Goal: Task Accomplishment & Management: Complete application form

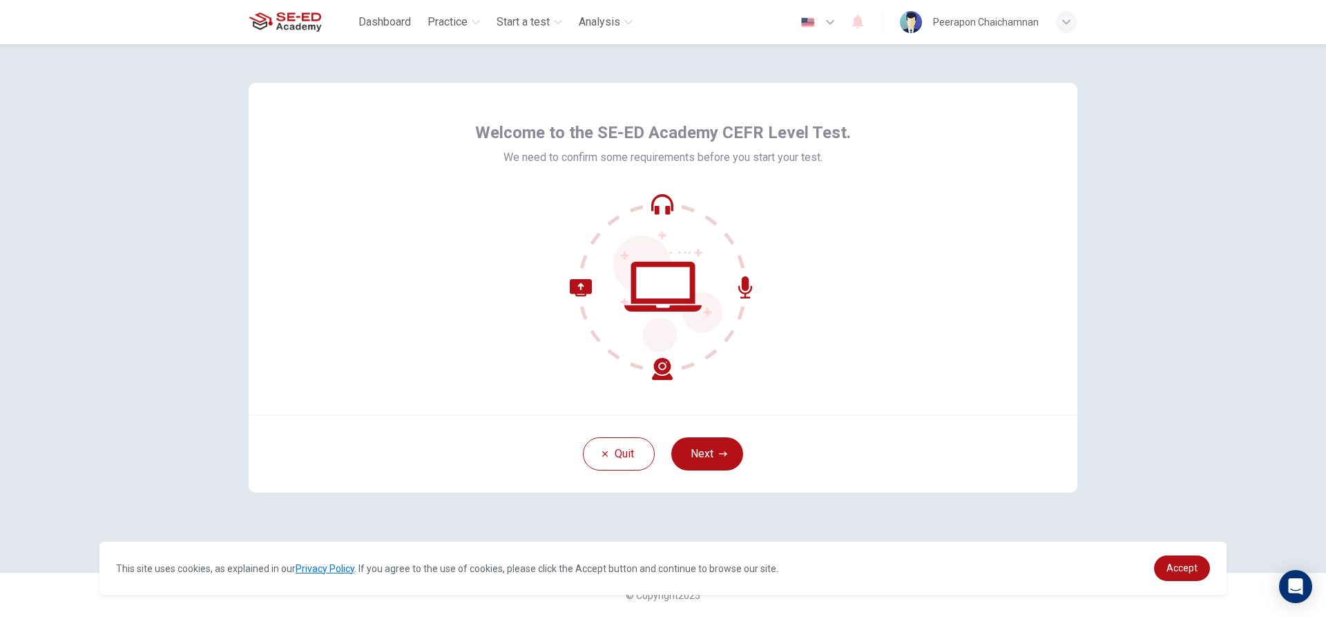
click at [522, 195] on div at bounding box center [663, 286] width 376 height 186
click at [568, 148] on div "Welcome to the SE-ED Academy CEFR Level Test. We need to confirm some requireme…" at bounding box center [663, 144] width 376 height 44
click at [633, 191] on div "Welcome to the SE-ED Academy CEFR Level Test. We need to confirm some requireme…" at bounding box center [663, 251] width 376 height 258
click at [705, 451] on button "Next" at bounding box center [707, 453] width 72 height 33
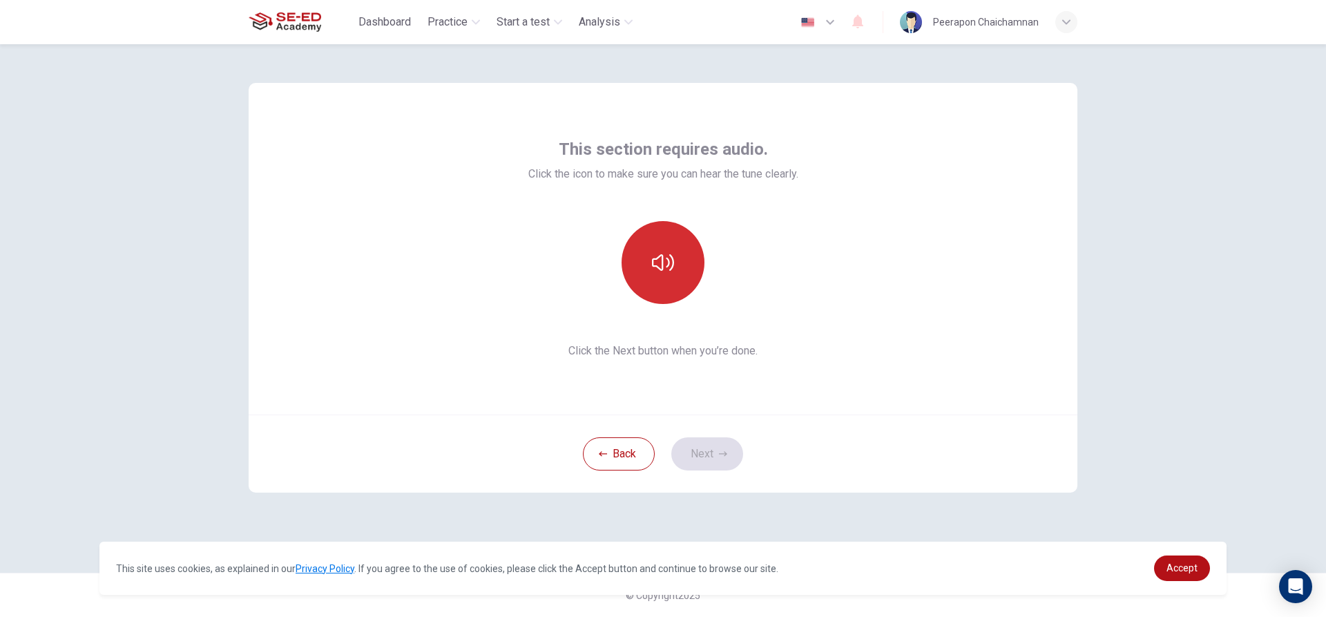
click at [669, 260] on icon "button" at bounding box center [663, 262] width 22 height 22
click at [682, 269] on button "button" at bounding box center [663, 262] width 83 height 83
click at [684, 265] on button "button" at bounding box center [663, 262] width 83 height 83
click at [695, 452] on button "Next" at bounding box center [707, 453] width 72 height 33
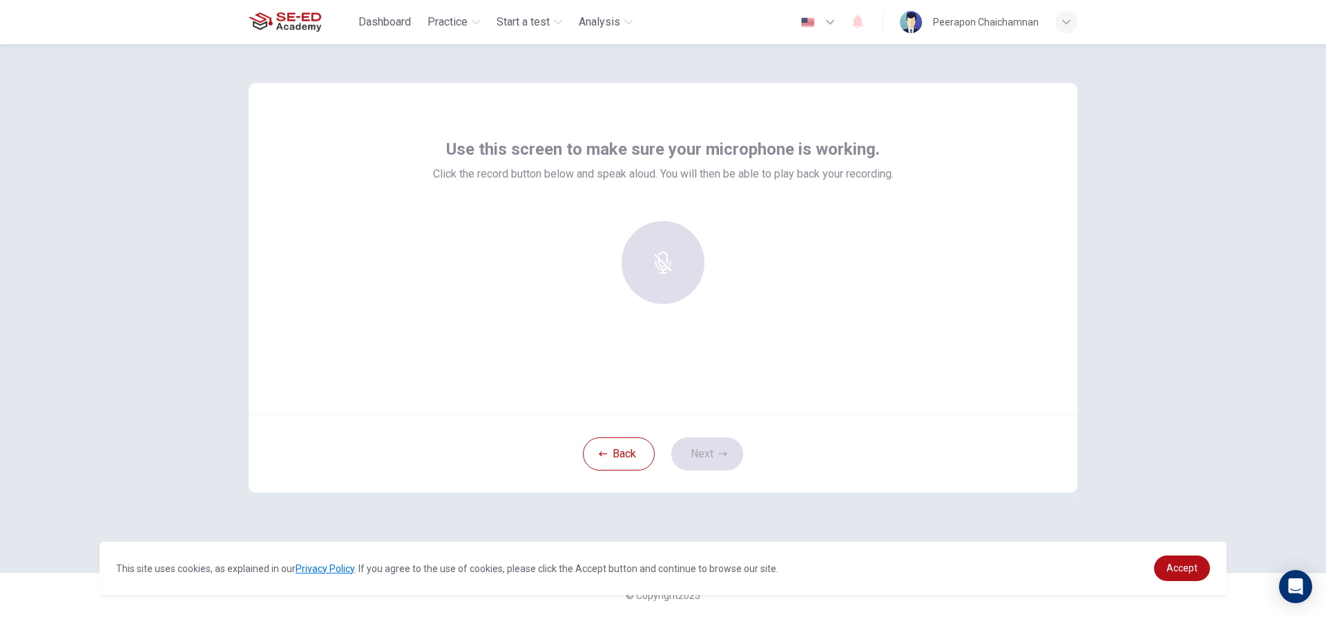
click at [473, 291] on div at bounding box center [663, 268] width 461 height 94
click at [675, 251] on div "Record" at bounding box center [663, 262] width 83 height 83
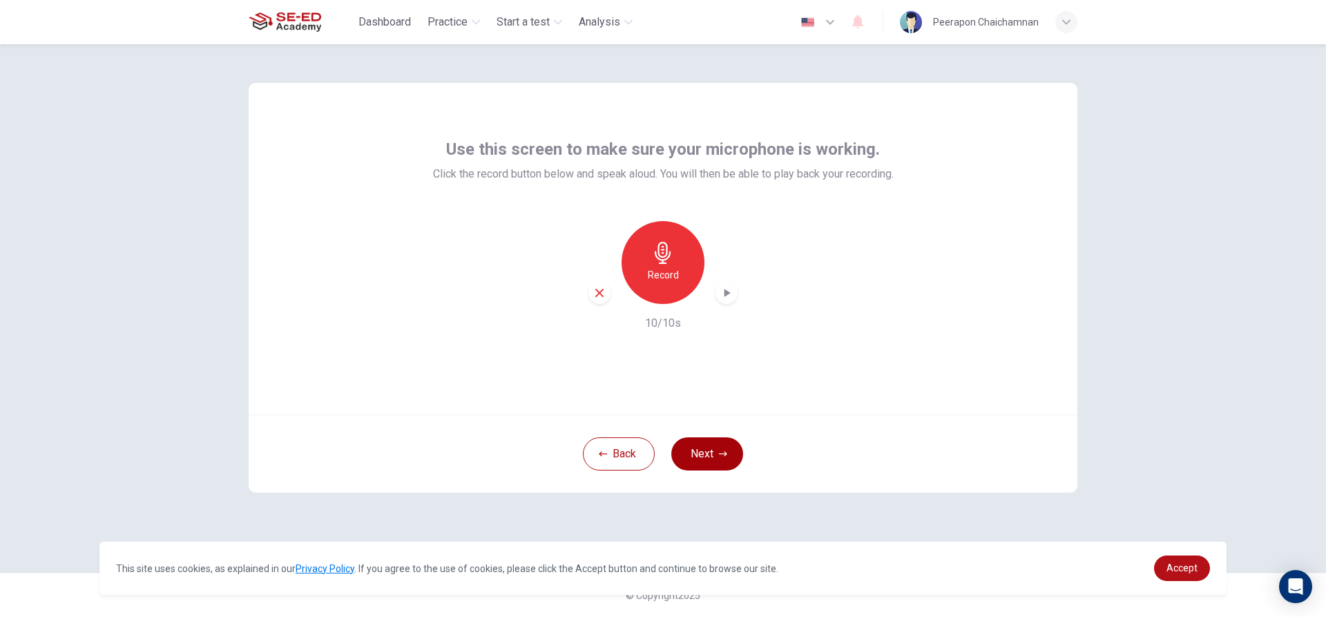
click at [700, 461] on button "Next" at bounding box center [707, 453] width 72 height 33
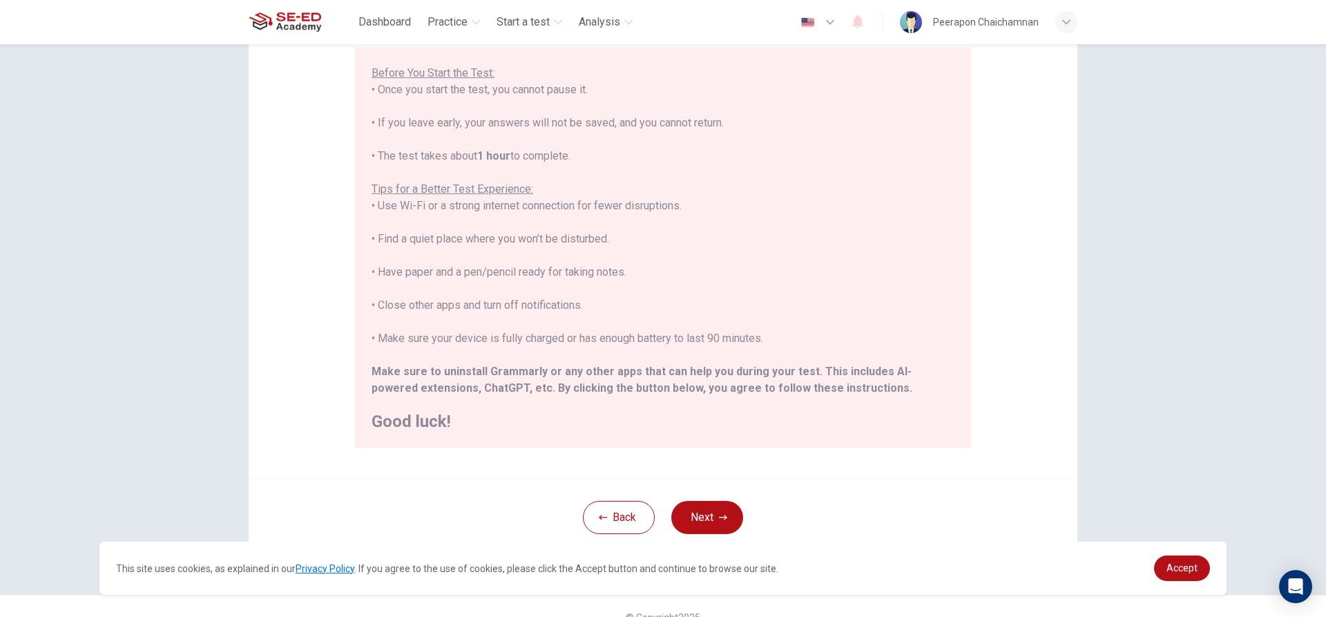
scroll to position [138, 0]
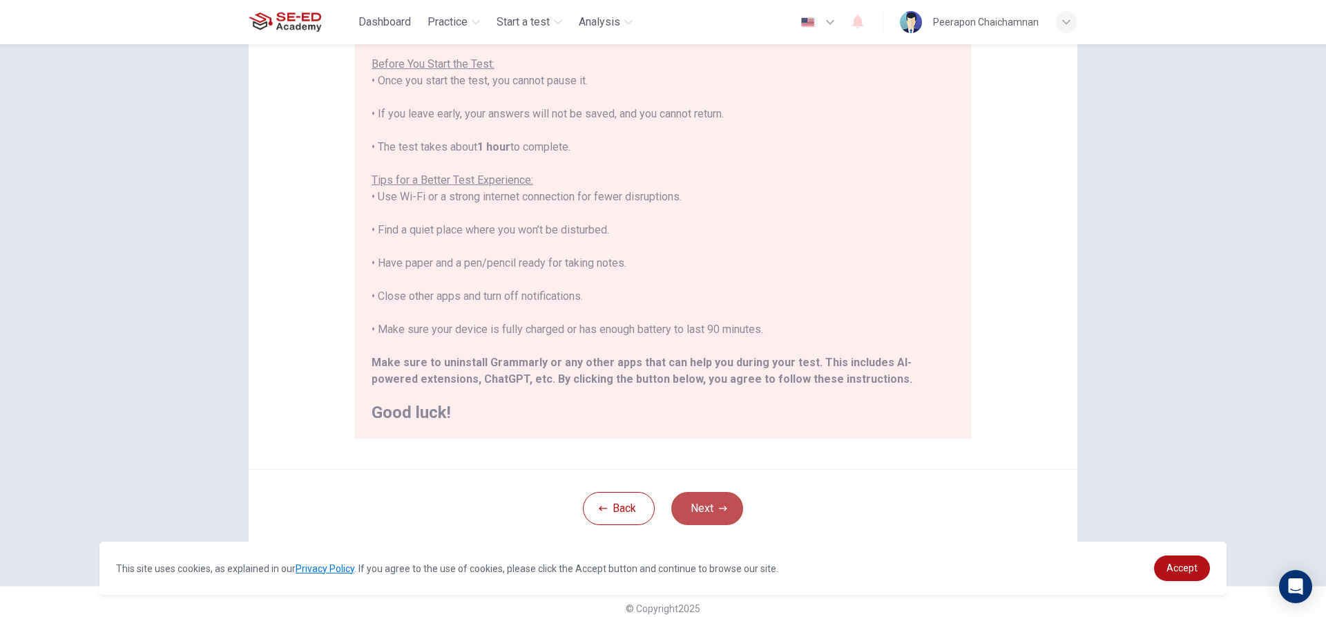
click at [710, 514] on button "Next" at bounding box center [707, 508] width 72 height 33
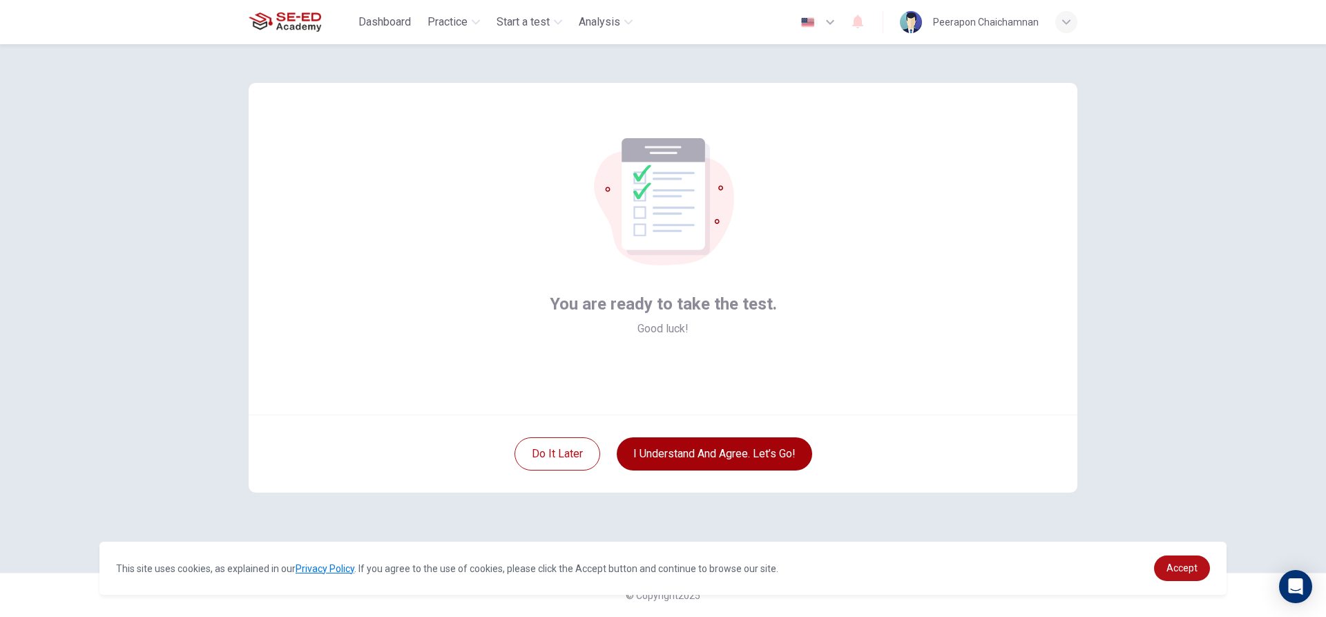
click at [770, 459] on button "I understand and agree. Let’s go!" at bounding box center [714, 453] width 195 height 33
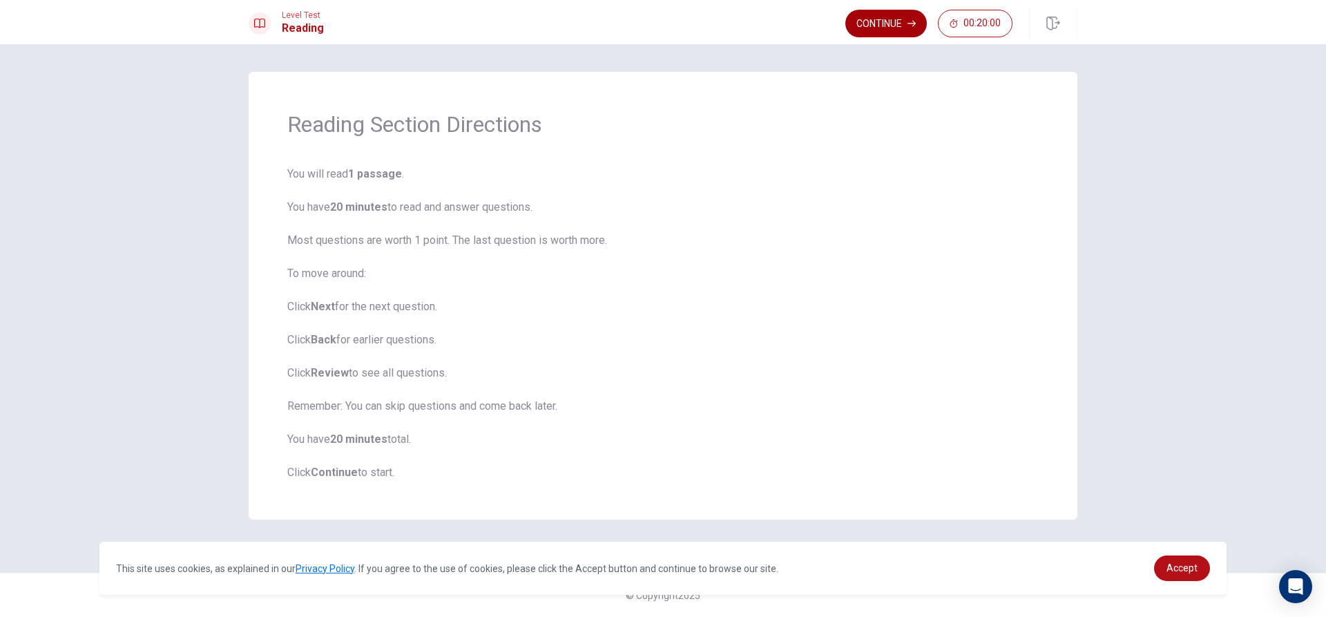
click at [906, 22] on button "Continue" at bounding box center [885, 24] width 81 height 28
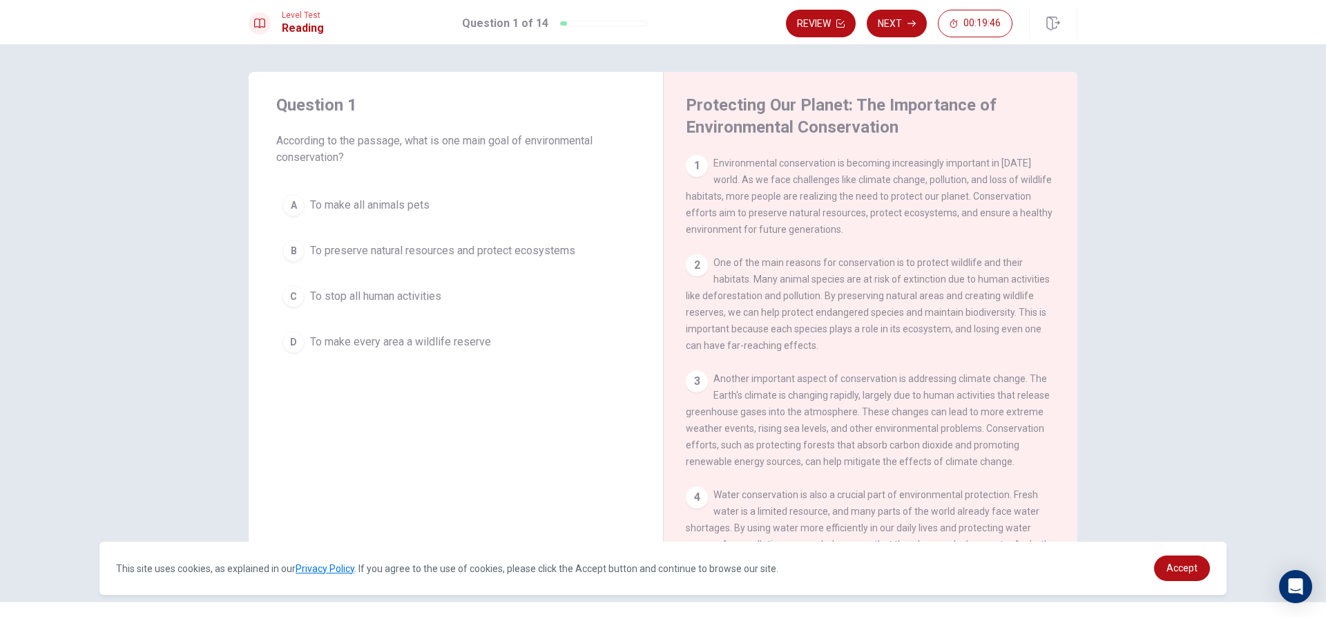
scroll to position [29, 0]
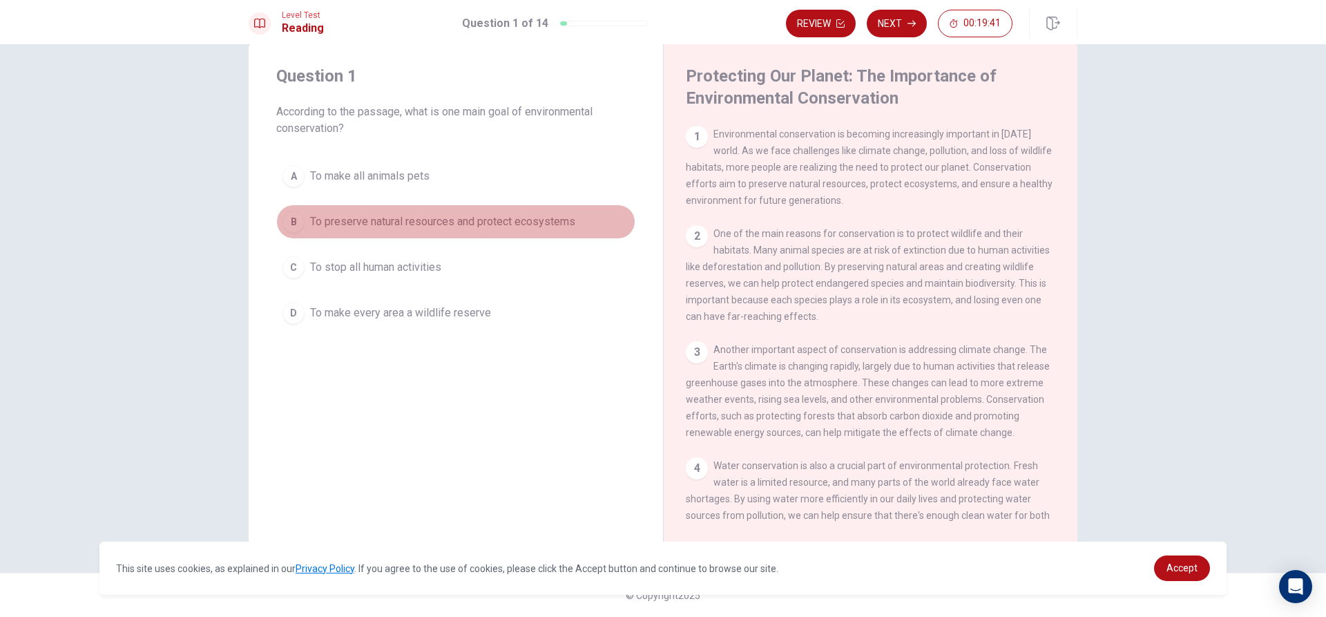
click at [296, 222] on div "B" at bounding box center [293, 222] width 22 height 22
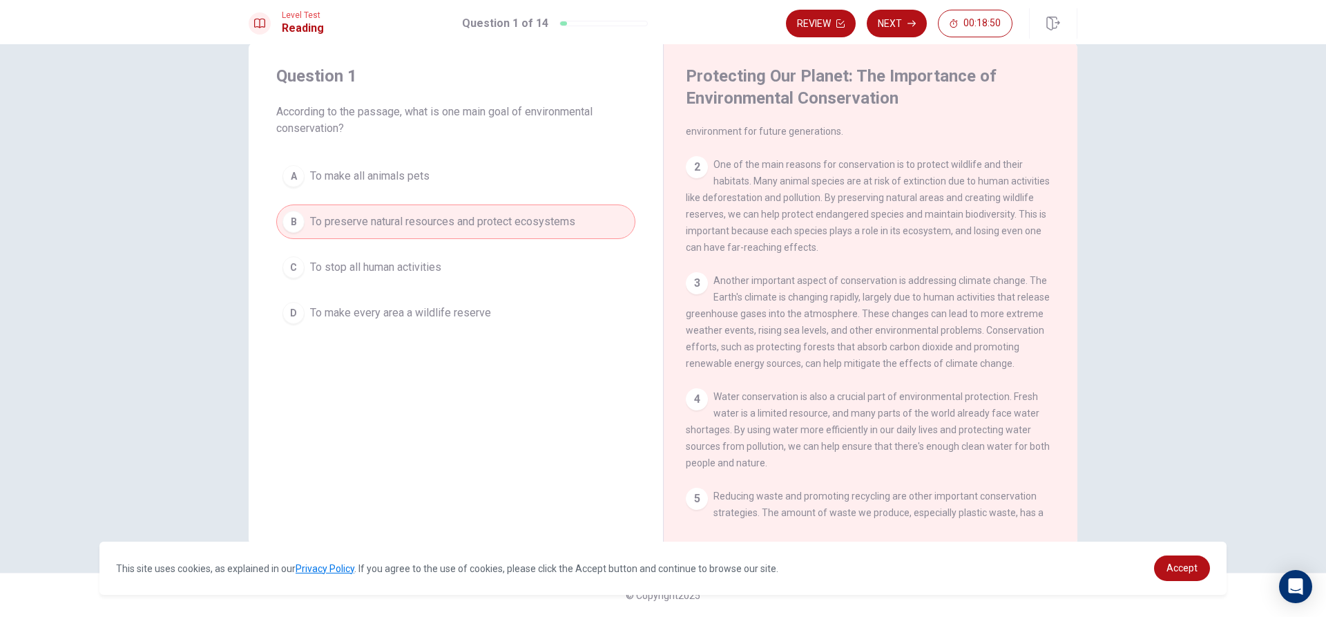
scroll to position [138, 0]
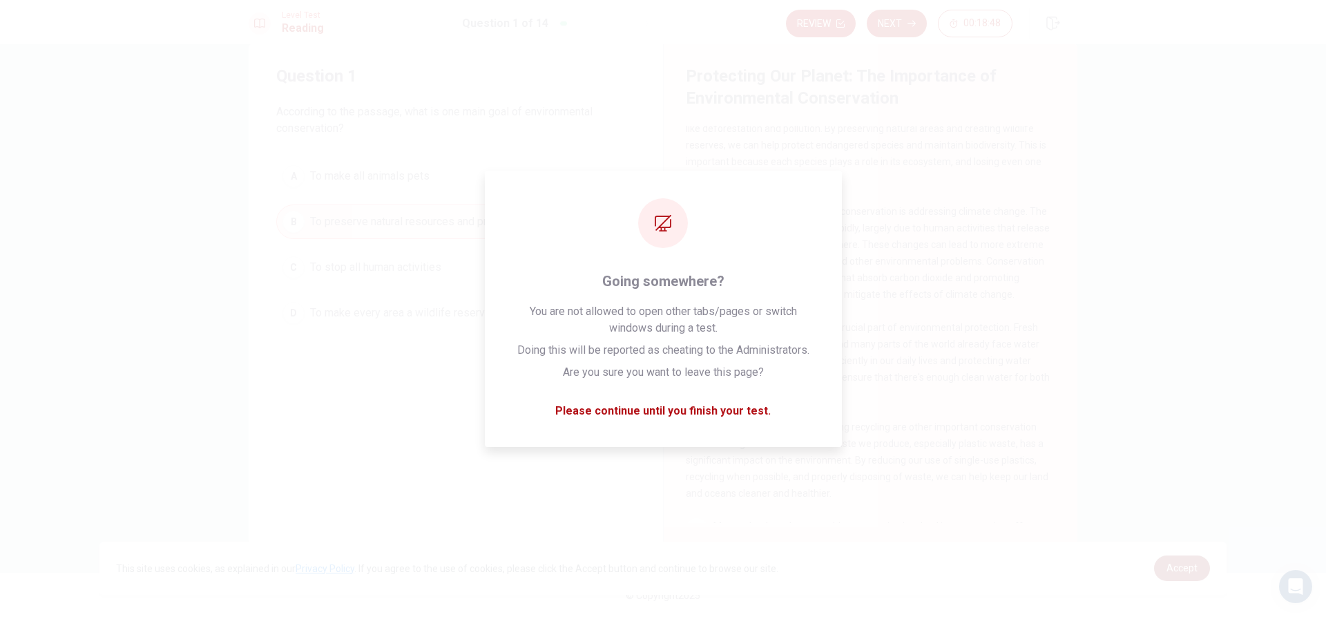
click at [1179, 571] on span "Accept" at bounding box center [1182, 567] width 31 height 11
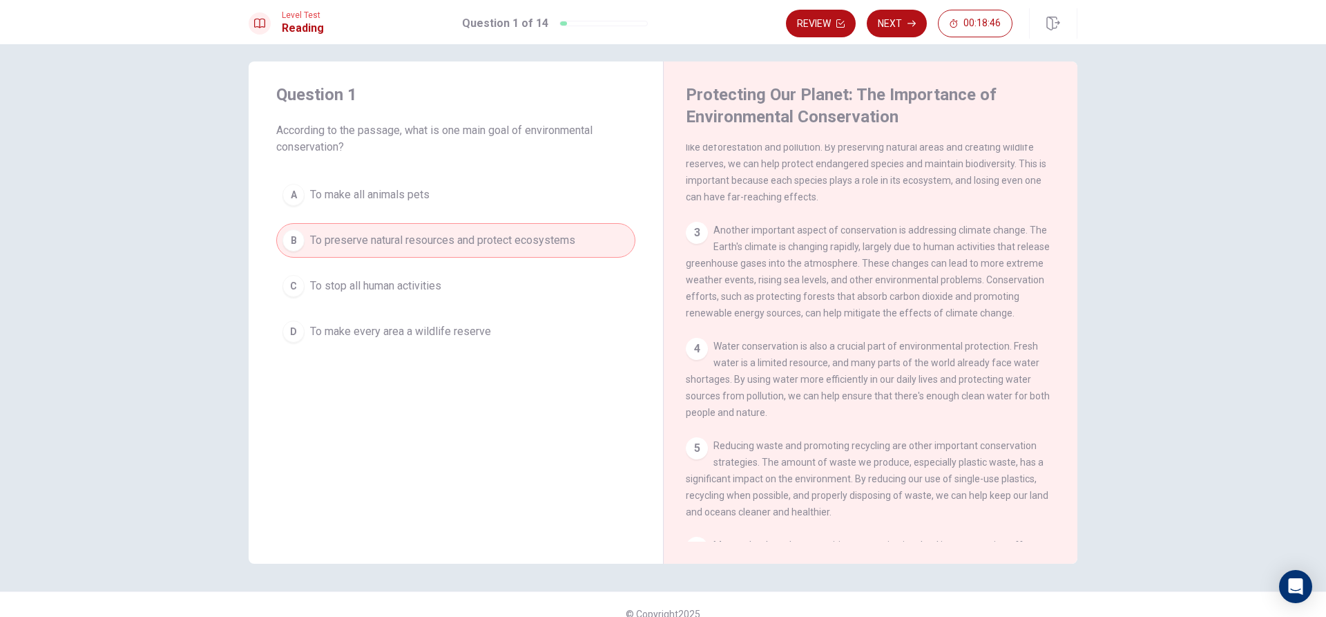
scroll to position [0, 0]
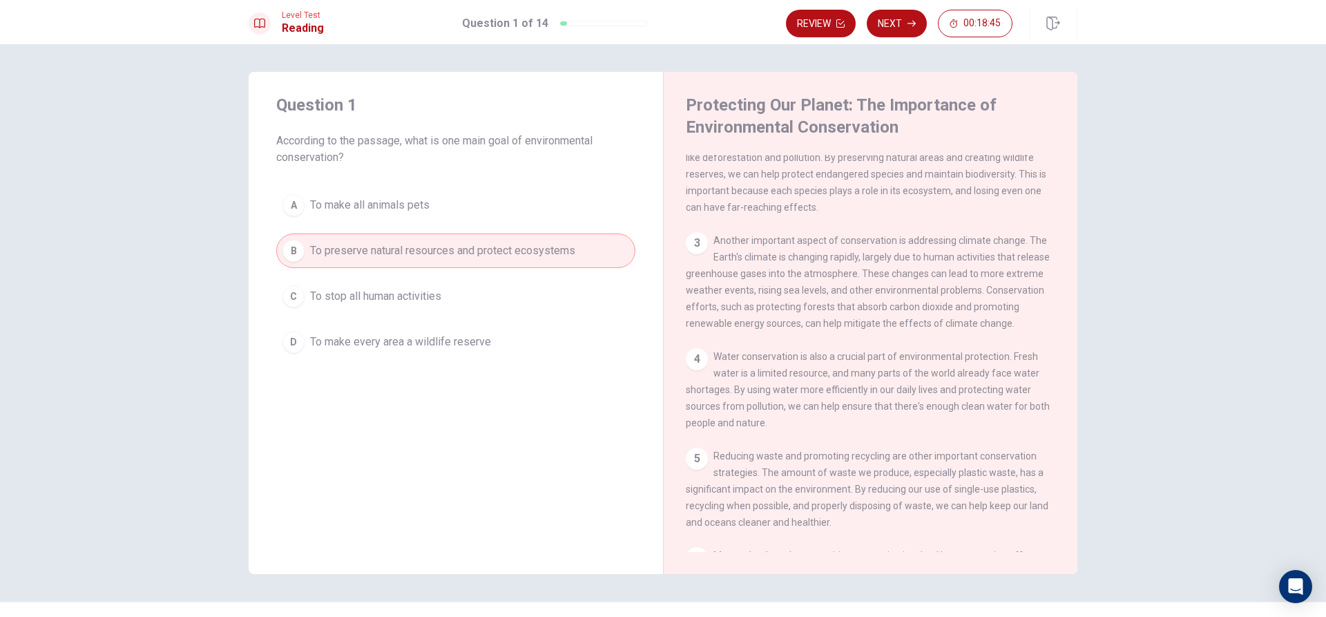
drag, startPoint x: 252, startPoint y: 240, endPoint x: 266, endPoint y: 239, distance: 13.9
click at [252, 240] on div "Question 1 According to the passage, what is one main goal of environmental con…" at bounding box center [456, 226] width 414 height 309
click at [292, 248] on div "B" at bounding box center [293, 251] width 22 height 22
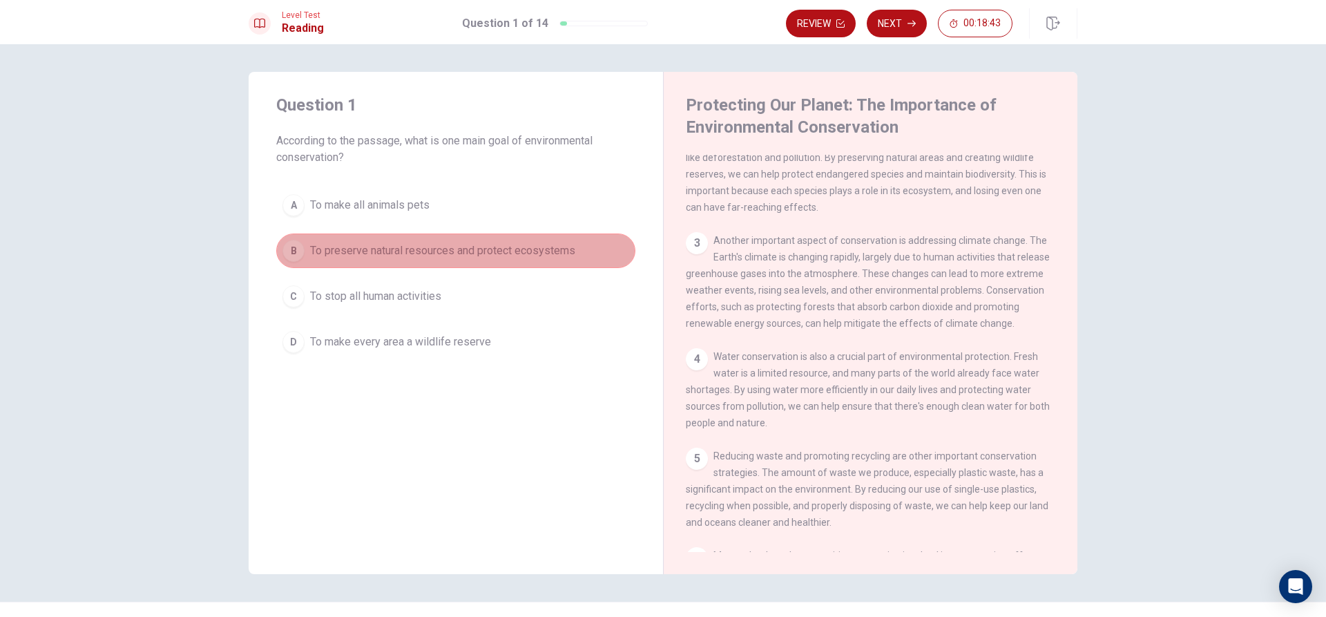
click at [331, 251] on span "To preserve natural resources and protect ecosystems" at bounding box center [442, 250] width 265 height 17
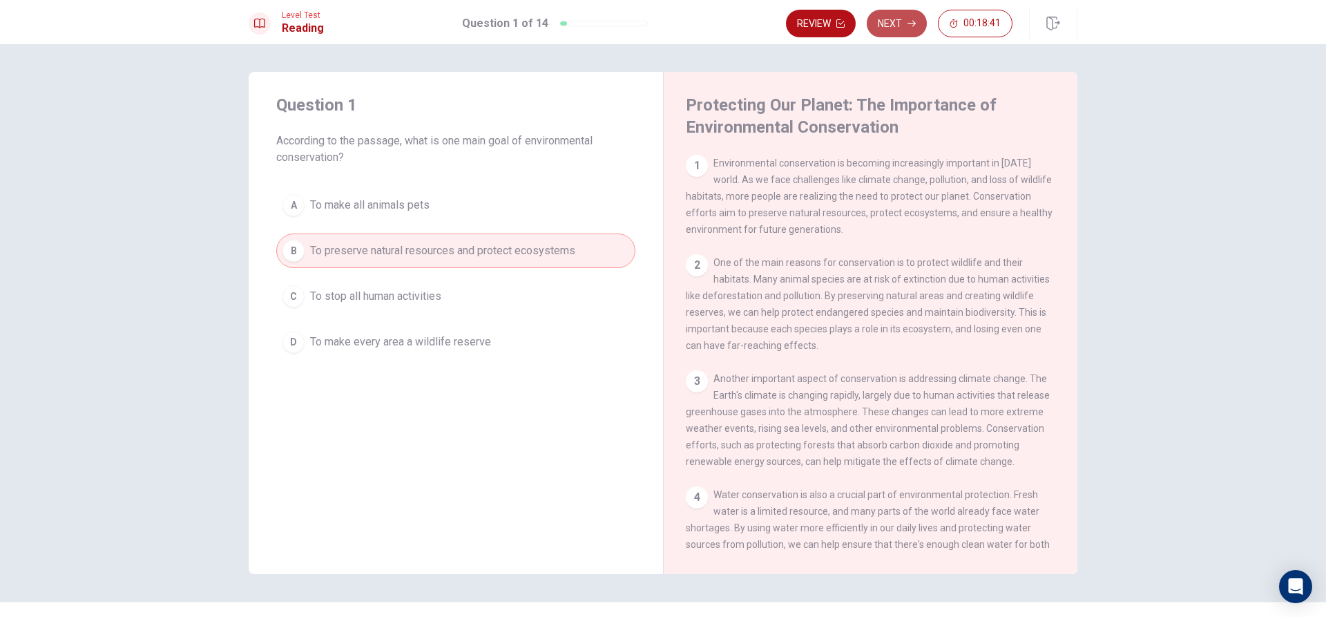
click at [909, 21] on icon "button" at bounding box center [912, 23] width 8 height 8
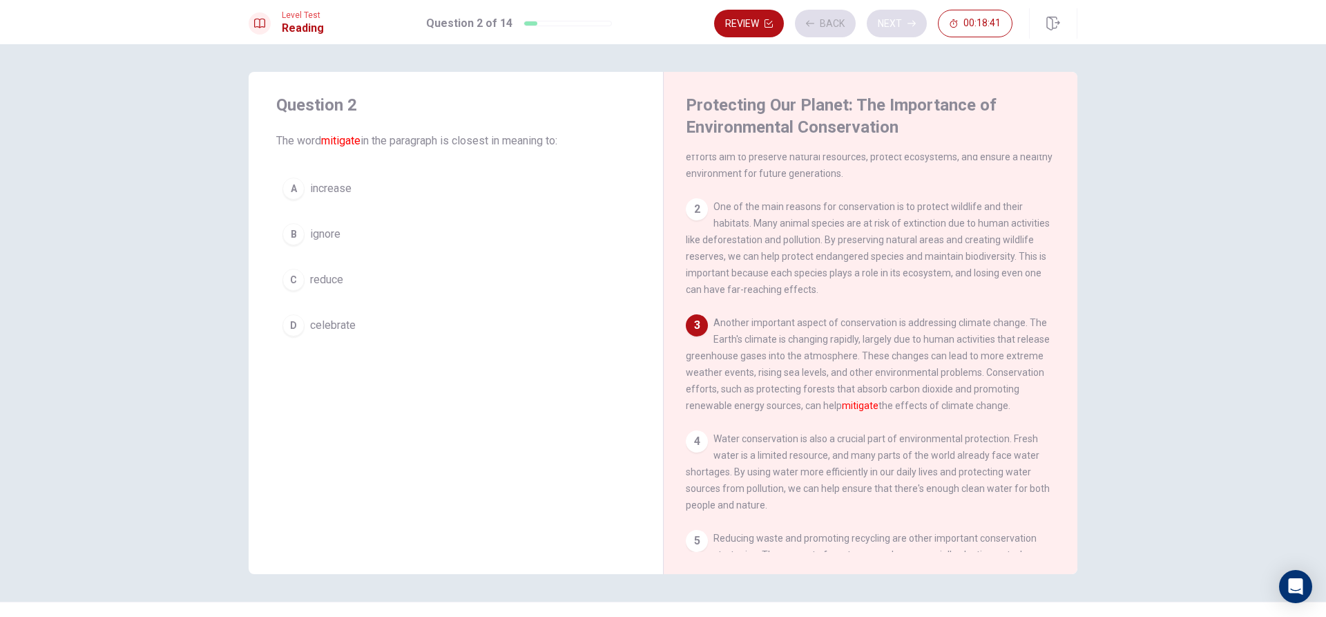
scroll to position [68, 0]
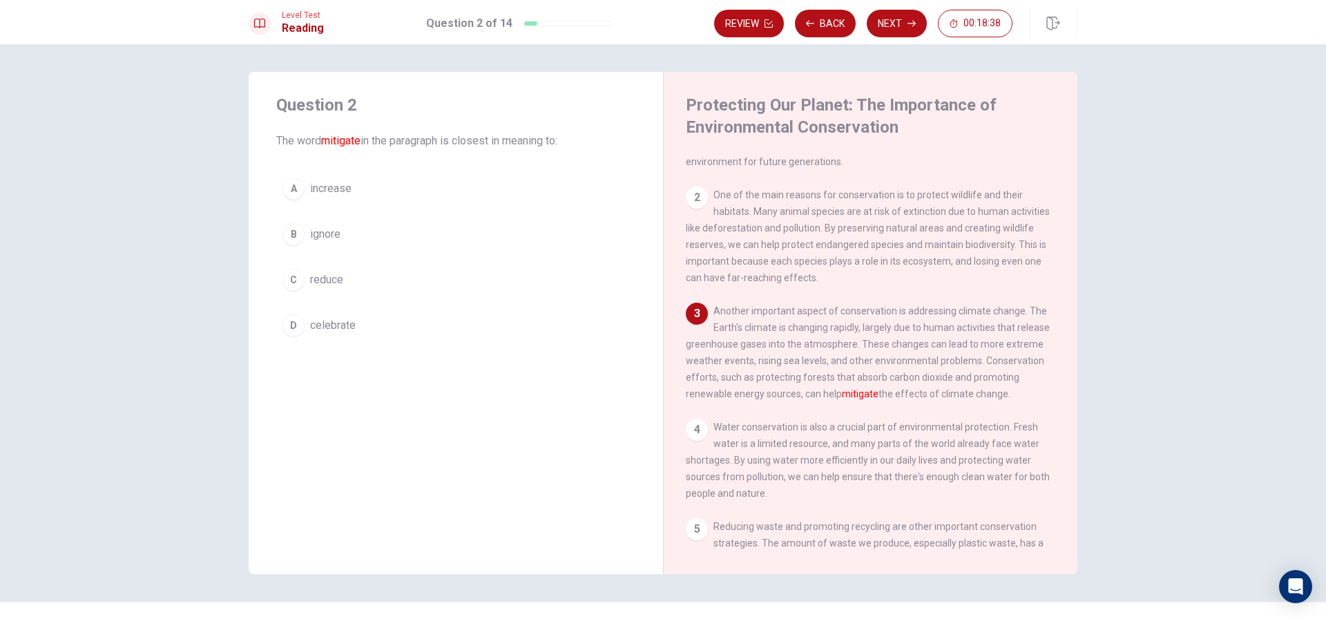
click at [703, 316] on div "3" at bounding box center [697, 314] width 22 height 22
click at [703, 195] on div "2" at bounding box center [697, 197] width 22 height 22
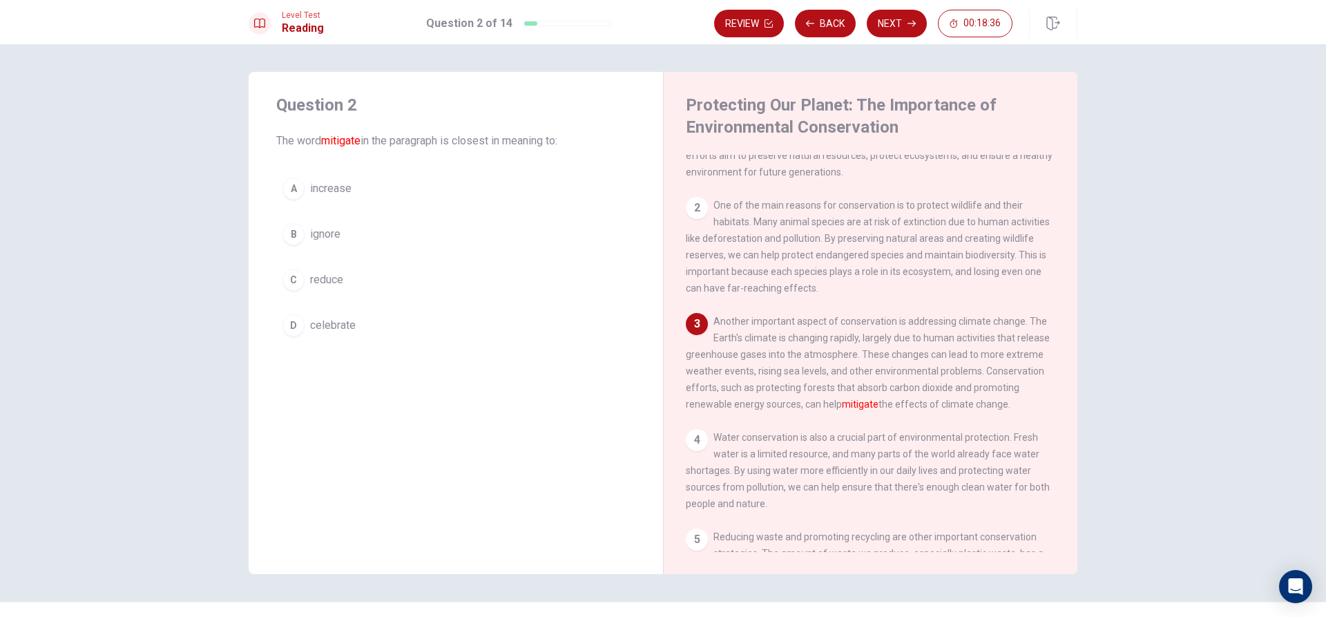
scroll to position [0, 0]
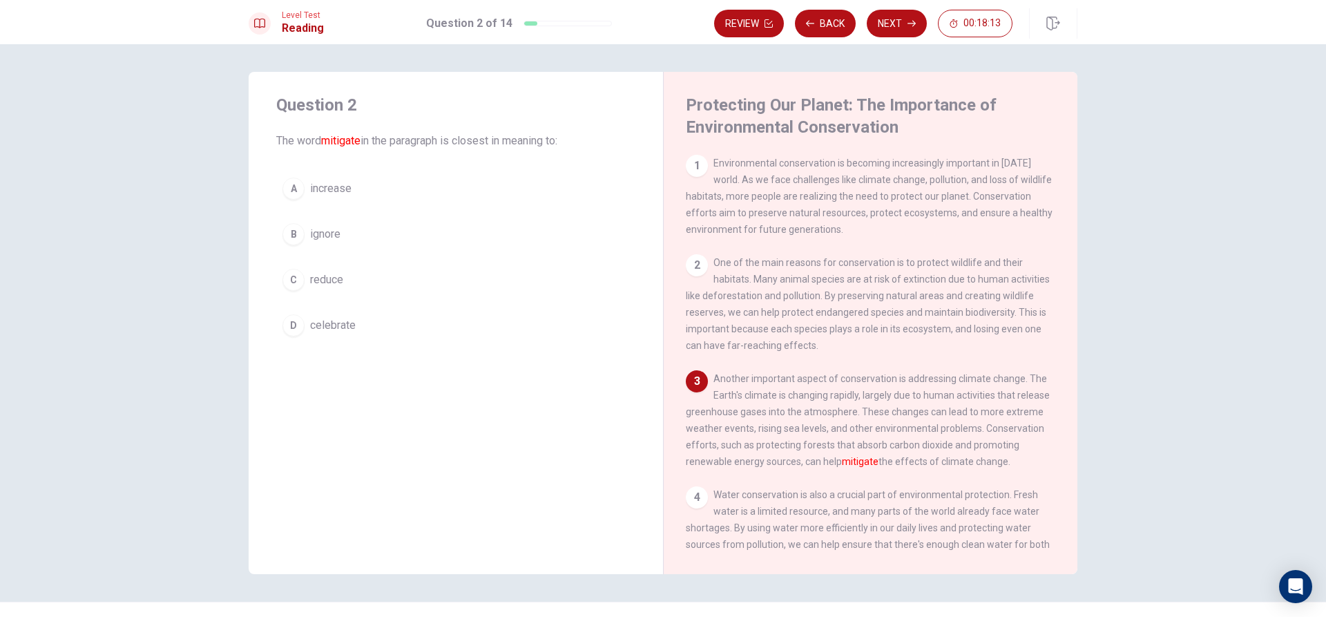
click at [800, 487] on div "1 Environmental conservation is becoming increasingly important in [DATE] world…" at bounding box center [880, 353] width 388 height 397
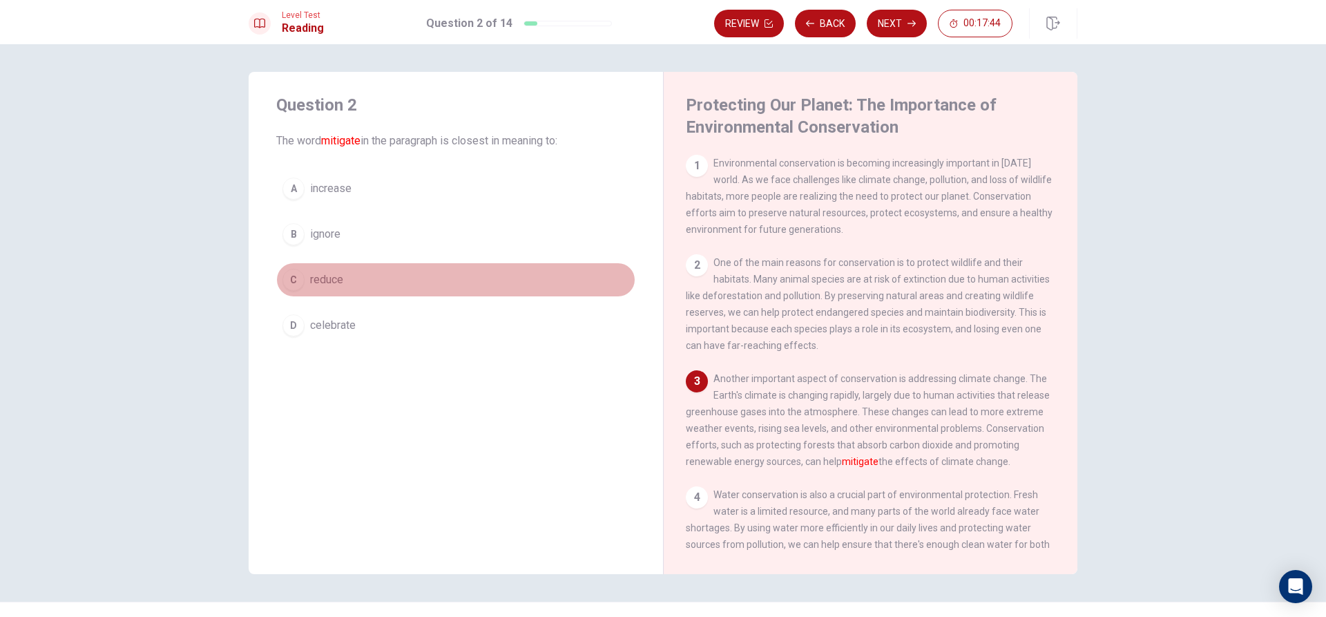
click at [283, 280] on div "C" at bounding box center [293, 280] width 22 height 22
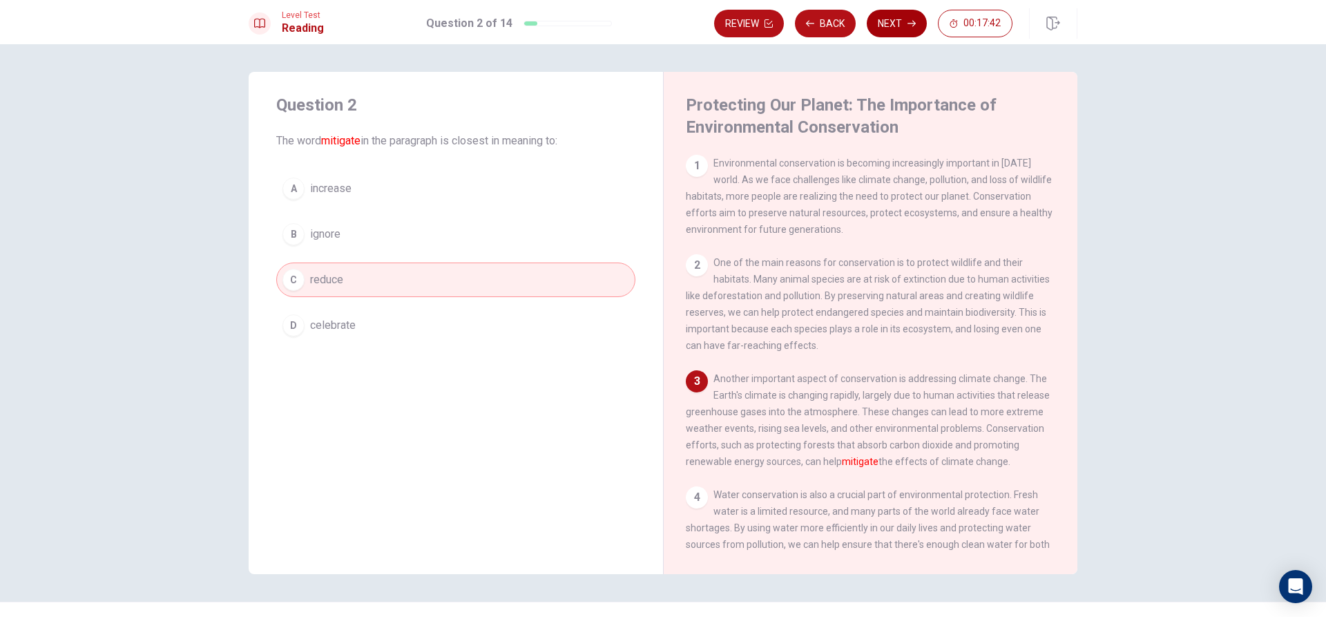
click at [898, 24] on button "Next" at bounding box center [897, 24] width 60 height 28
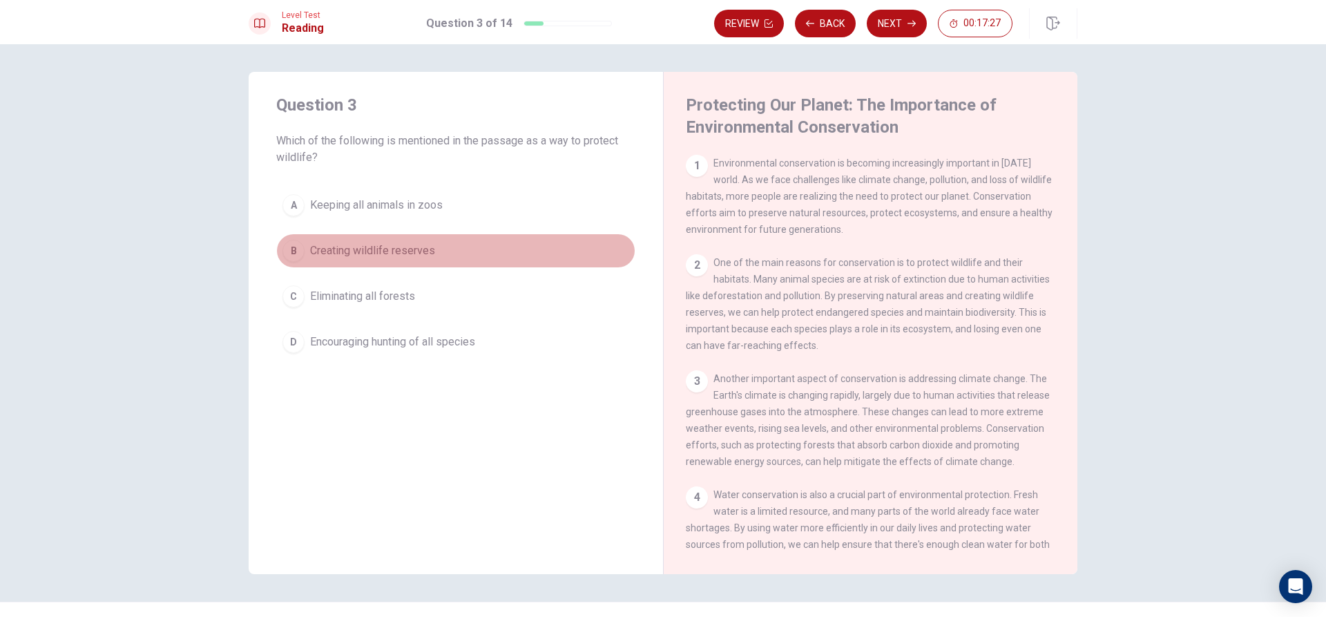
click at [284, 246] on div "B" at bounding box center [293, 251] width 22 height 22
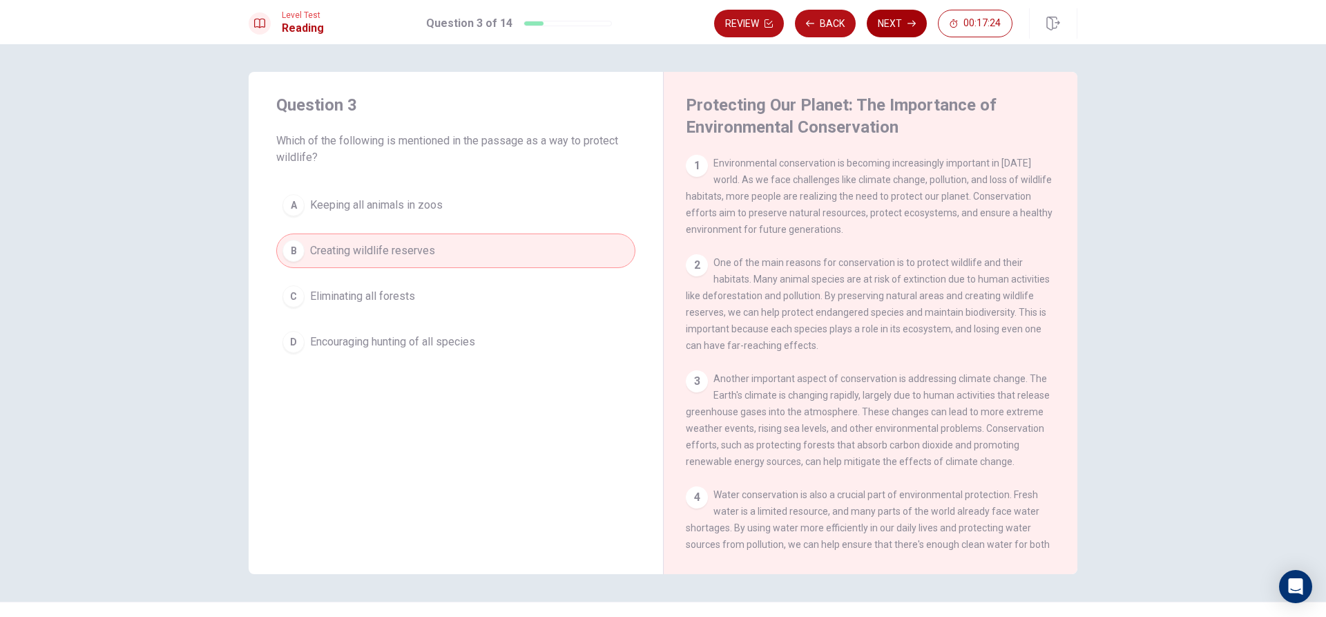
click at [910, 12] on button "Next" at bounding box center [897, 24] width 60 height 28
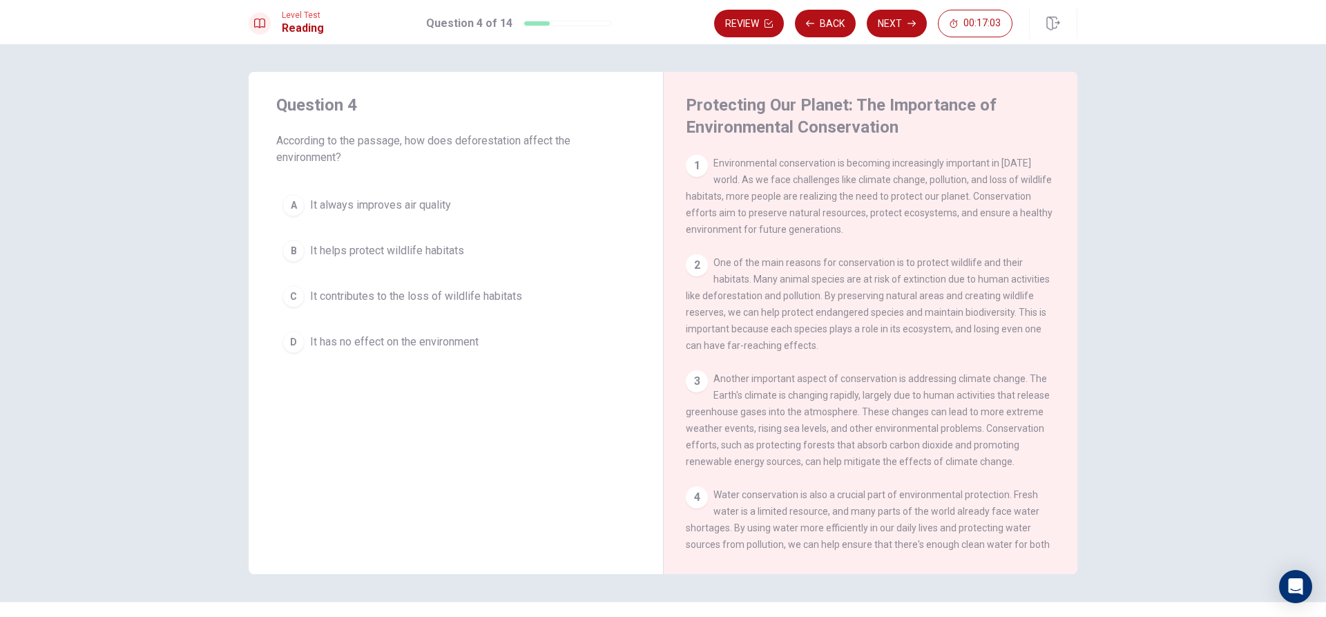
click at [284, 242] on div "B" at bounding box center [293, 251] width 22 height 22
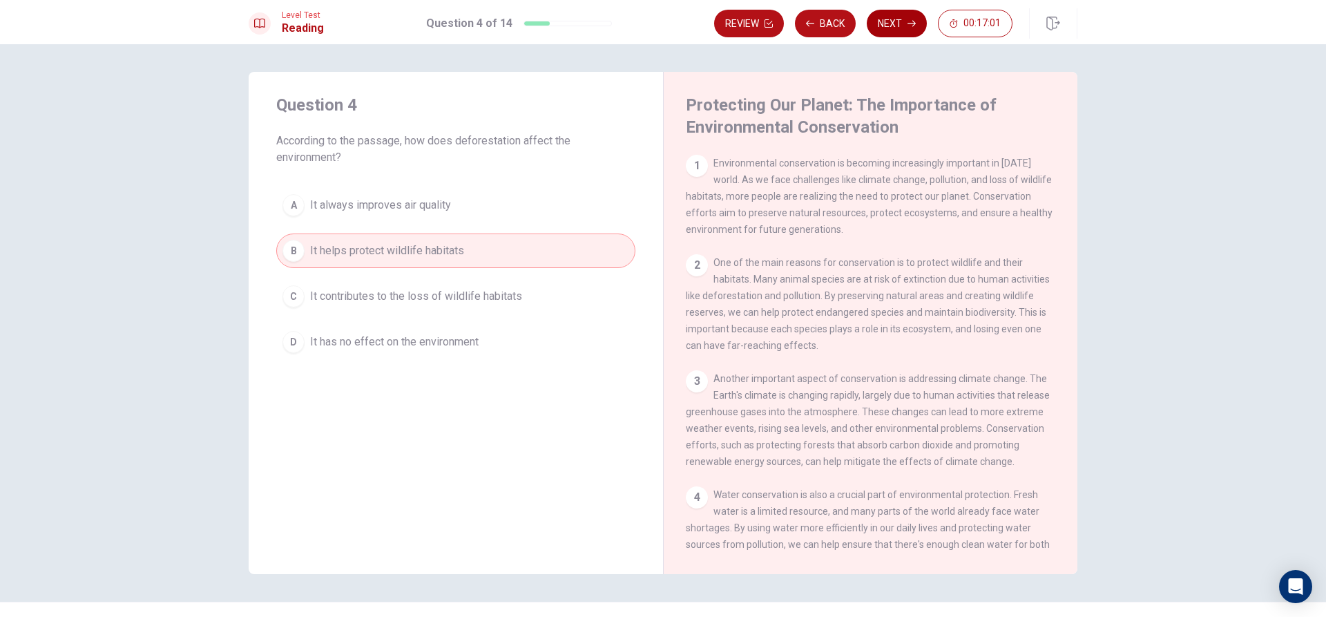
click at [903, 21] on button "Next" at bounding box center [897, 24] width 60 height 28
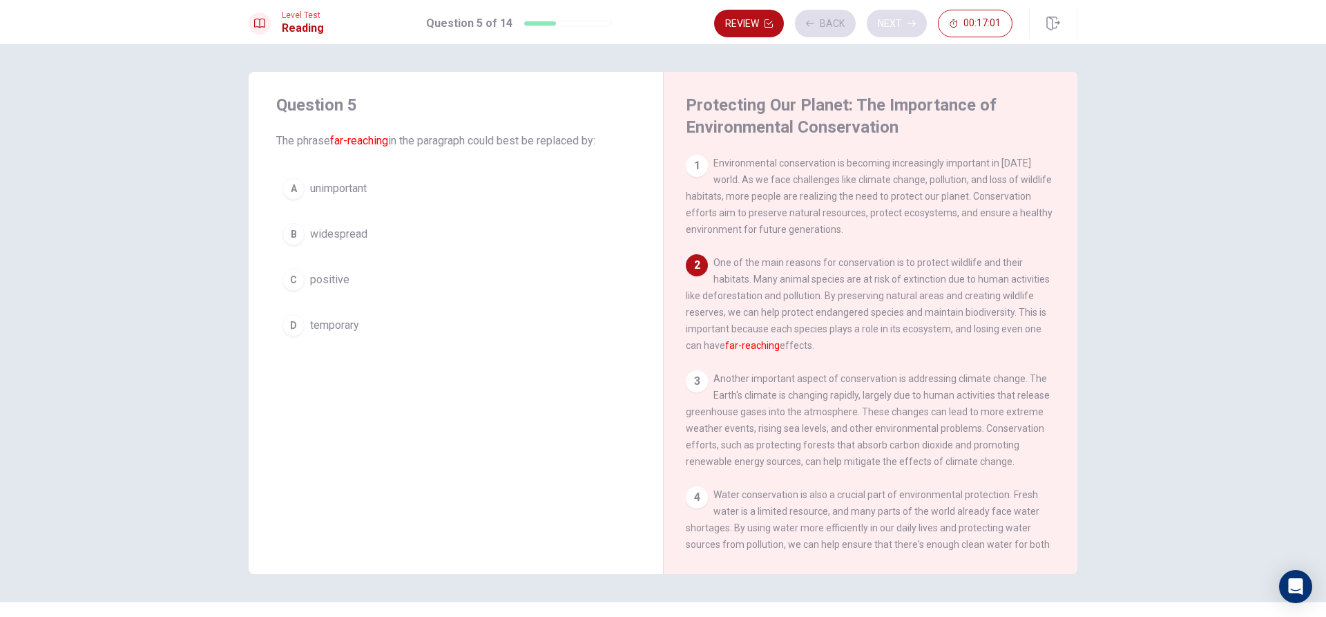
scroll to position [103, 0]
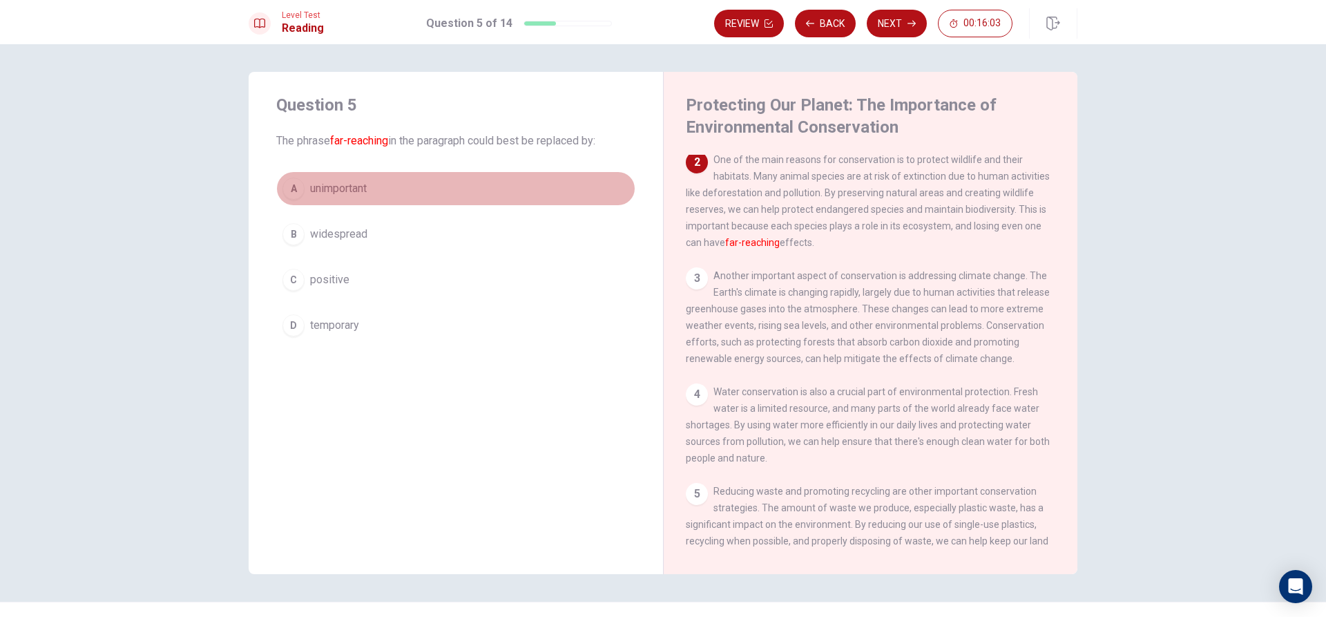
click at [298, 189] on div "A" at bounding box center [293, 189] width 22 height 22
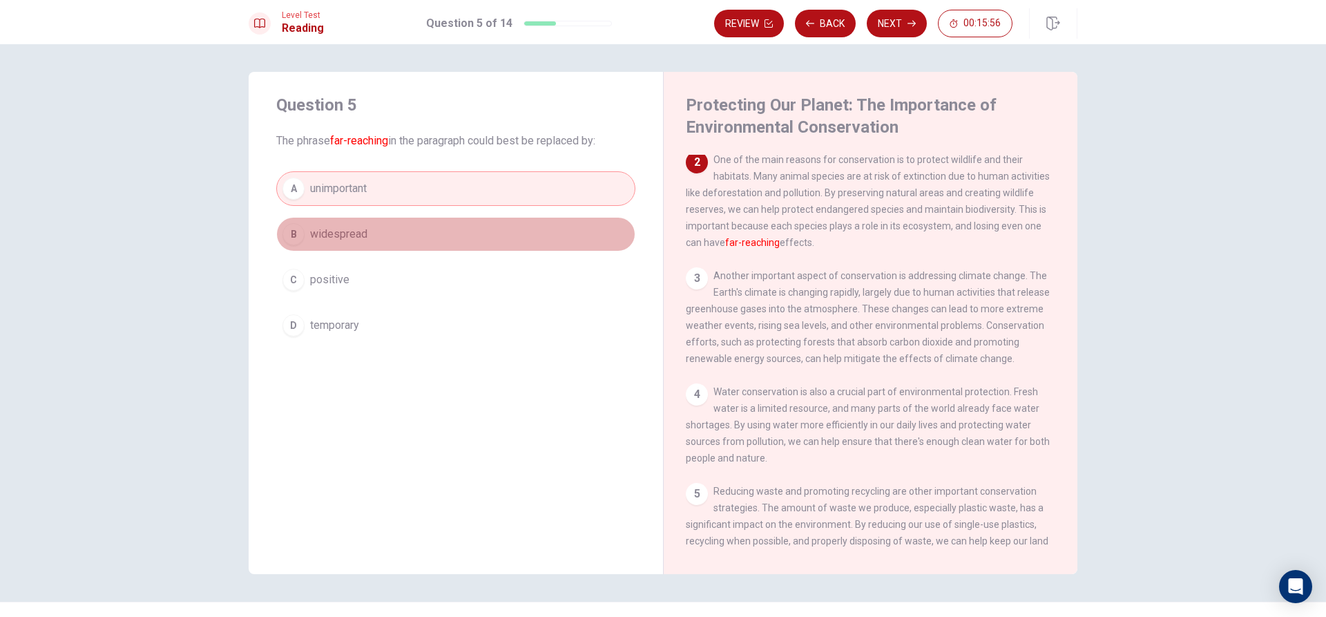
click at [300, 233] on div "B" at bounding box center [293, 234] width 22 height 22
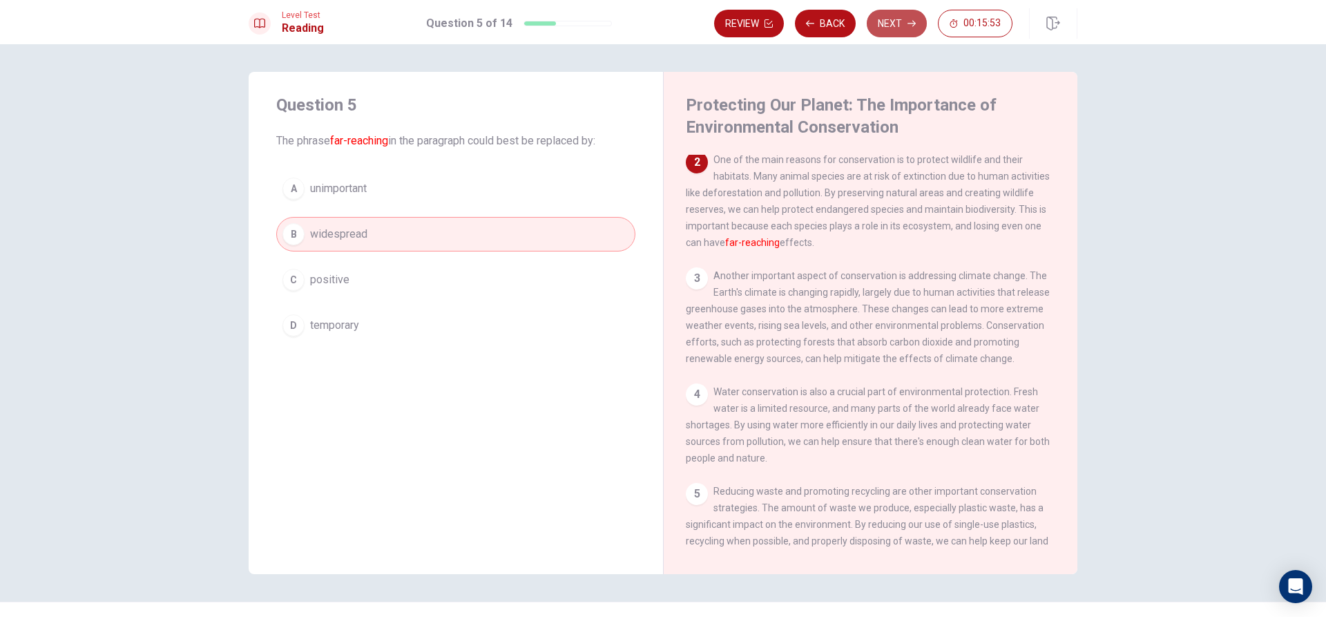
click at [917, 20] on button "Next" at bounding box center [897, 24] width 60 height 28
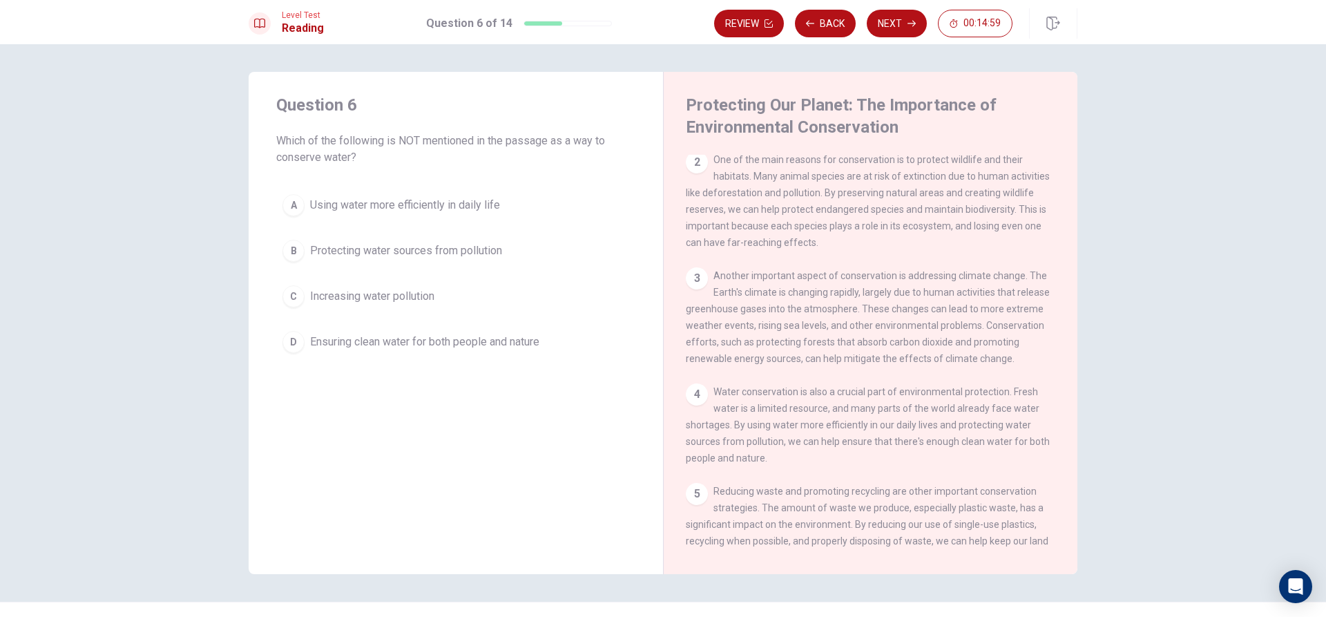
click at [298, 253] on div "B" at bounding box center [293, 251] width 22 height 22
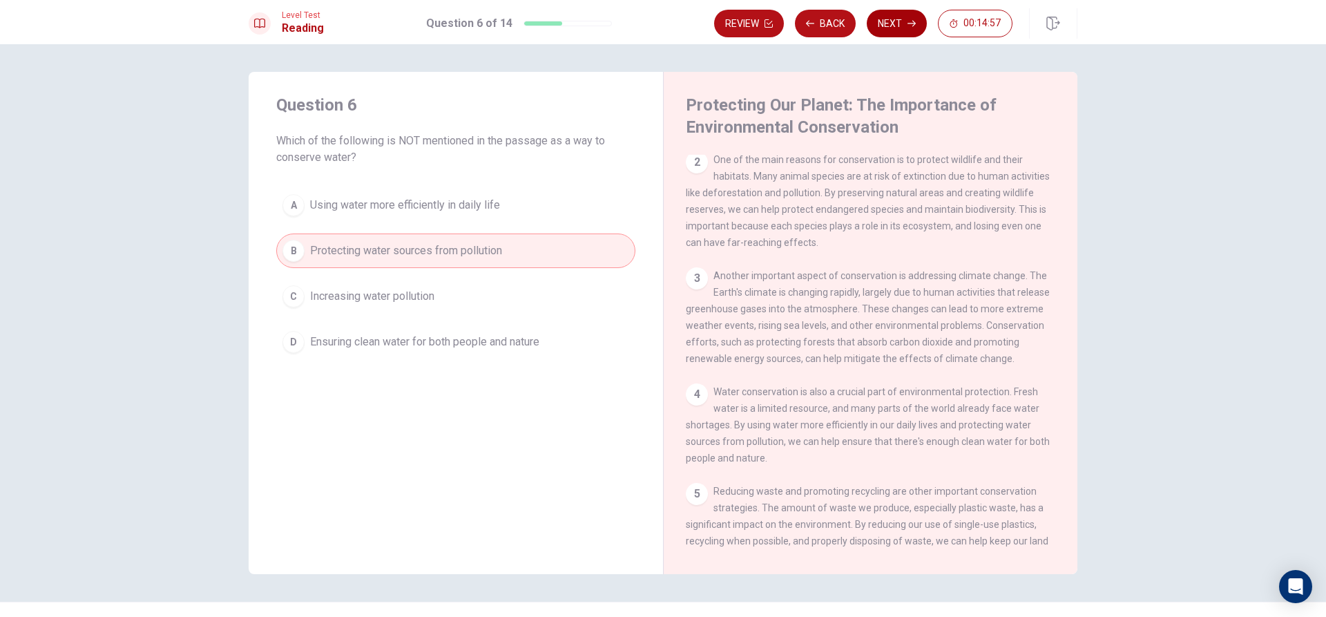
click at [898, 36] on button "Next" at bounding box center [897, 24] width 60 height 28
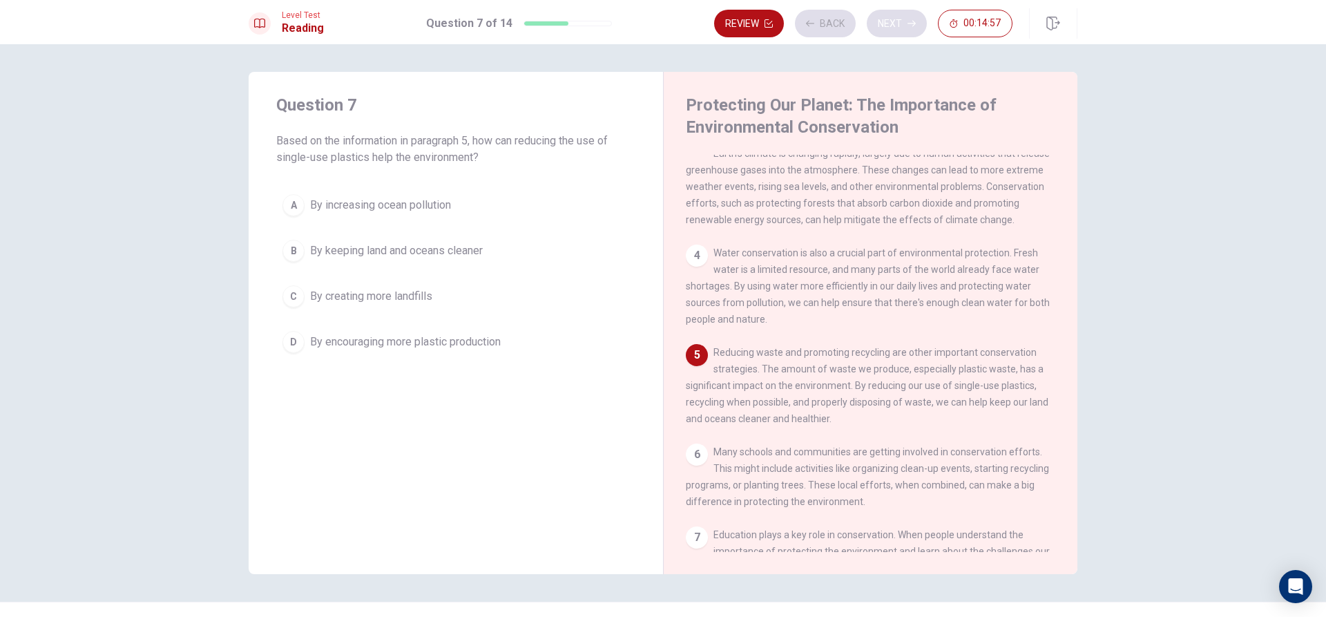
scroll to position [274, 0]
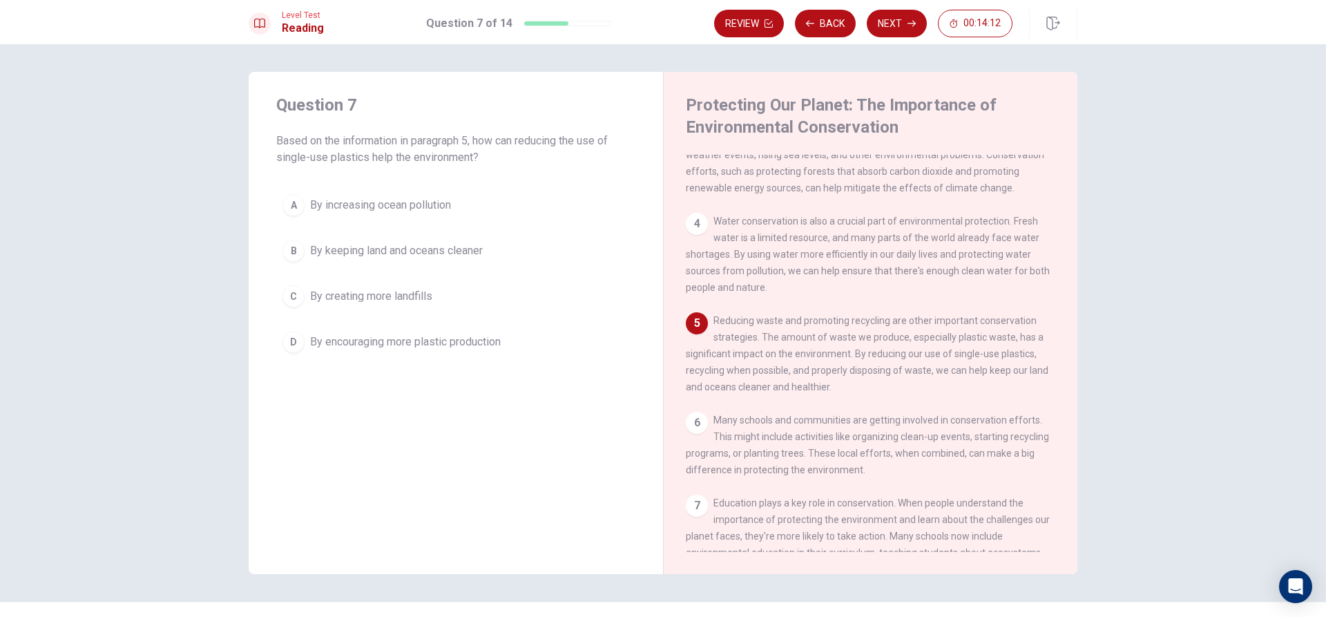
click at [297, 244] on div "B" at bounding box center [293, 251] width 22 height 22
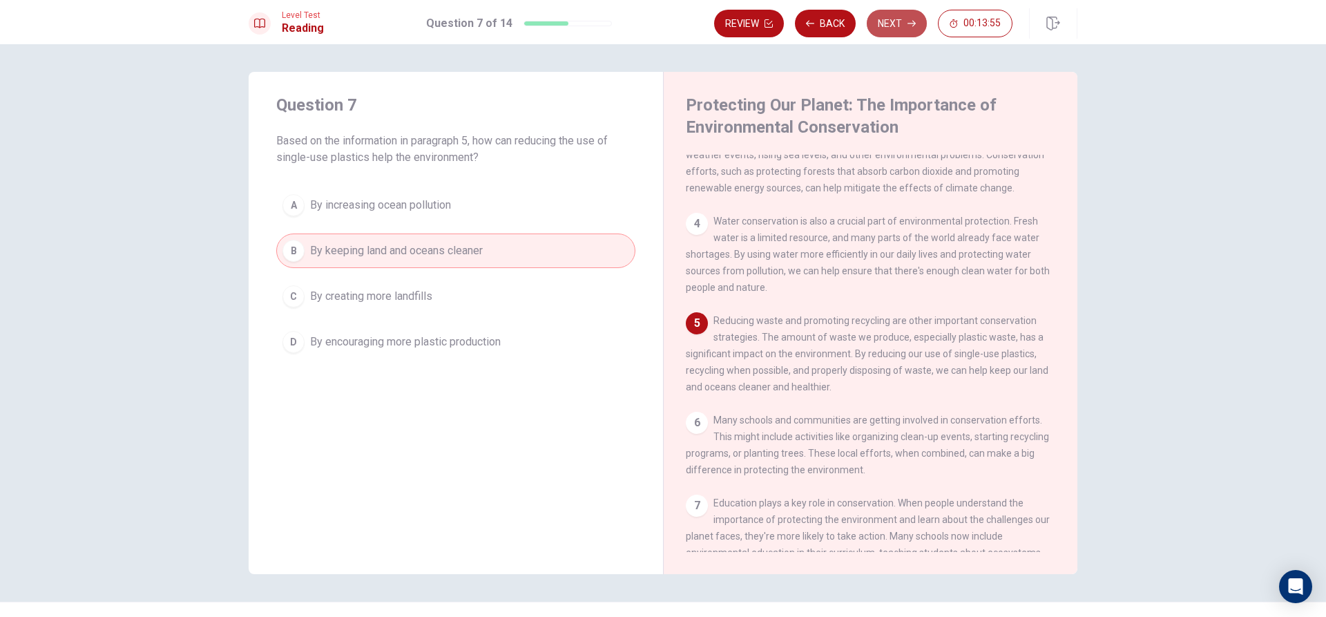
click at [885, 20] on button "Next" at bounding box center [897, 24] width 60 height 28
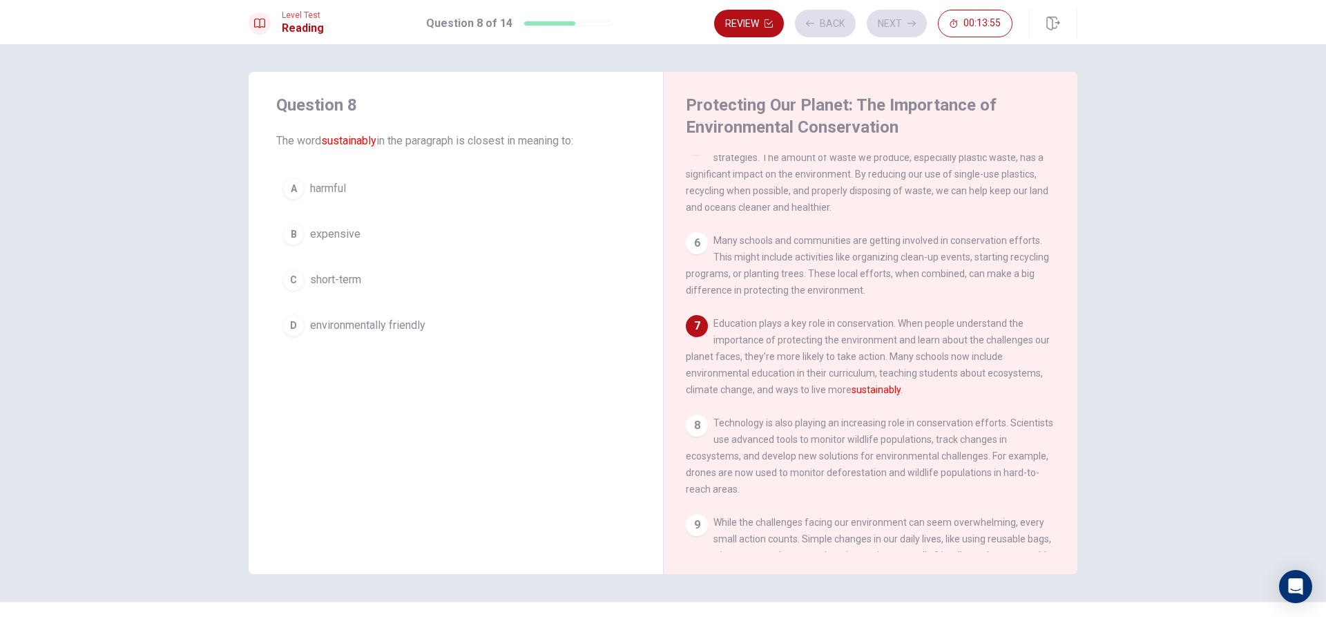
scroll to position [462, 0]
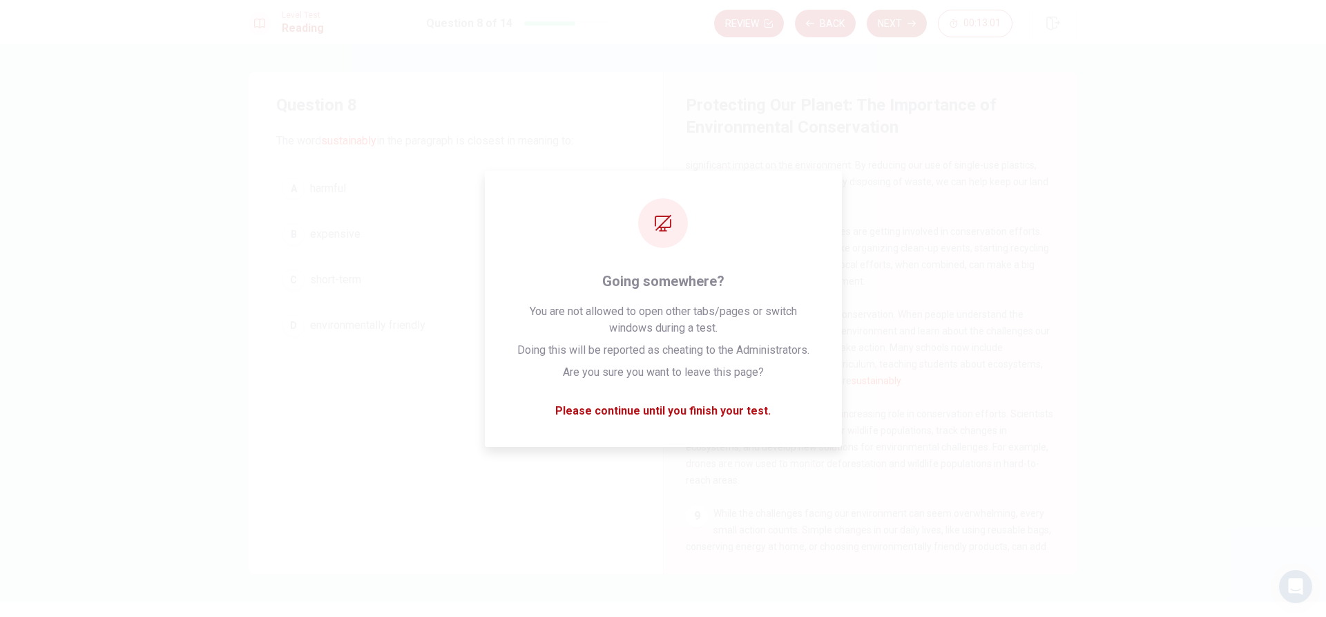
click at [836, 479] on span "Technology is also playing an increasing role in conservation efforts. Scientis…" at bounding box center [869, 446] width 367 height 77
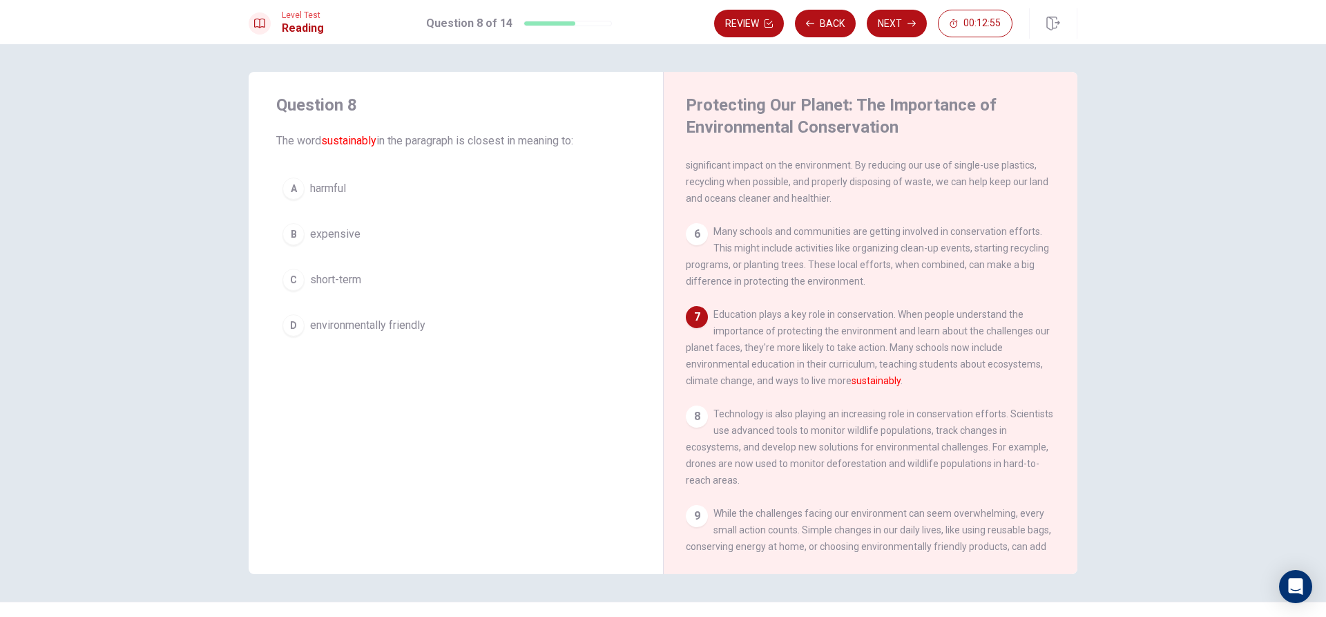
click at [294, 184] on div "A" at bounding box center [293, 189] width 22 height 22
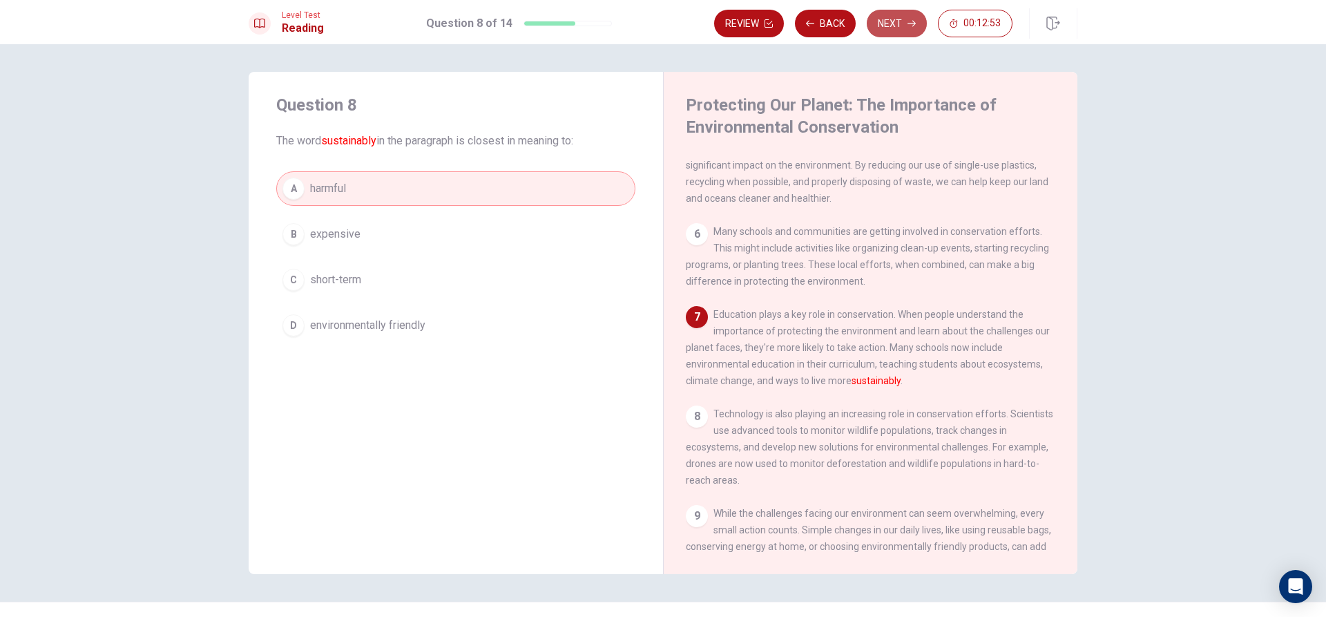
click at [886, 29] on button "Next" at bounding box center [897, 24] width 60 height 28
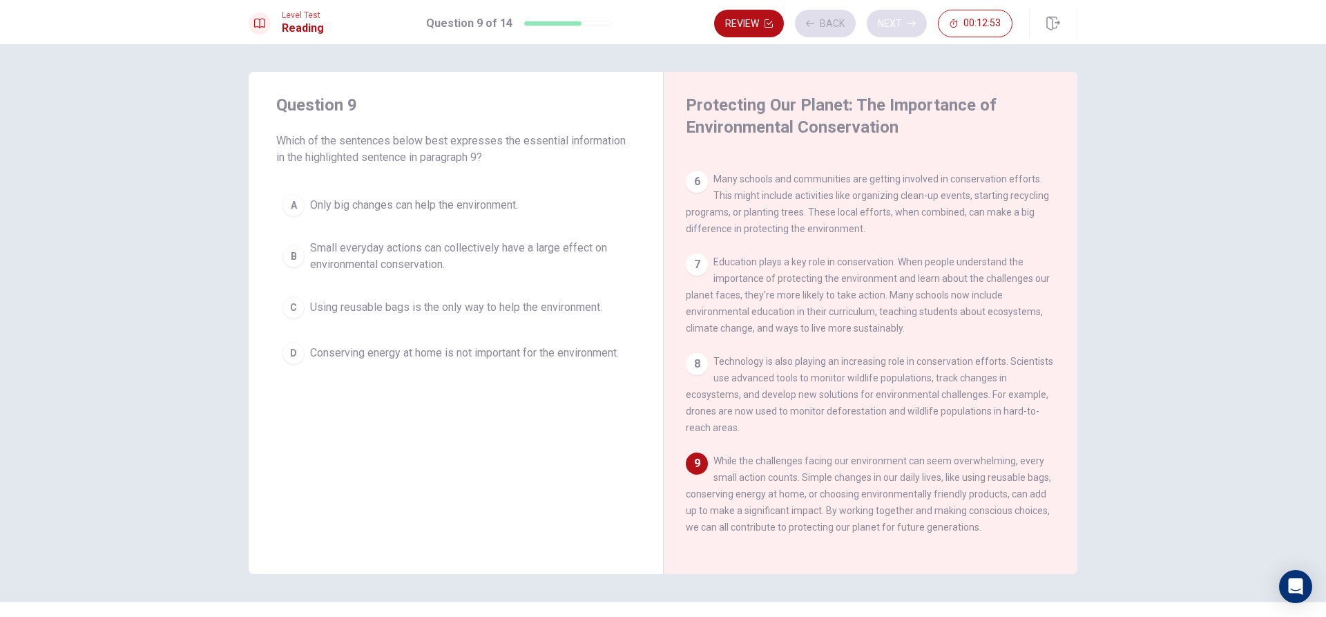
scroll to position [546, 0]
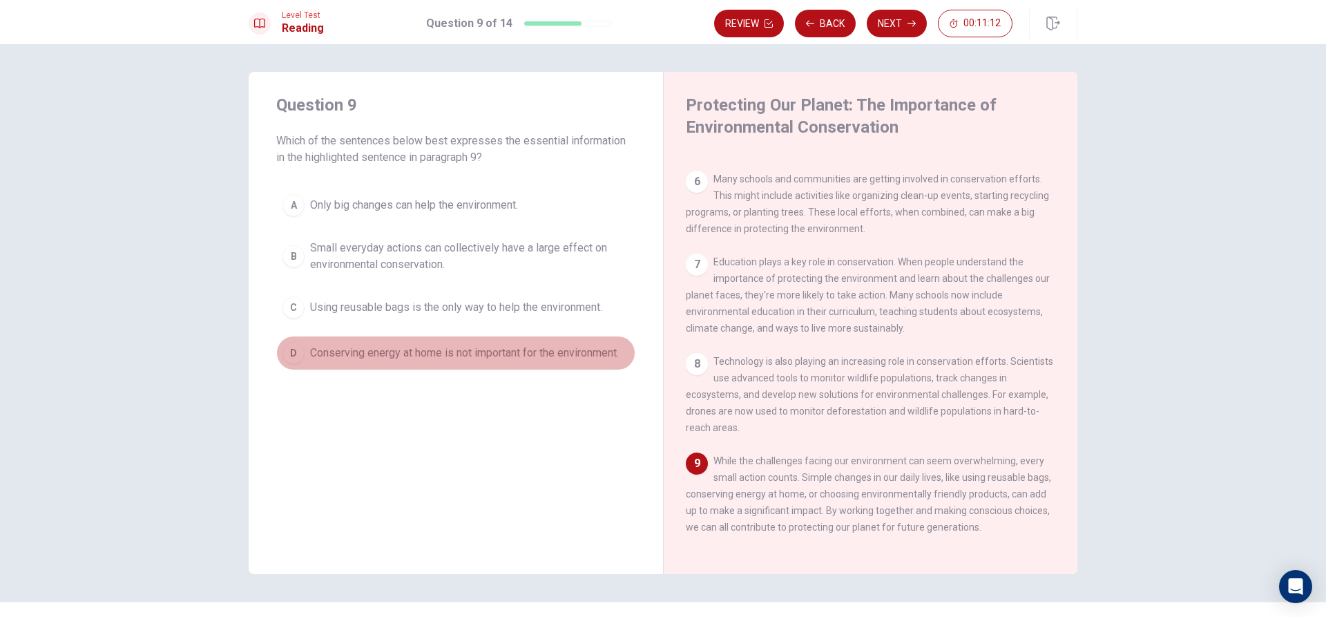
click at [296, 358] on div "D" at bounding box center [293, 353] width 22 height 22
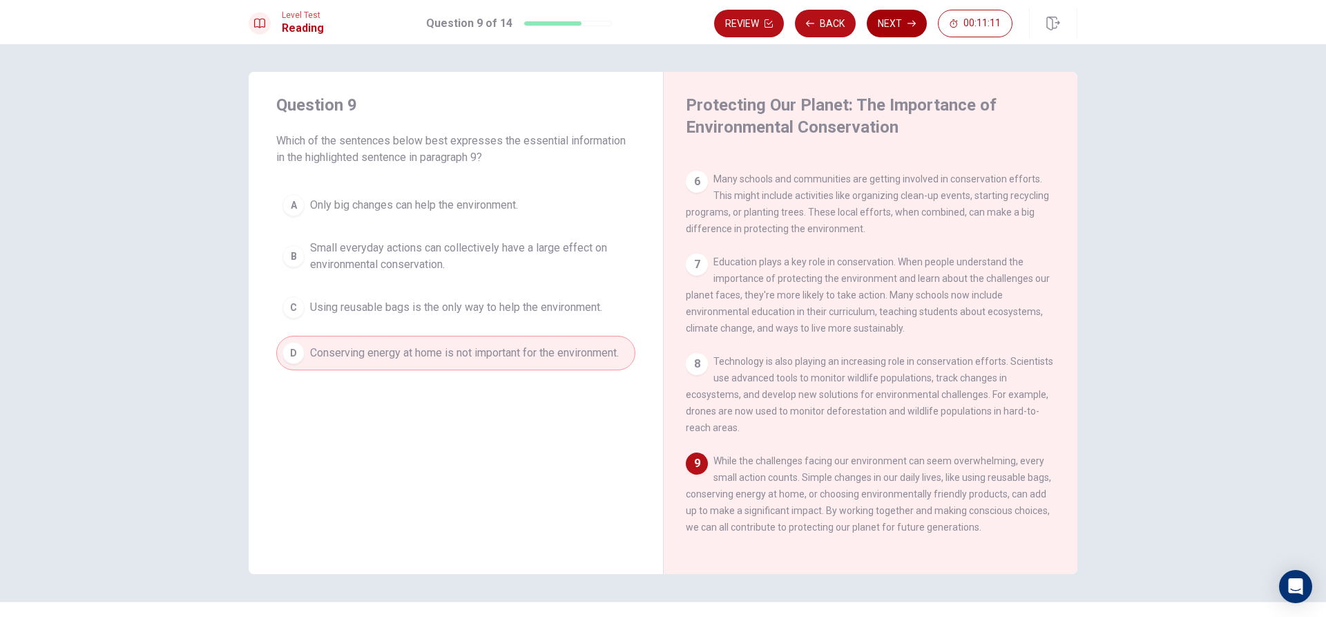
click at [923, 14] on button "Next" at bounding box center [897, 24] width 60 height 28
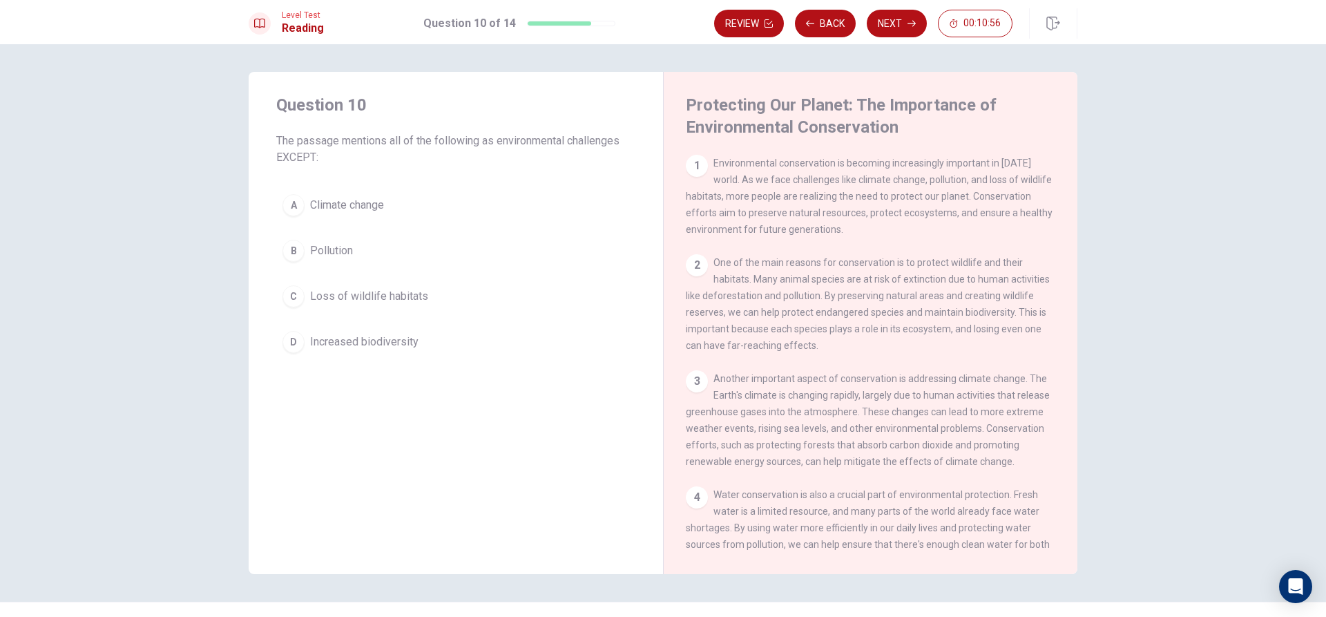
scroll to position [483, 0]
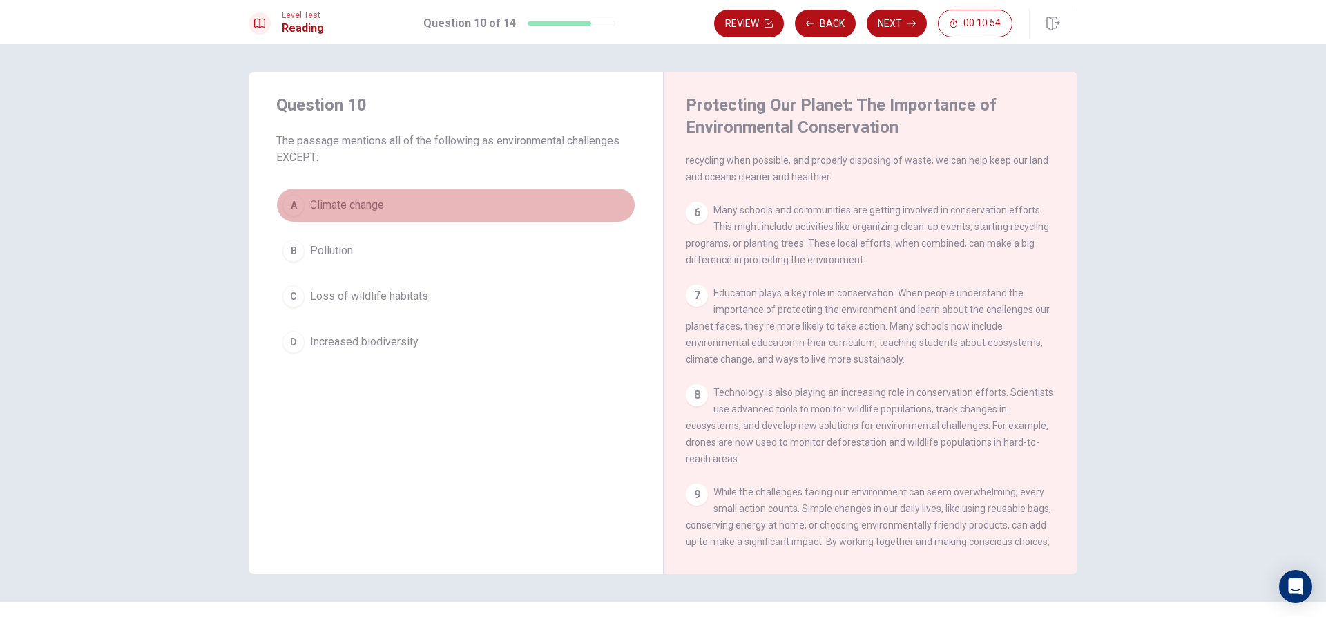
click at [298, 206] on div "A" at bounding box center [293, 205] width 22 height 22
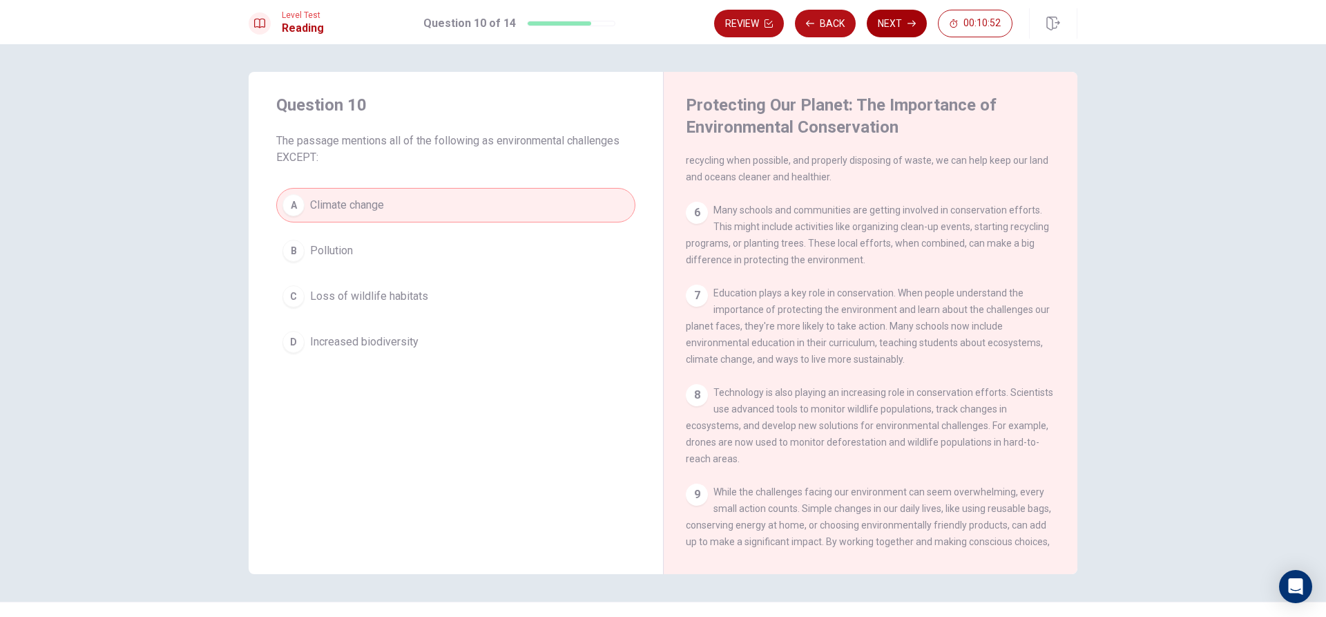
click at [900, 27] on button "Next" at bounding box center [897, 24] width 60 height 28
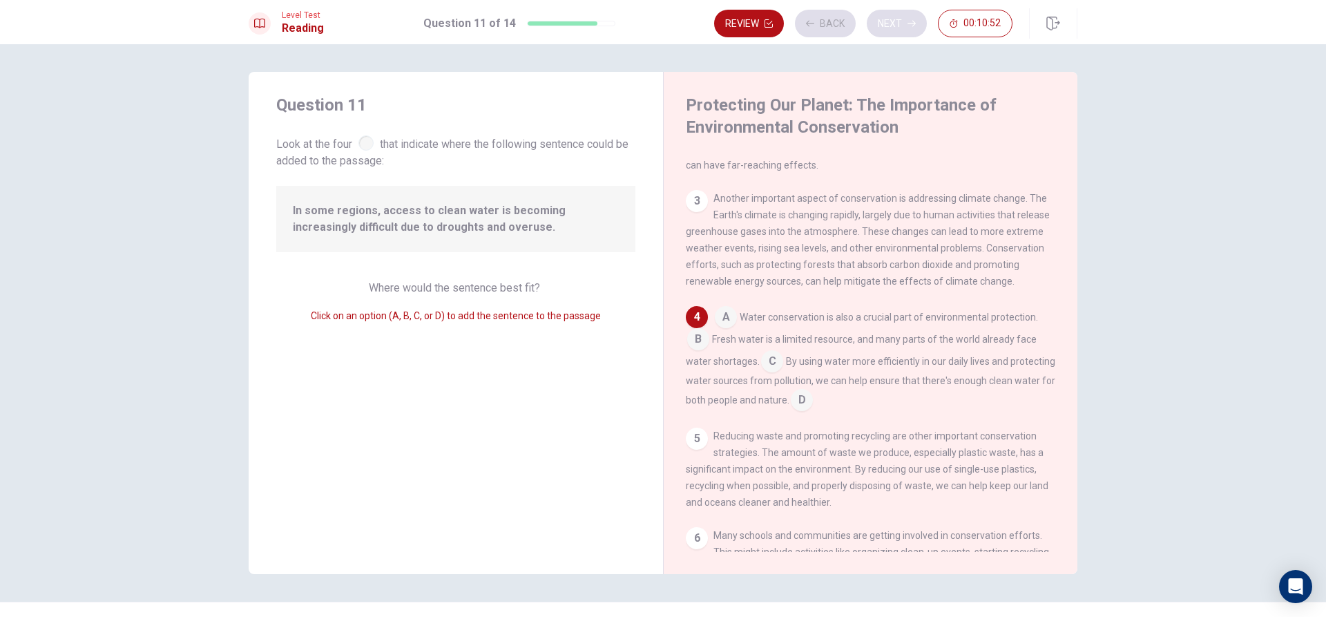
scroll to position [189, 0]
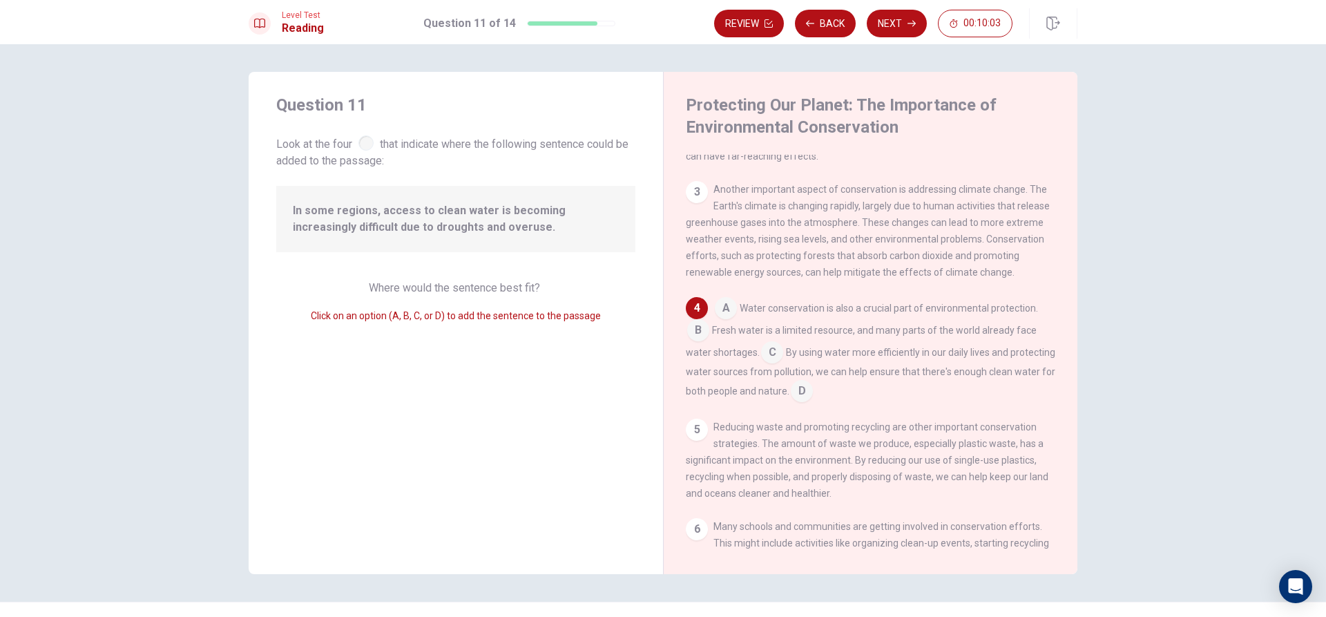
click at [776, 363] on input at bounding box center [772, 354] width 22 height 22
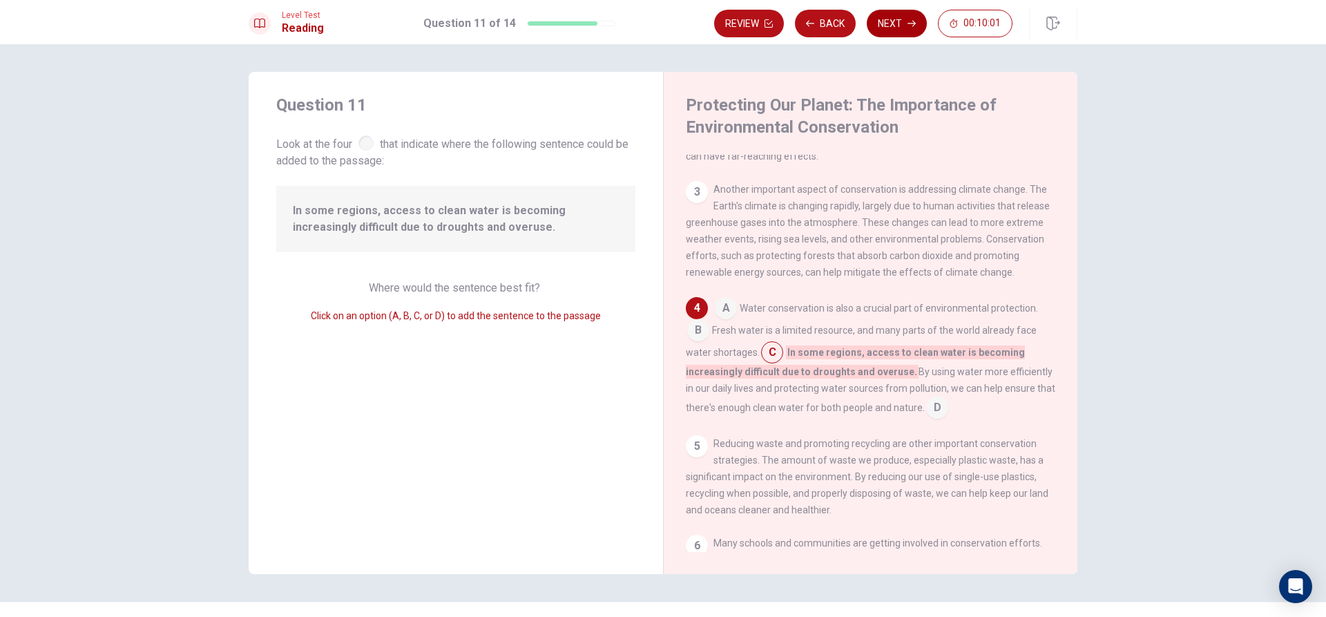
click at [886, 17] on button "Next" at bounding box center [897, 24] width 60 height 28
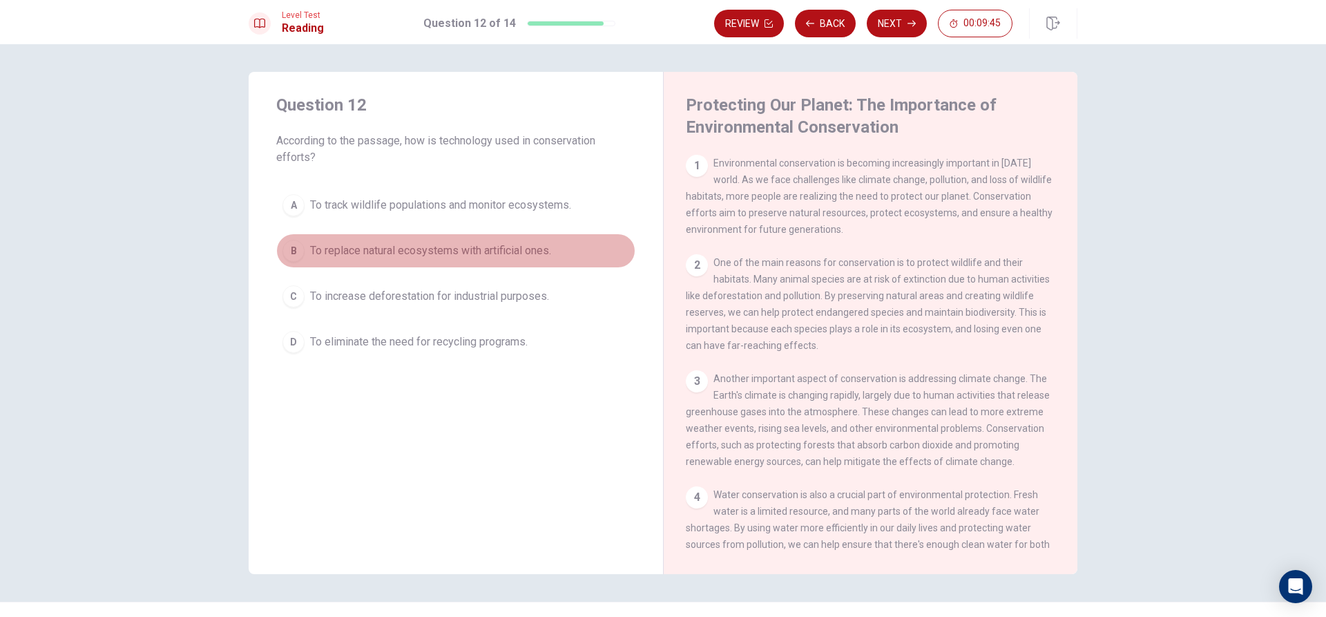
click at [297, 245] on div "B" at bounding box center [293, 251] width 22 height 22
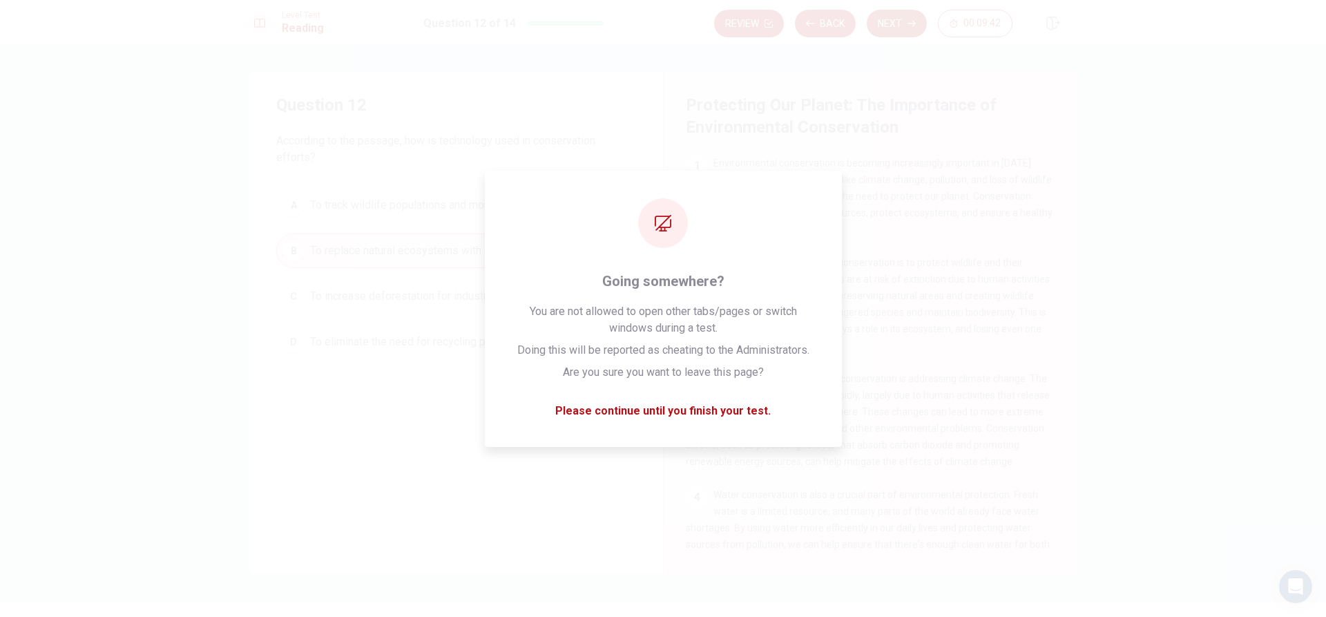
click at [898, 33] on button "Next" at bounding box center [897, 24] width 60 height 28
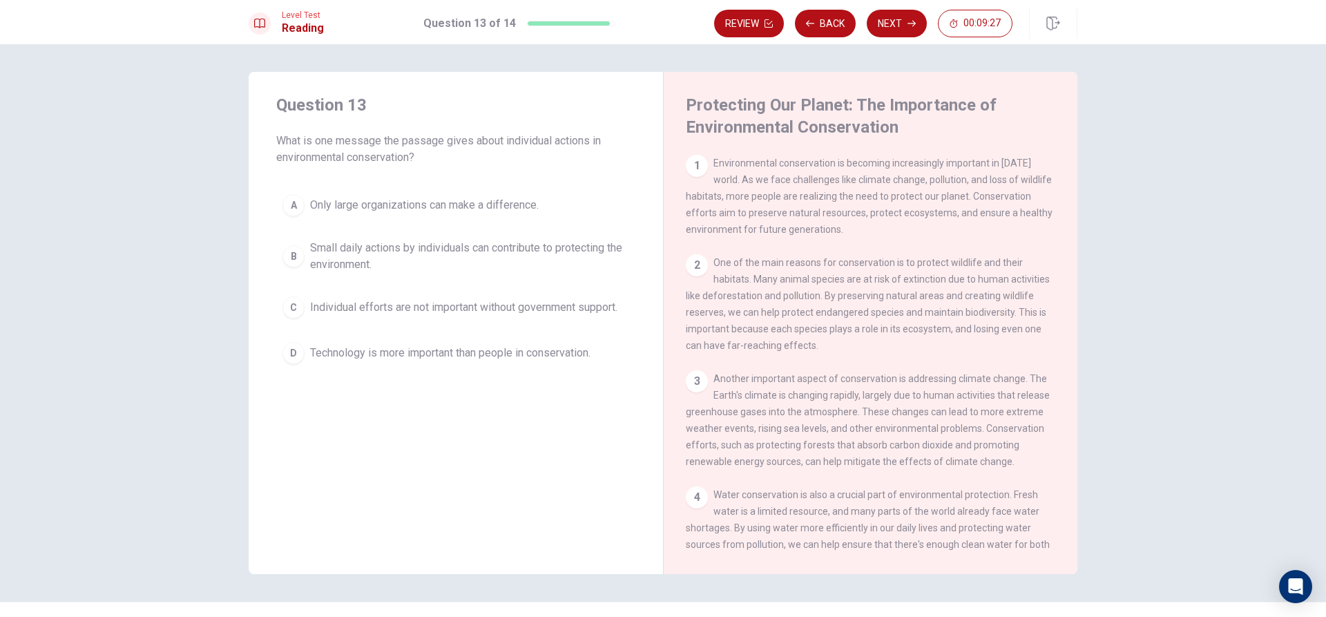
click at [282, 250] on div "B" at bounding box center [293, 256] width 22 height 22
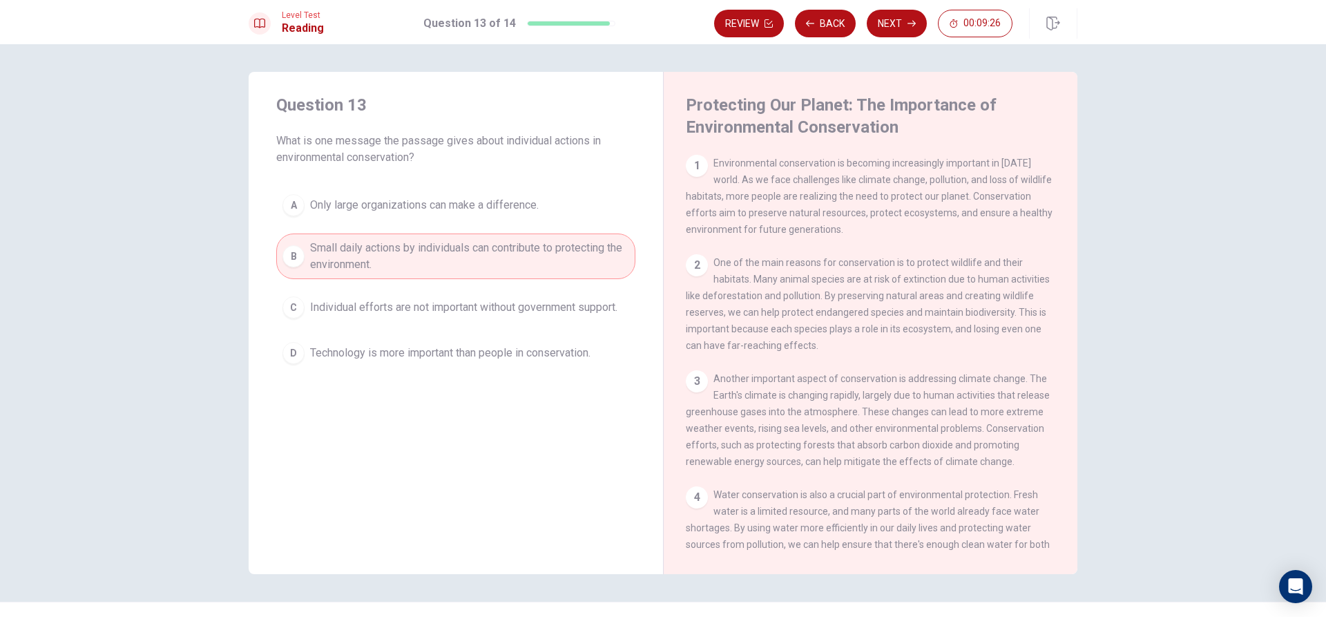
click at [929, 26] on div "Review Back Next 00:09:26" at bounding box center [863, 24] width 298 height 28
click at [915, 24] on icon "button" at bounding box center [912, 24] width 8 height 6
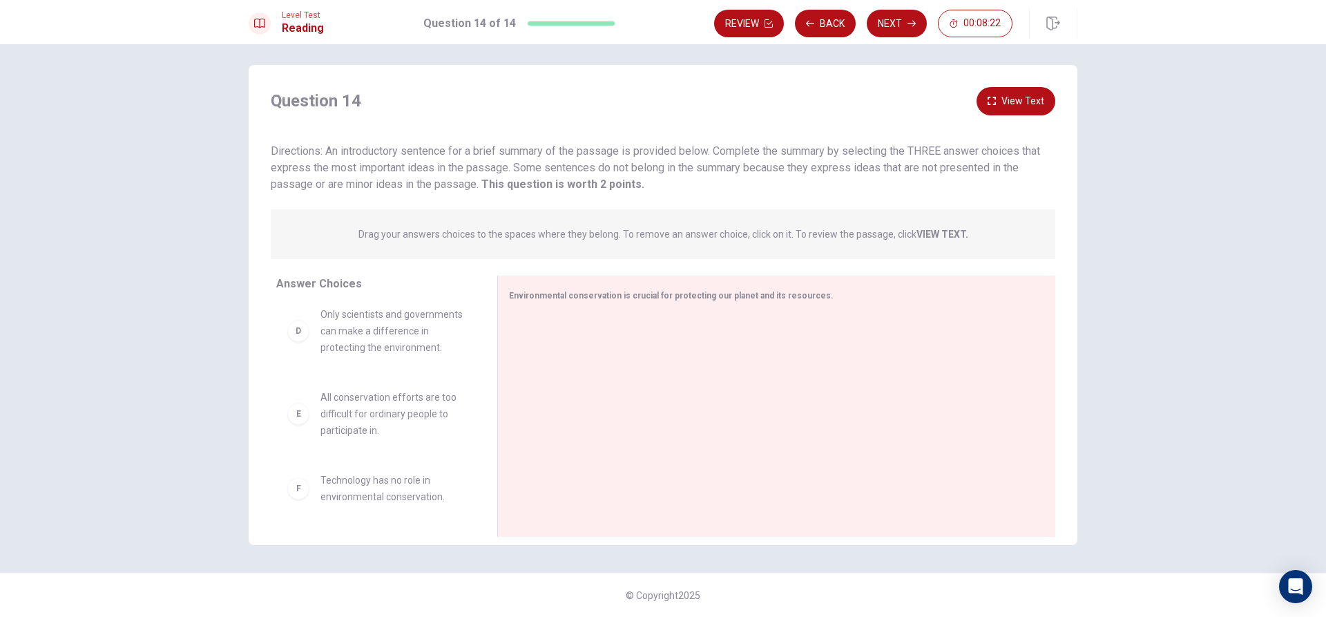
scroll to position [290, 0]
drag, startPoint x: 408, startPoint y: 495, endPoint x: 611, endPoint y: 309, distance: 275.2
drag, startPoint x: 397, startPoint y: 525, endPoint x: 432, endPoint y: 407, distance: 123.0
click at [680, 370] on div "Answer Choices A Conservation efforts aim to protect wildlife, address climate …" at bounding box center [663, 410] width 829 height 268
drag, startPoint x: 411, startPoint y: 497, endPoint x: 835, endPoint y: 425, distance: 430.1
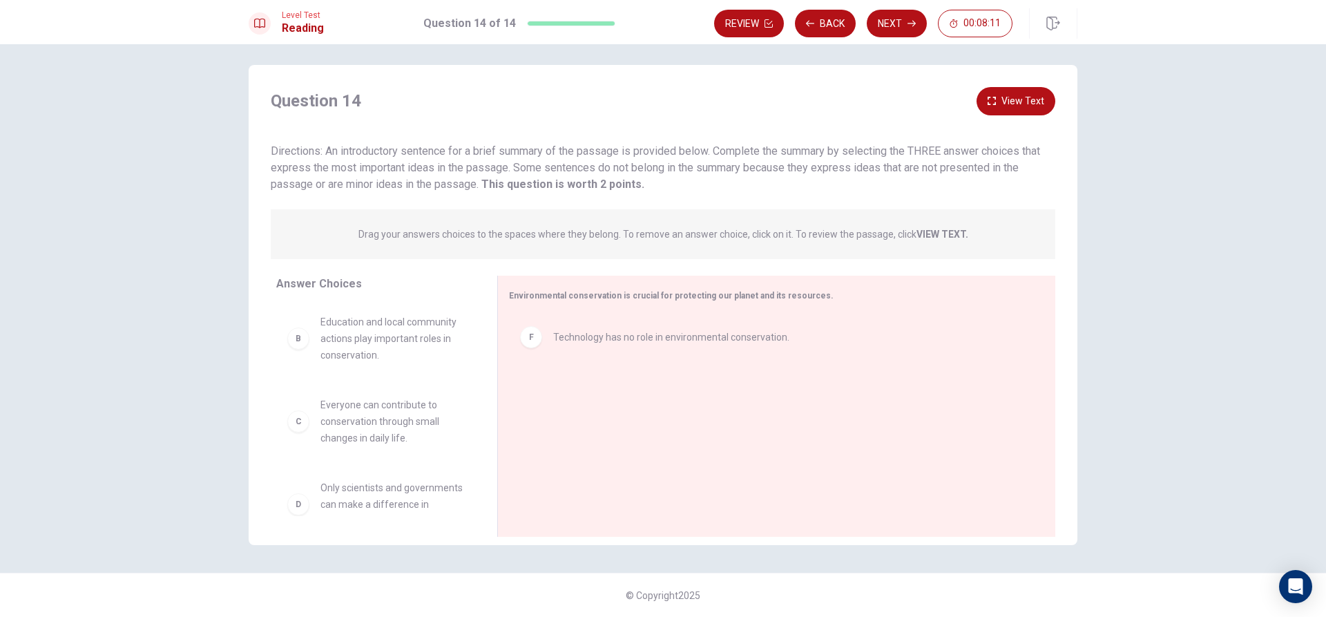
scroll to position [86, 0]
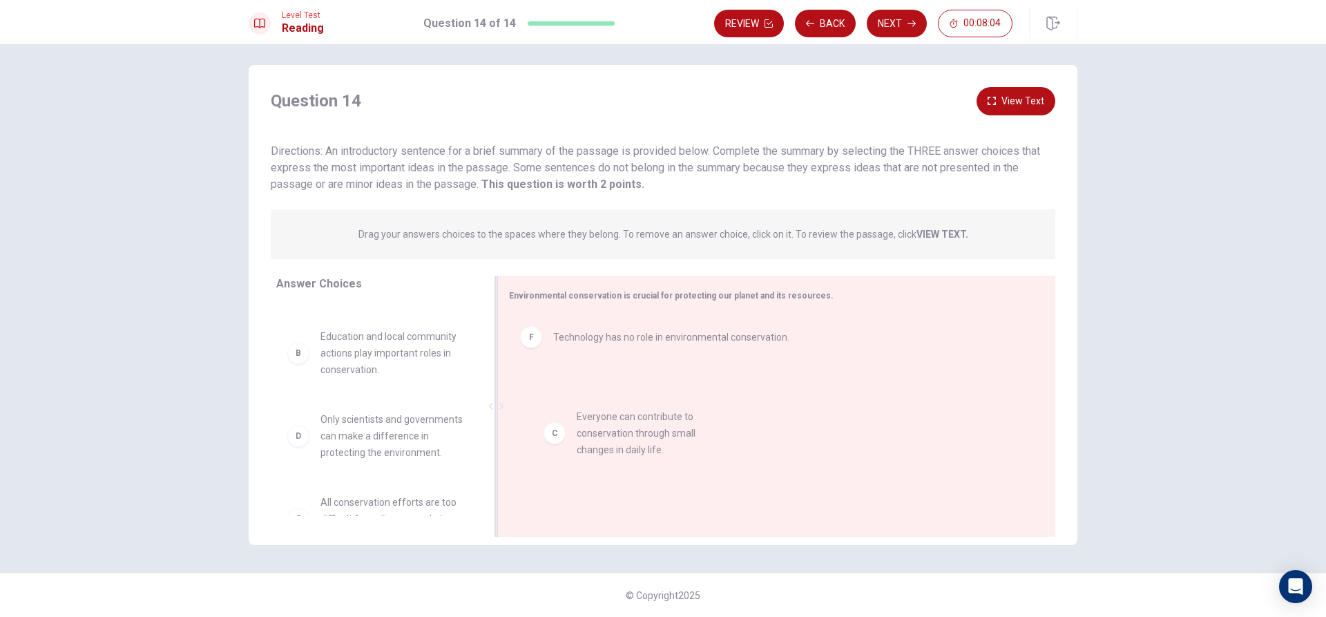
drag, startPoint x: 348, startPoint y: 441, endPoint x: 594, endPoint y: 412, distance: 247.7
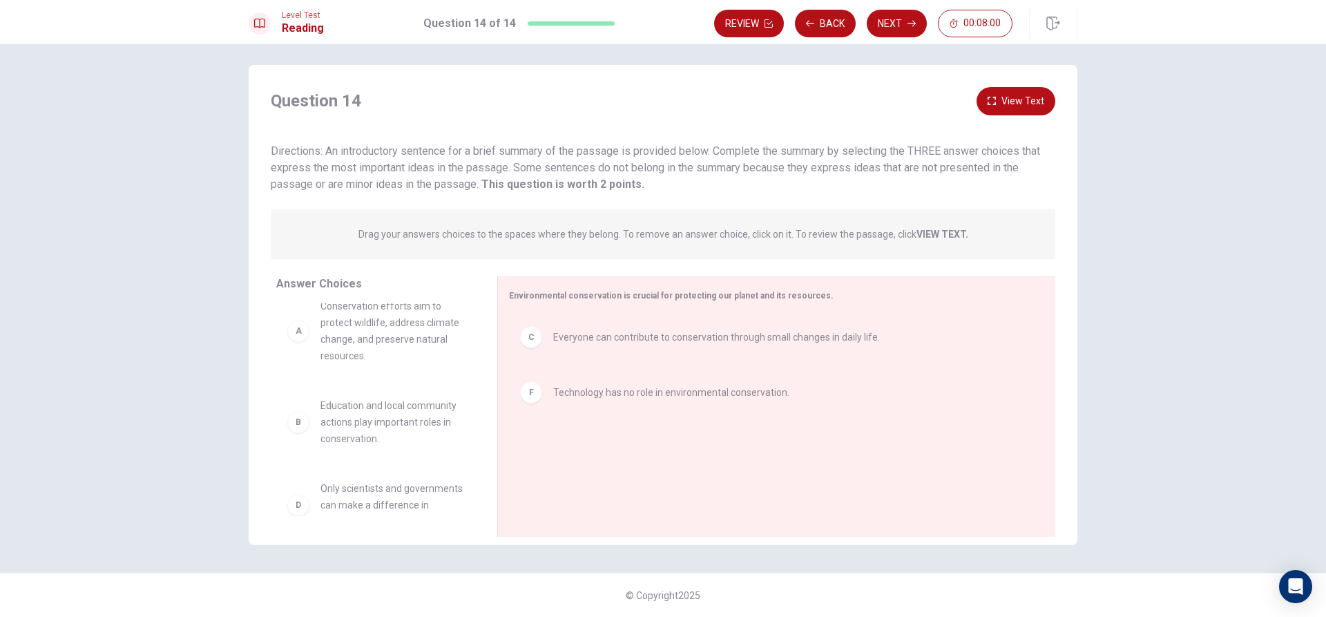
scroll to position [0, 0]
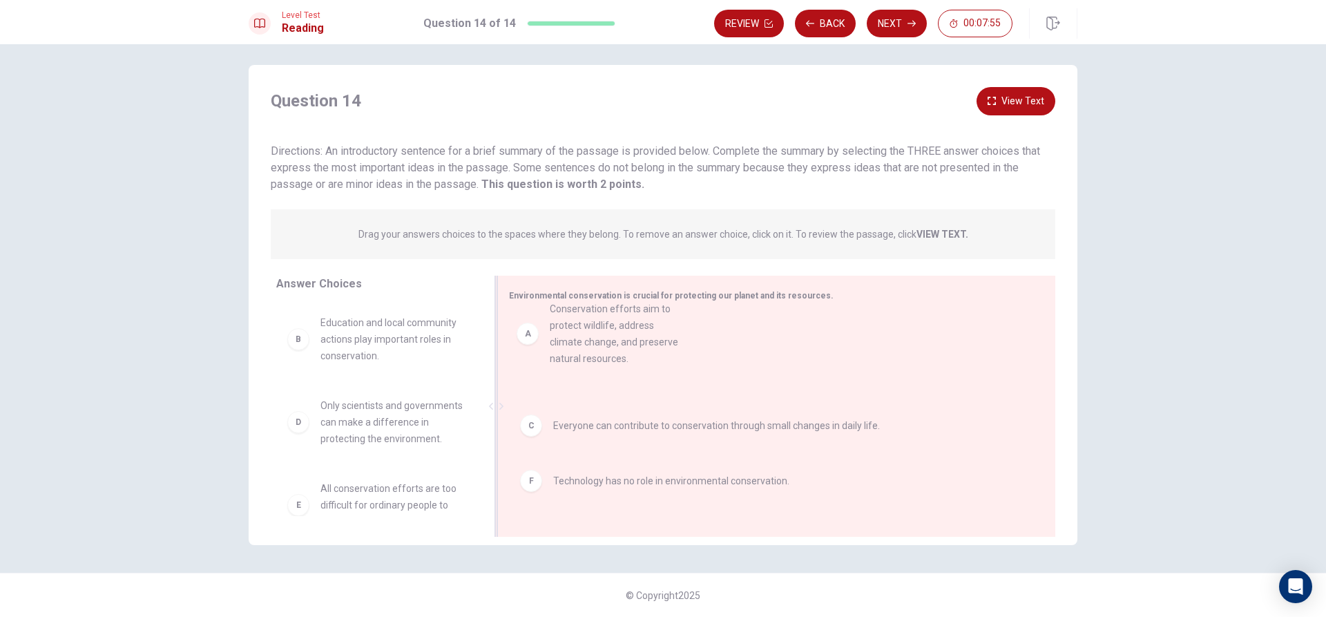
drag, startPoint x: 399, startPoint y: 357, endPoint x: 640, endPoint y: 340, distance: 241.6
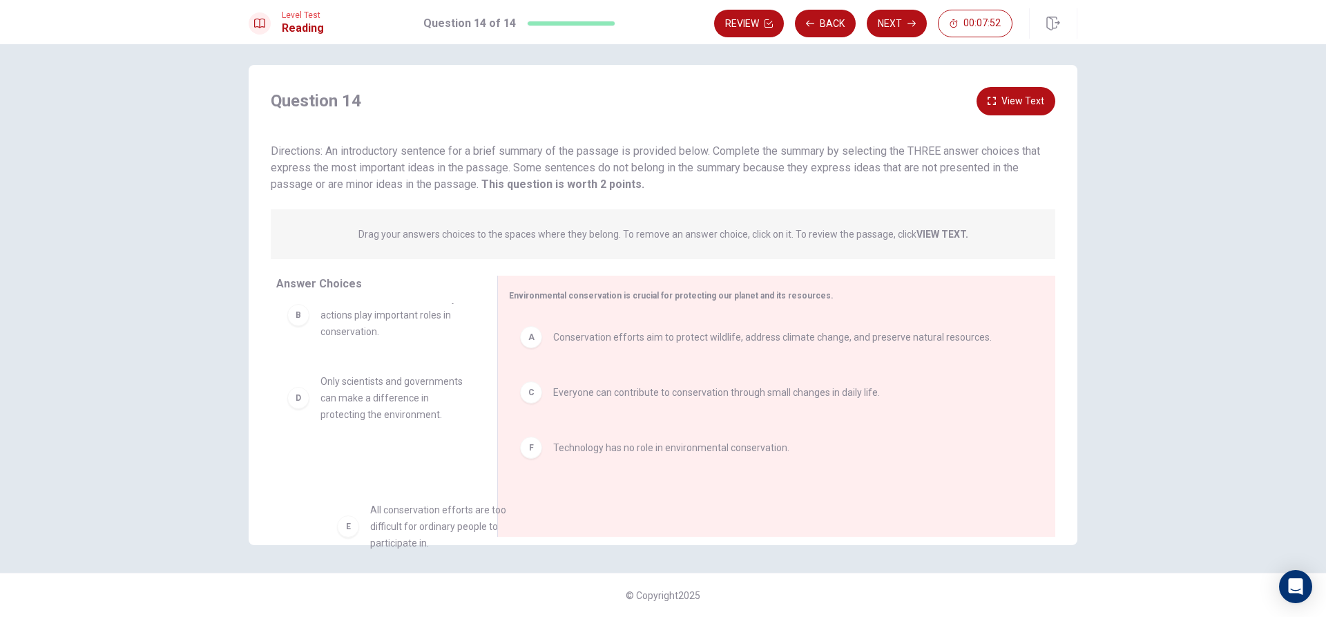
drag, startPoint x: 413, startPoint y: 515, endPoint x: 430, endPoint y: 492, distance: 28.0
click at [375, 497] on span "All conservation efforts are too difficult for ordinary people to participate i…" at bounding box center [392, 480] width 144 height 50
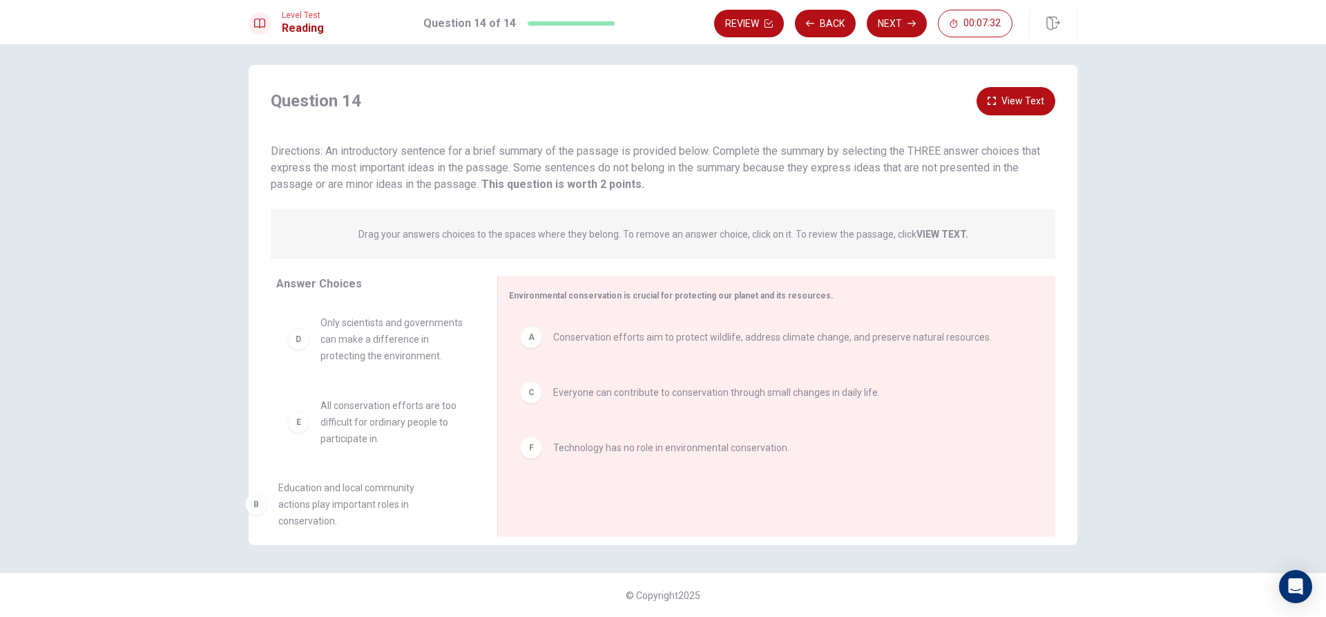
scroll to position [41, 0]
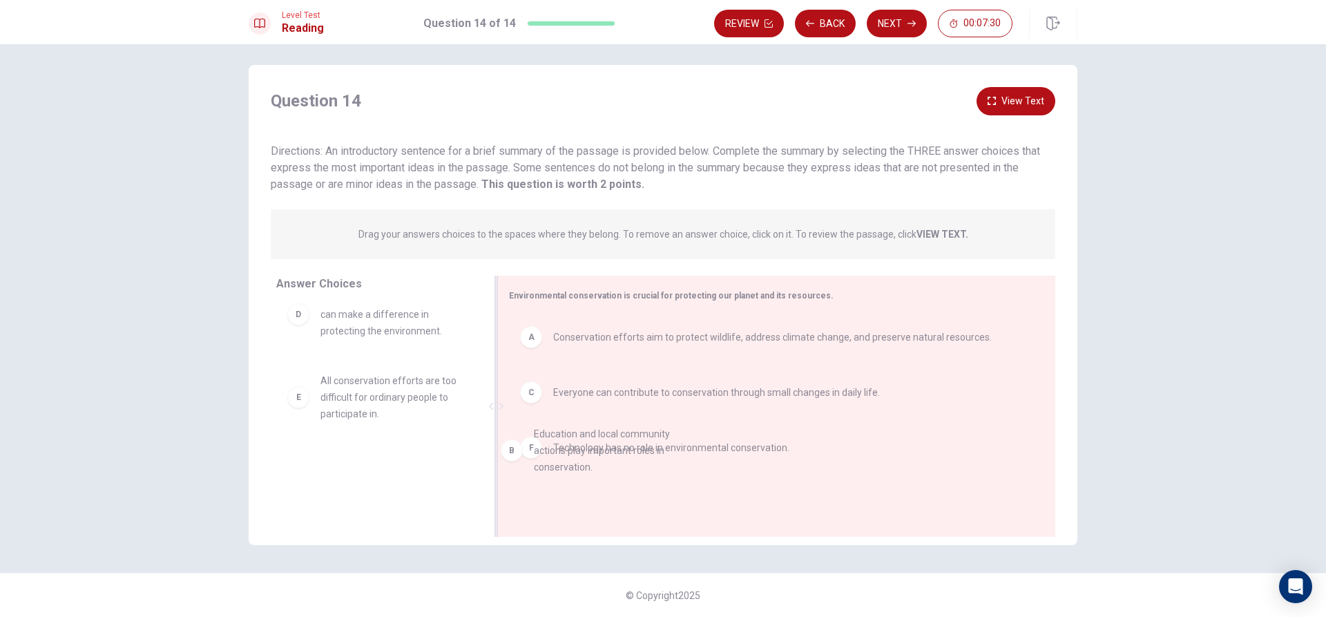
drag, startPoint x: 399, startPoint y: 347, endPoint x: 618, endPoint y: 443, distance: 239.7
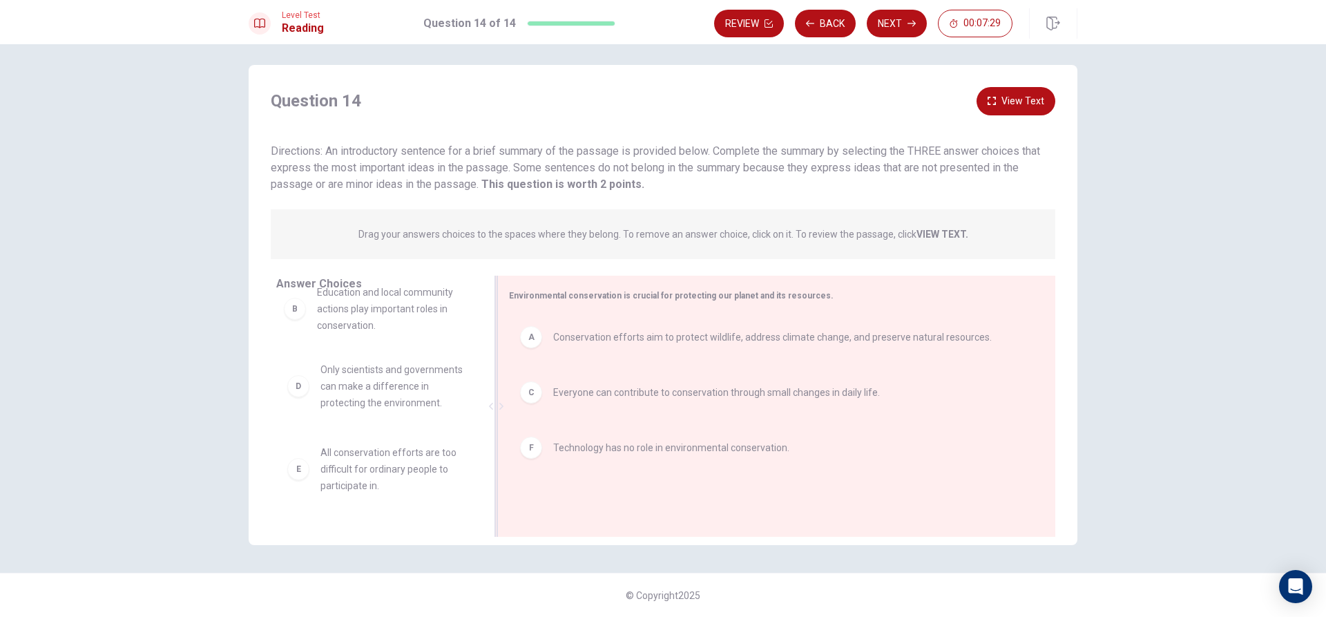
drag, startPoint x: 618, startPoint y: 443, endPoint x: 623, endPoint y: 467, distance: 24.7
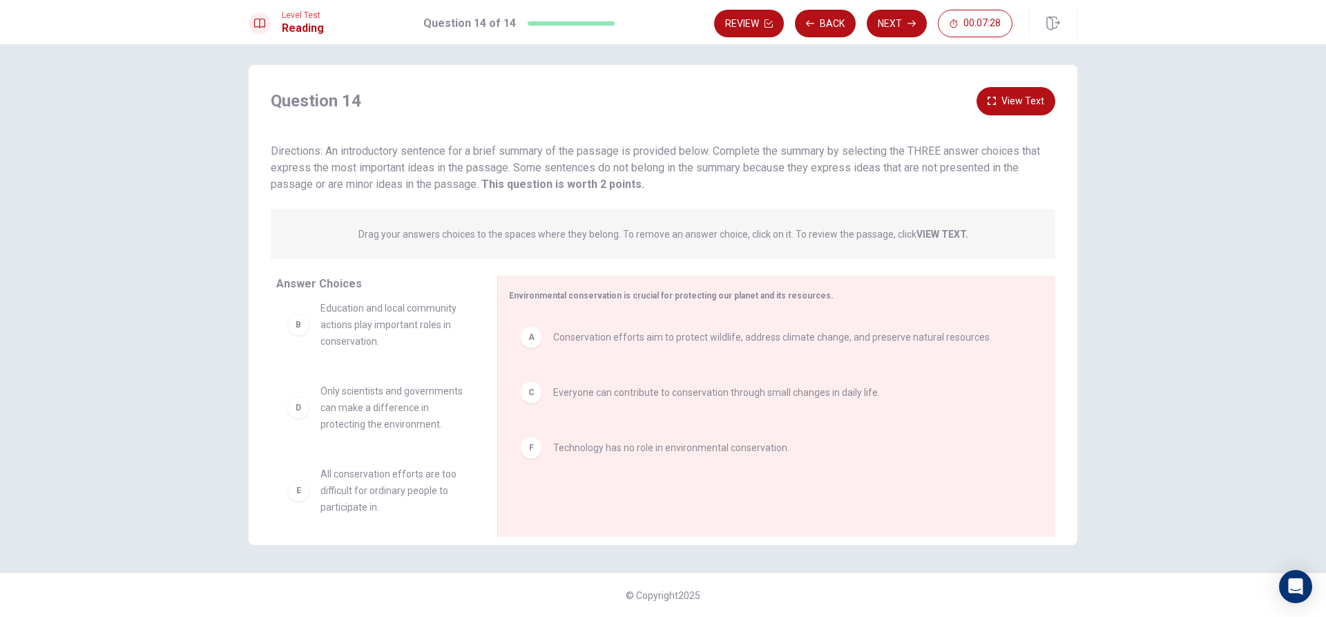
scroll to position [0, 0]
drag, startPoint x: 350, startPoint y: 292, endPoint x: 375, endPoint y: 361, distance: 72.8
click at [375, 361] on div "Answer Choices B Education and local community actions play important roles in …" at bounding box center [373, 410] width 249 height 268
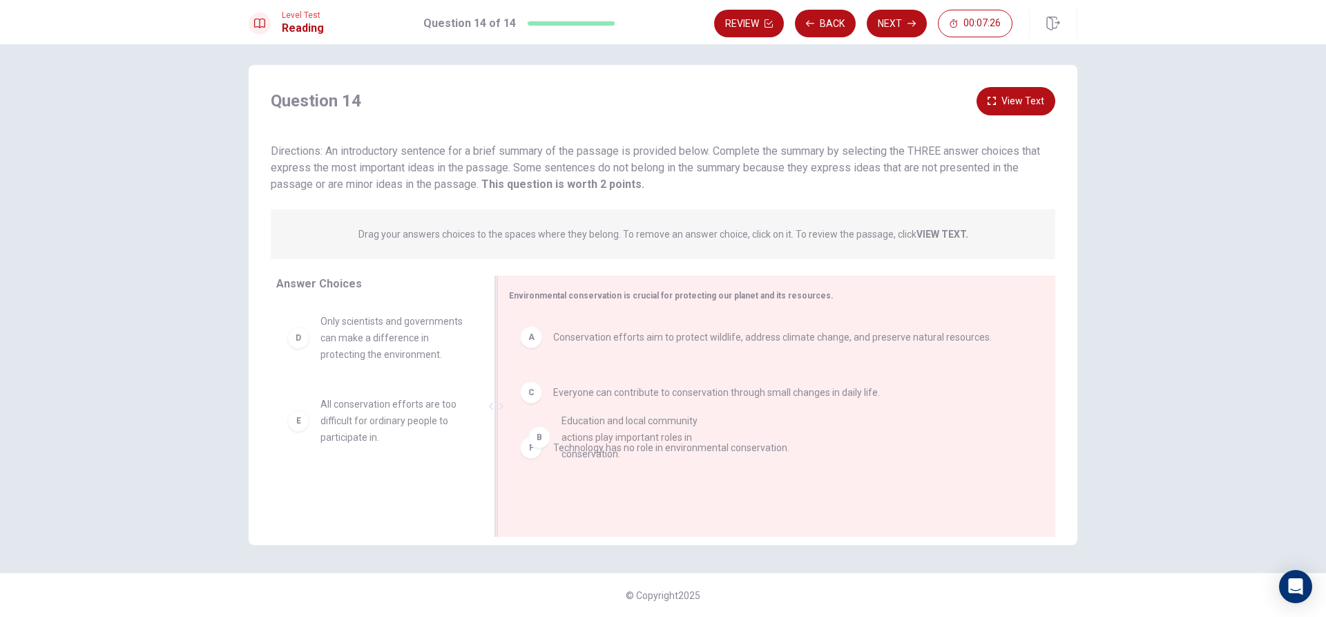
drag, startPoint x: 375, startPoint y: 339, endPoint x: 624, endPoint y: 449, distance: 271.8
drag, startPoint x: 461, startPoint y: 427, endPoint x: 868, endPoint y: 357, distance: 413.4
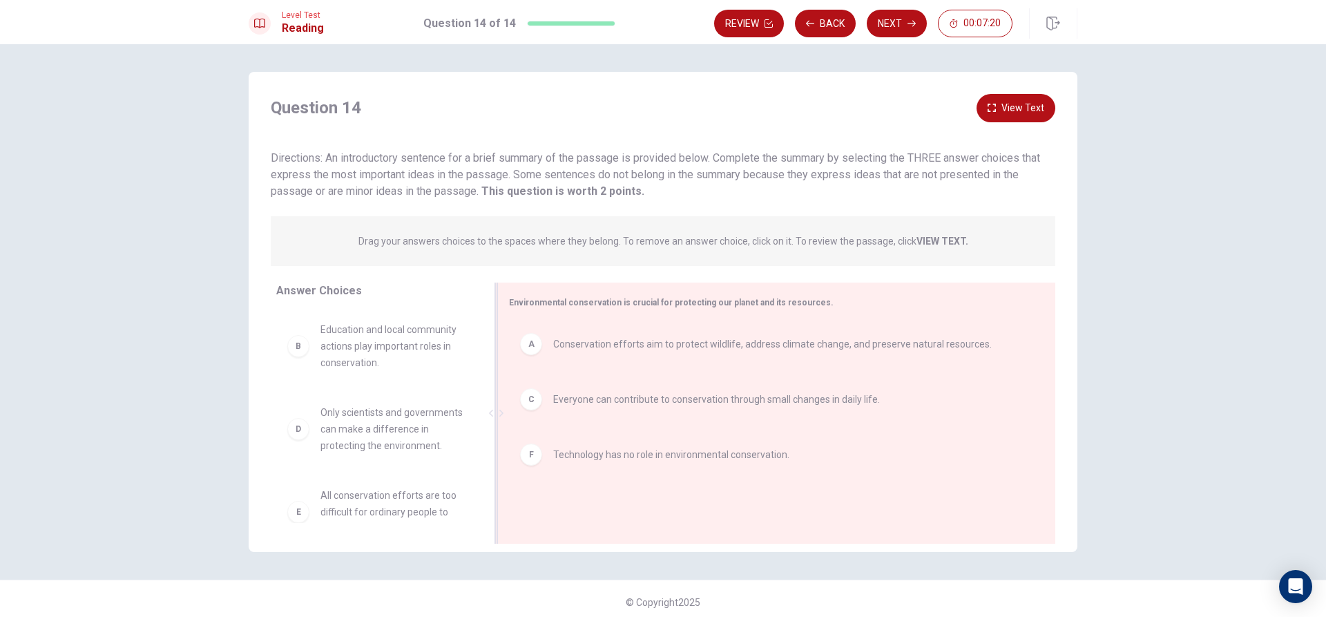
scroll to position [7, 0]
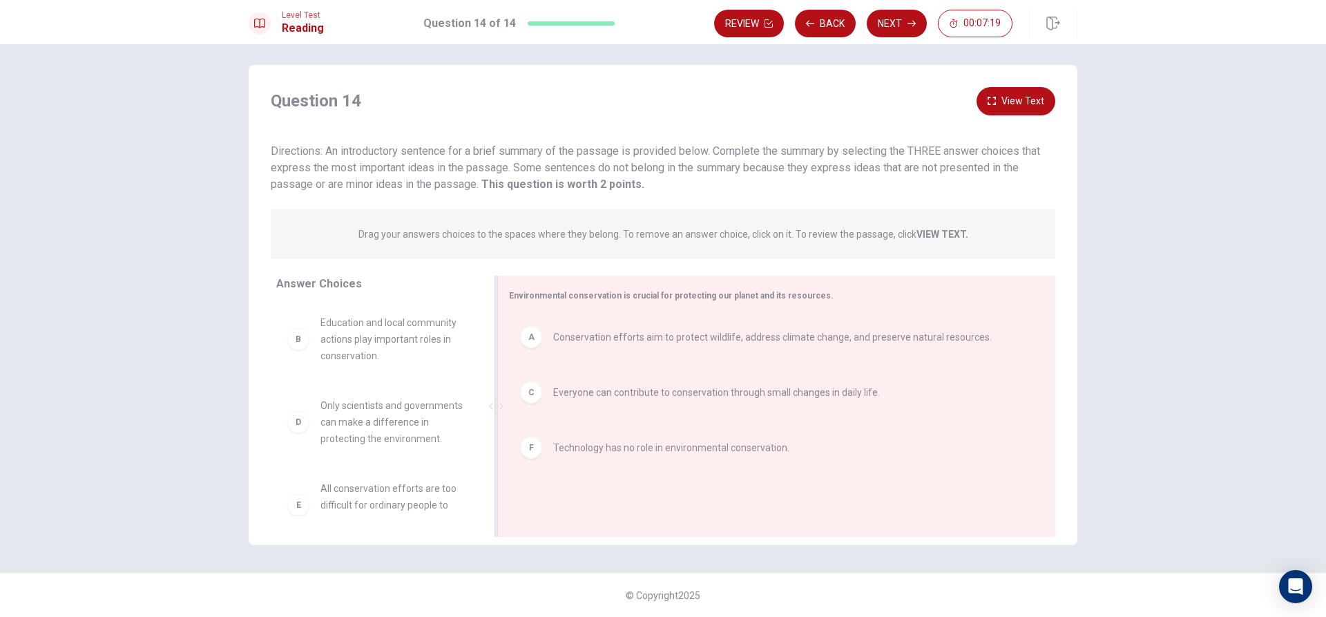
drag, startPoint x: 388, startPoint y: 476, endPoint x: 524, endPoint y: 376, distance: 168.4
click at [528, 376] on div "Answer Choices B Education and local community actions play important roles in …" at bounding box center [663, 410] width 829 height 268
drag, startPoint x: 330, startPoint y: 420, endPoint x: 573, endPoint y: 371, distance: 247.3
drag, startPoint x: 371, startPoint y: 531, endPoint x: 726, endPoint y: 510, distance: 355.6
click at [726, 510] on div "Answer Choices B Education and local community actions play important roles in …" at bounding box center [663, 410] width 829 height 268
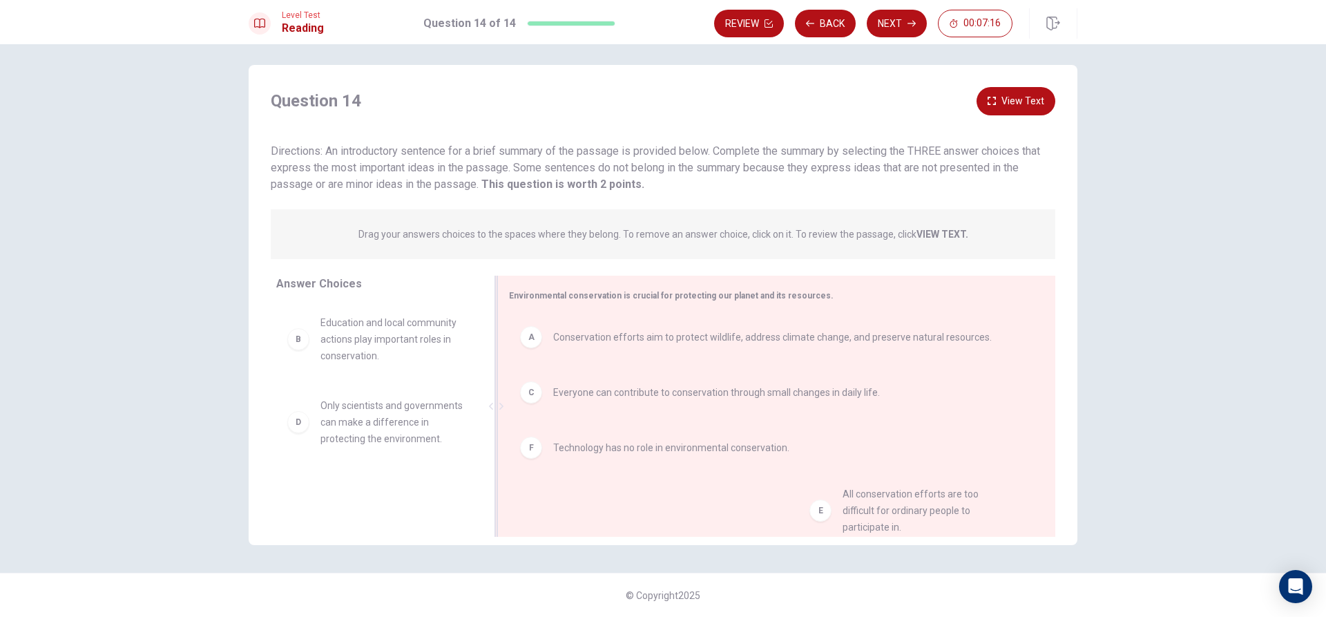
scroll to position [1, 0]
drag, startPoint x: 420, startPoint y: 508, endPoint x: 965, endPoint y: 500, distance: 545.0
drag, startPoint x: 428, startPoint y: 438, endPoint x: 680, endPoint y: 332, distance: 273.3
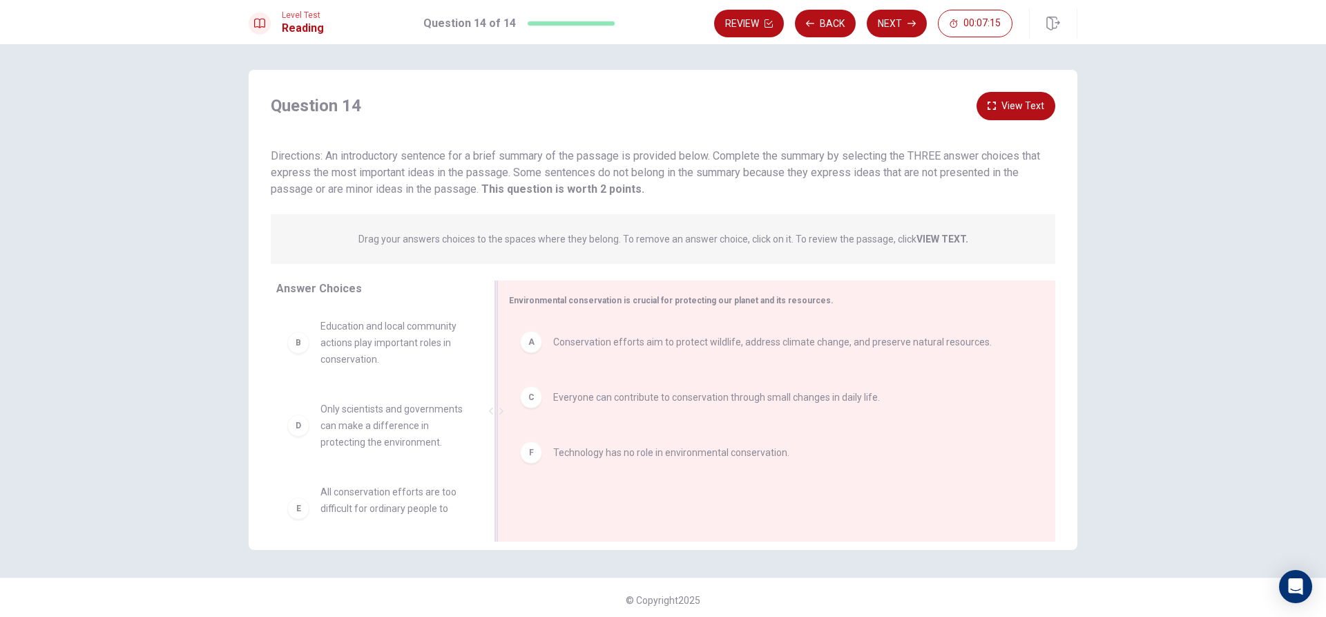
scroll to position [0, 0]
click at [570, 346] on span "Conservation efforts aim to protect wildlife, address climate change, and prese…" at bounding box center [772, 344] width 439 height 17
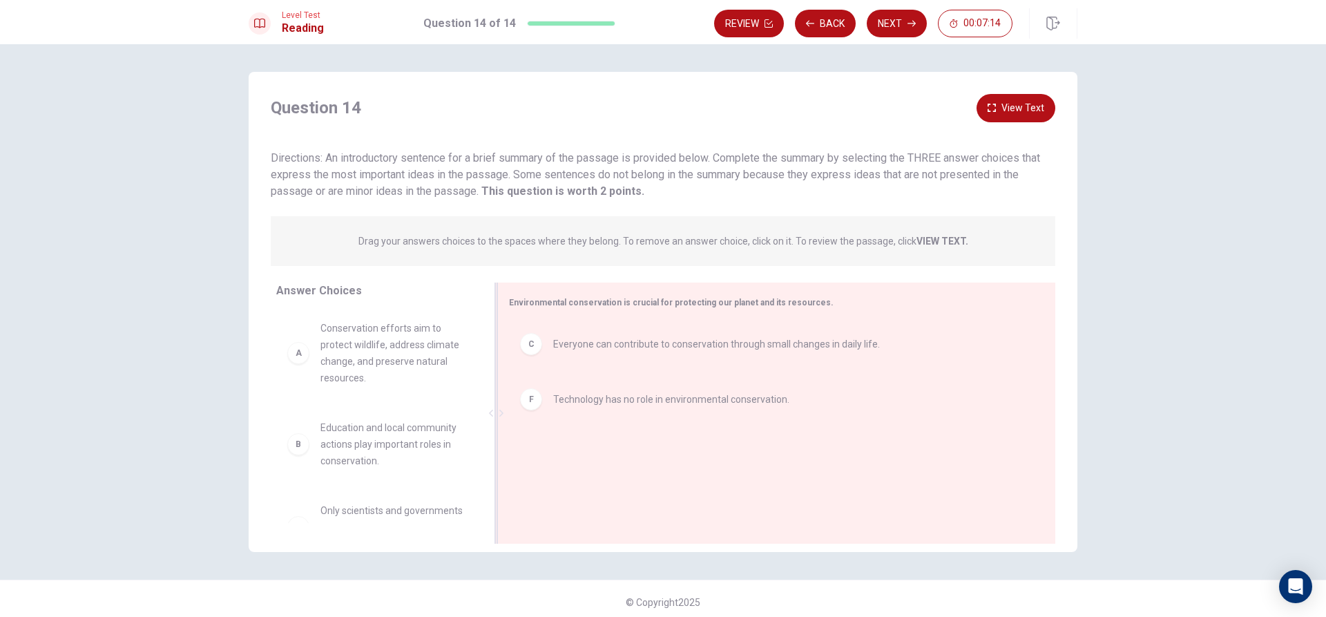
click at [512, 342] on div "C Everyone can contribute to conservation through small changes in daily life." at bounding box center [771, 344] width 524 height 44
click at [626, 341] on span "Technology has no role in environmental conservation." at bounding box center [671, 344] width 236 height 17
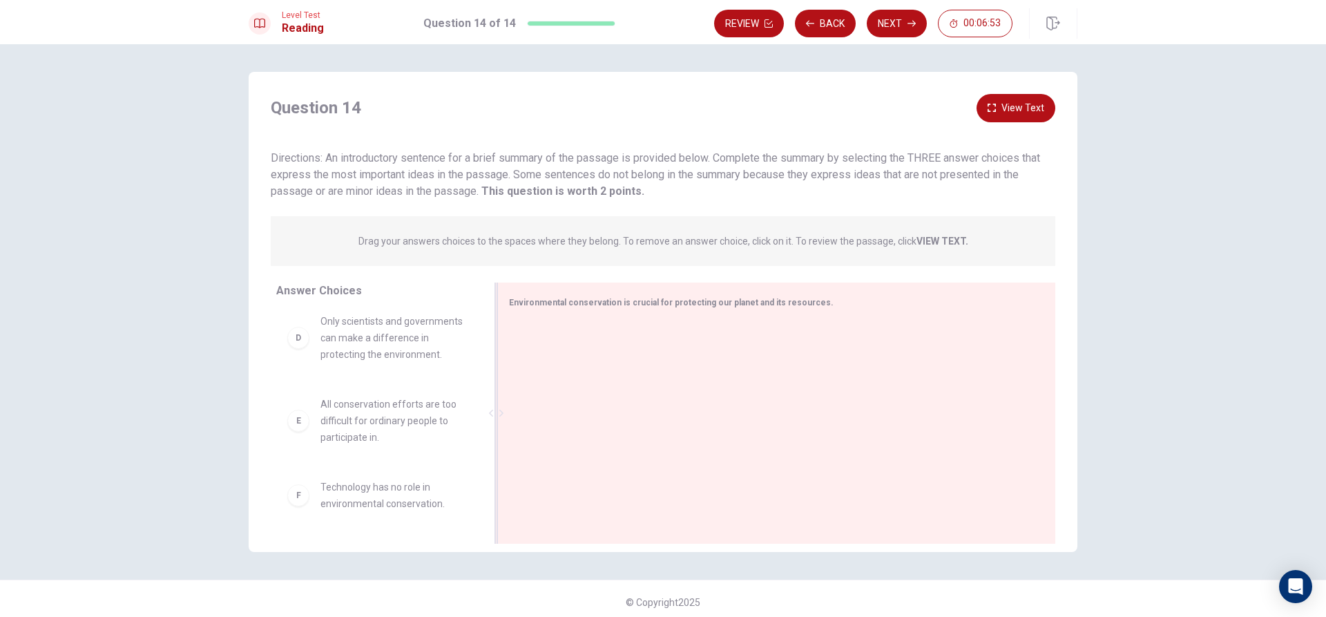
scroll to position [138, 0]
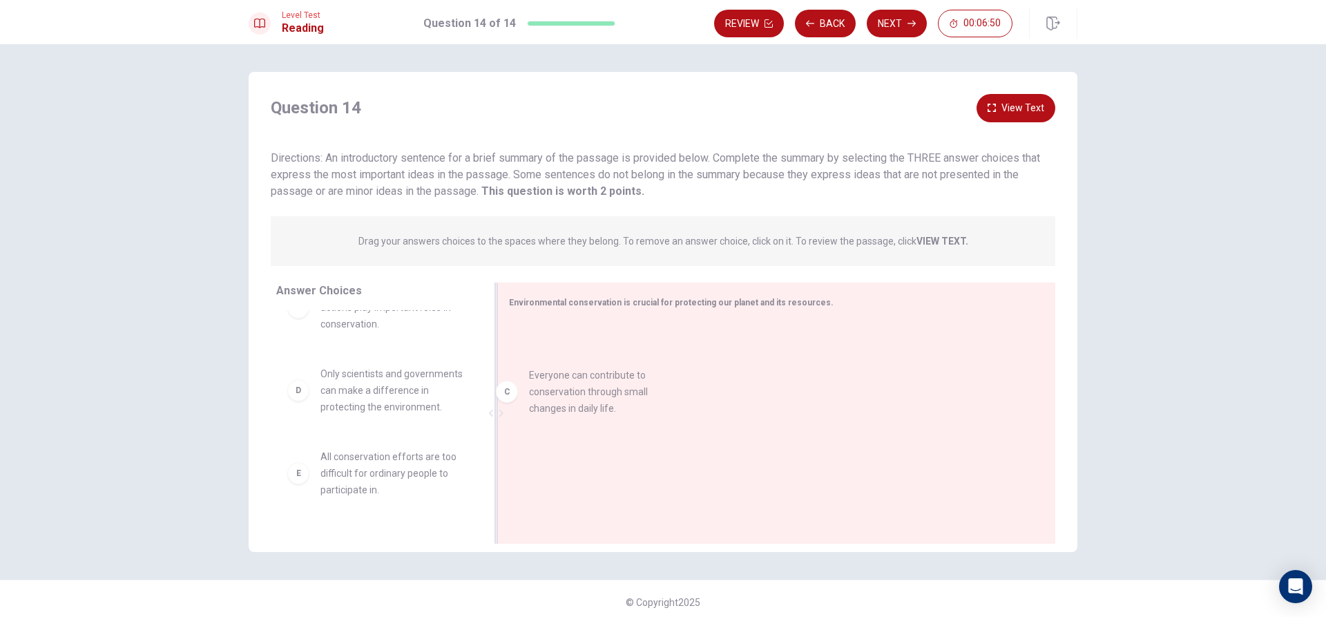
drag, startPoint x: 389, startPoint y: 394, endPoint x: 629, endPoint y: 375, distance: 240.4
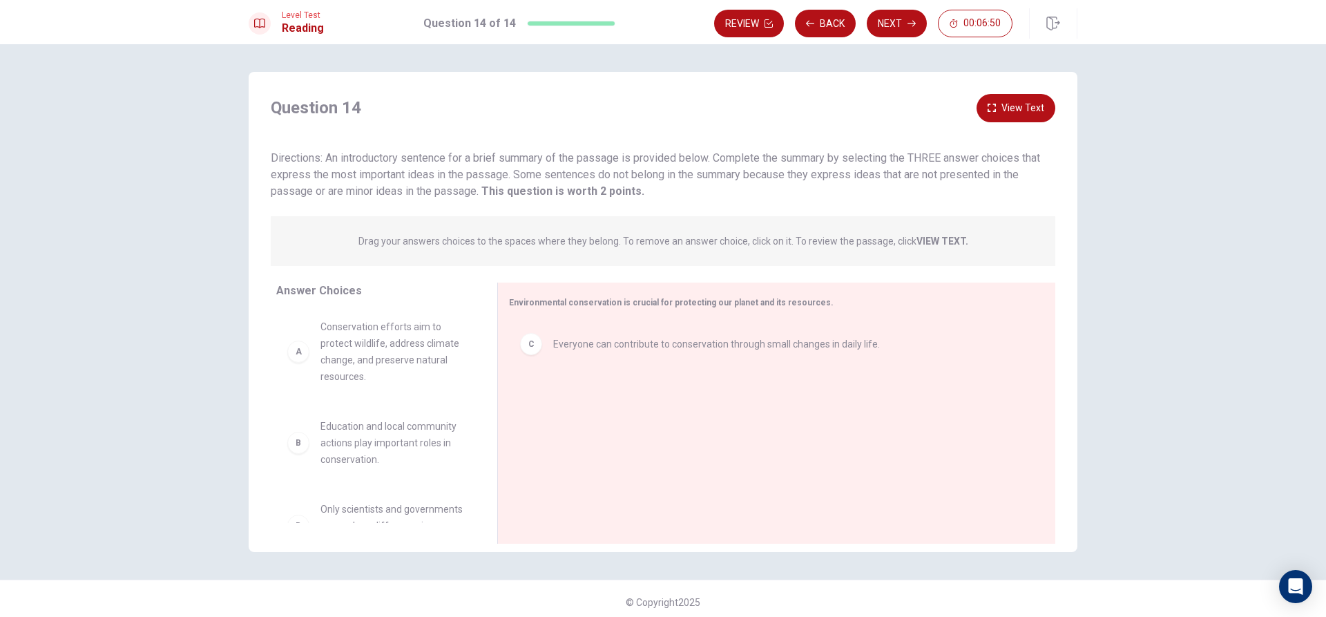
scroll to position [0, 0]
drag, startPoint x: 402, startPoint y: 438, endPoint x: 662, endPoint y: 419, distance: 261.0
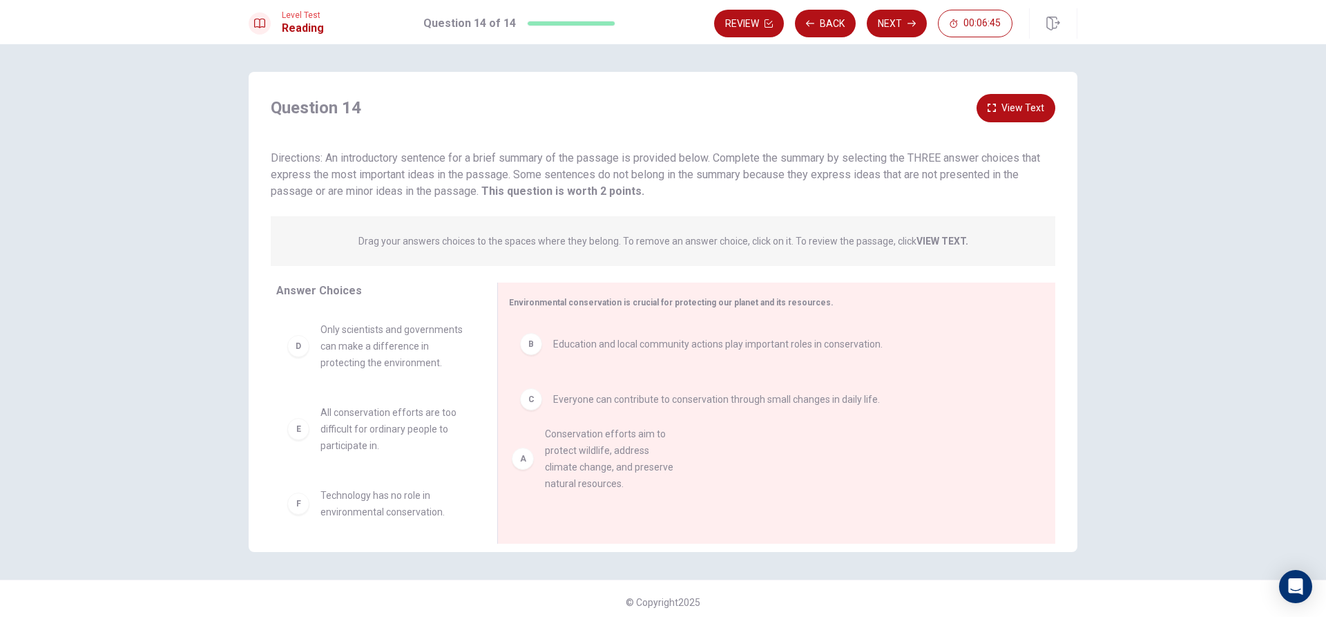
drag, startPoint x: 423, startPoint y: 405, endPoint x: 359, endPoint y: 367, distance: 74.6
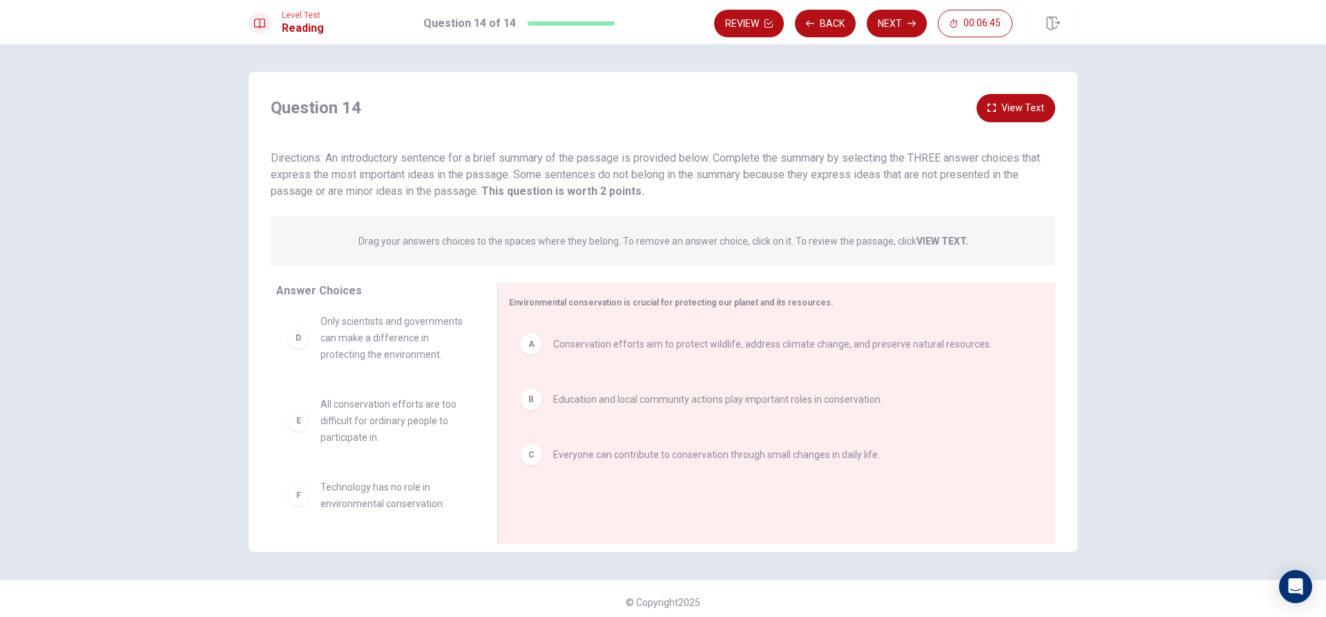
scroll to position [25, 0]
click at [897, 28] on button "Next" at bounding box center [897, 24] width 60 height 28
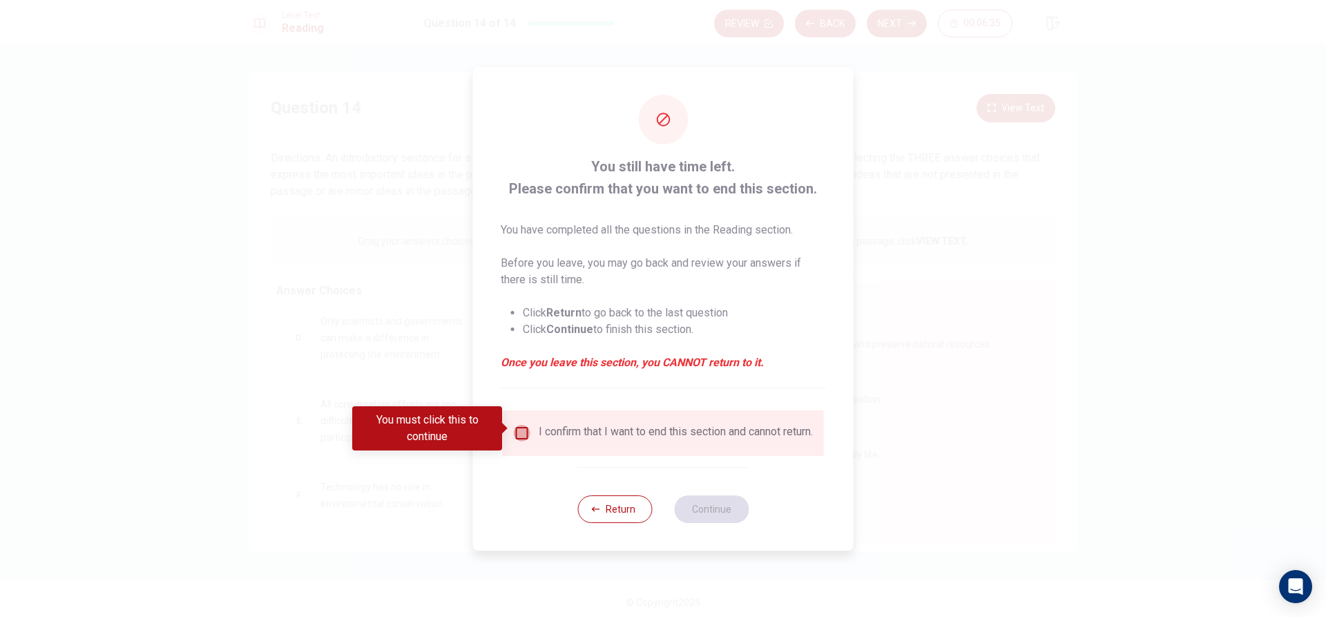
click at [515, 429] on input "You must click this to continue" at bounding box center [522, 433] width 17 height 17
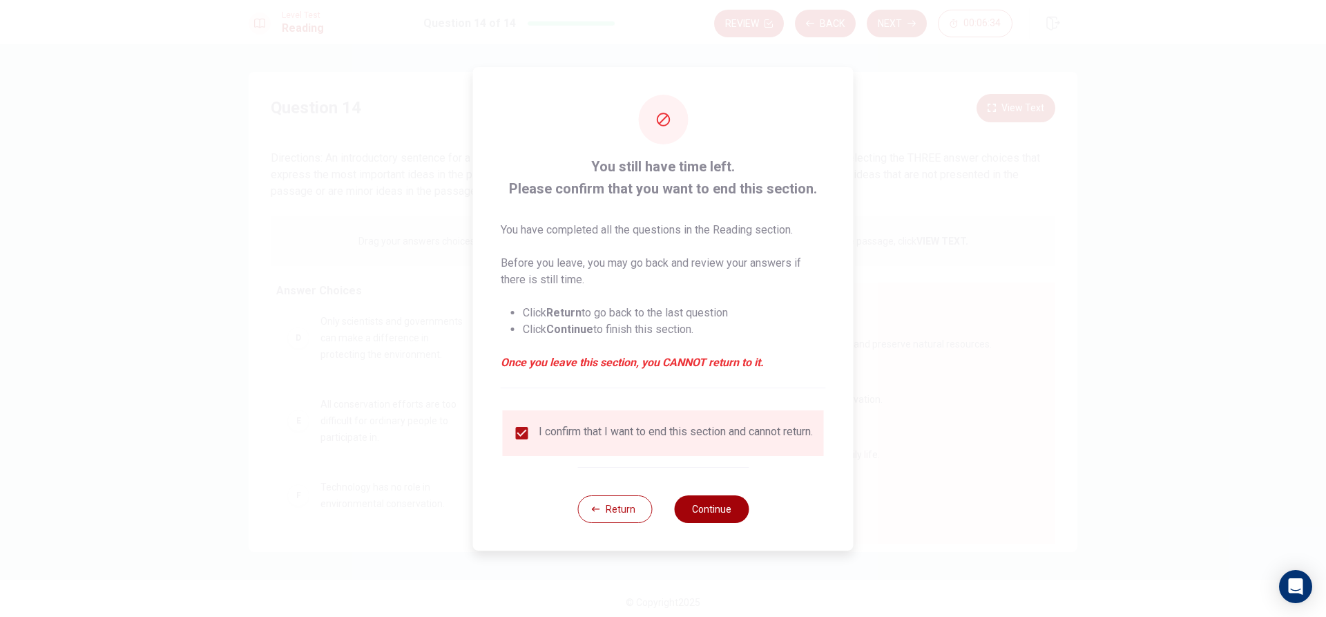
click at [740, 517] on button "Continue" at bounding box center [711, 509] width 75 height 28
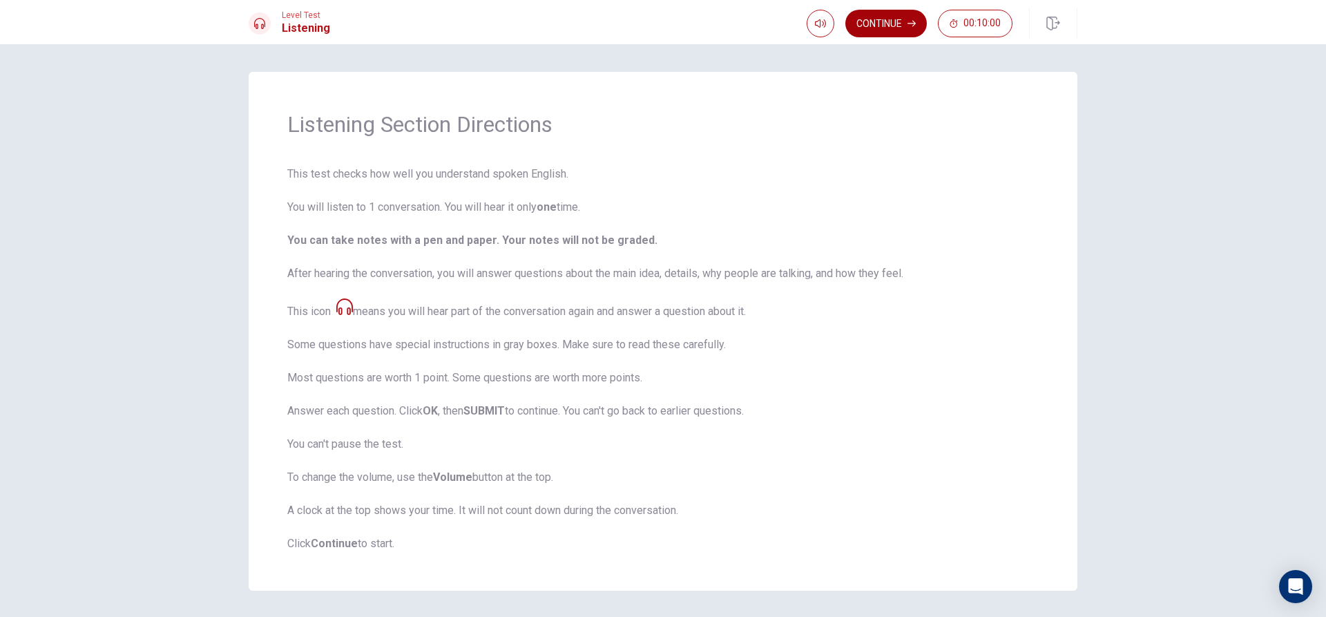
click at [906, 17] on button "Continue" at bounding box center [885, 24] width 81 height 28
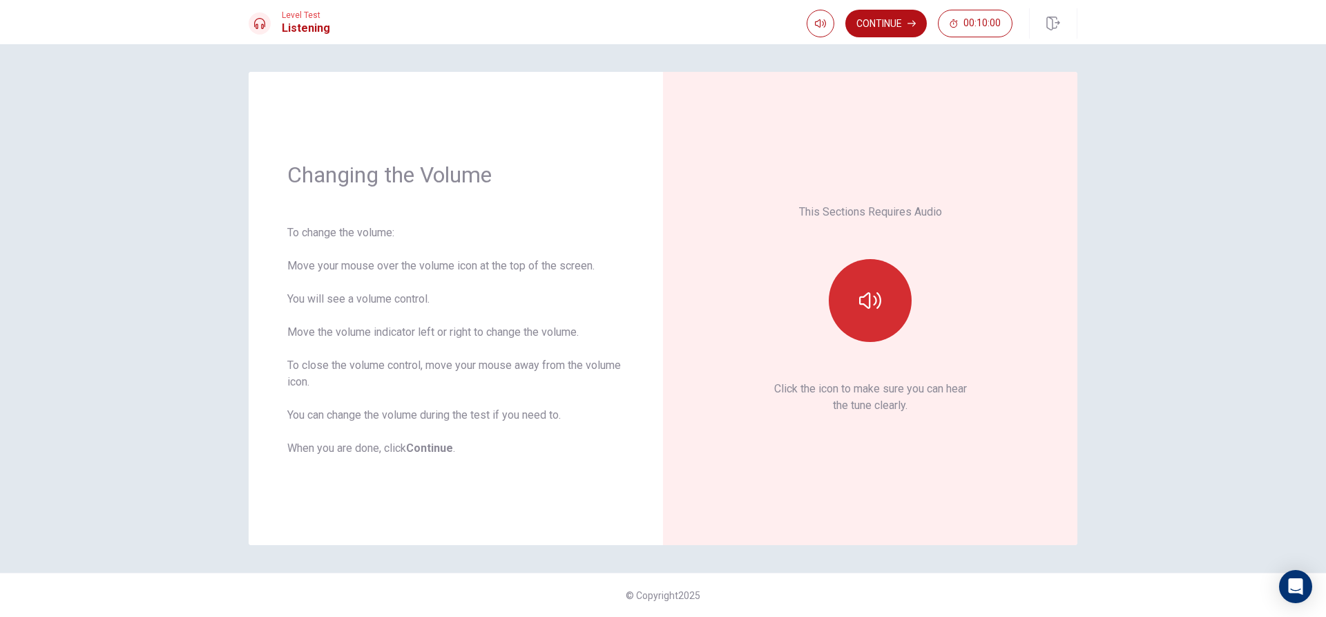
click at [885, 313] on button "button" at bounding box center [870, 300] width 83 height 83
click at [862, 320] on button "button" at bounding box center [870, 300] width 83 height 83
click at [779, 428] on div "This Sections Requires Audio Click the icon to make sure you can hear the tune …" at bounding box center [870, 309] width 337 height 396
click at [829, 401] on p "Click the icon to make sure you can hear the tune clearly." at bounding box center [870, 397] width 193 height 33
click at [890, 307] on button "button" at bounding box center [870, 300] width 83 height 83
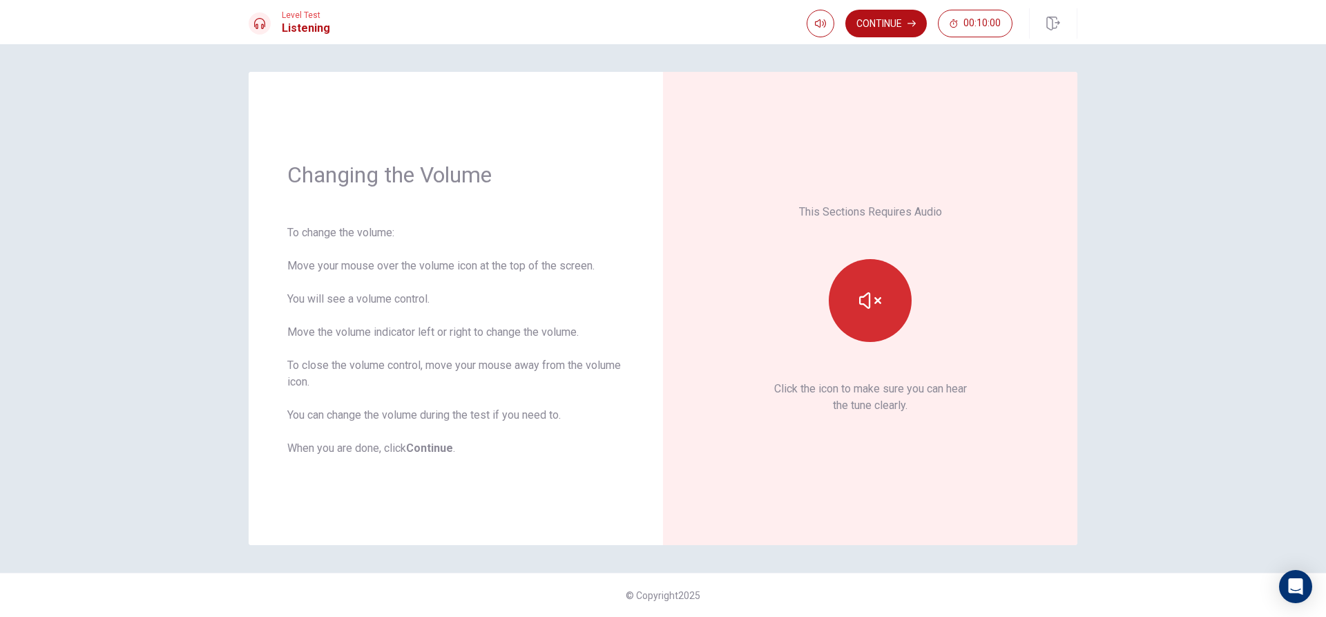
click at [898, 306] on button "button" at bounding box center [870, 300] width 83 height 83
click at [870, 30] on button "Continue" at bounding box center [885, 24] width 81 height 28
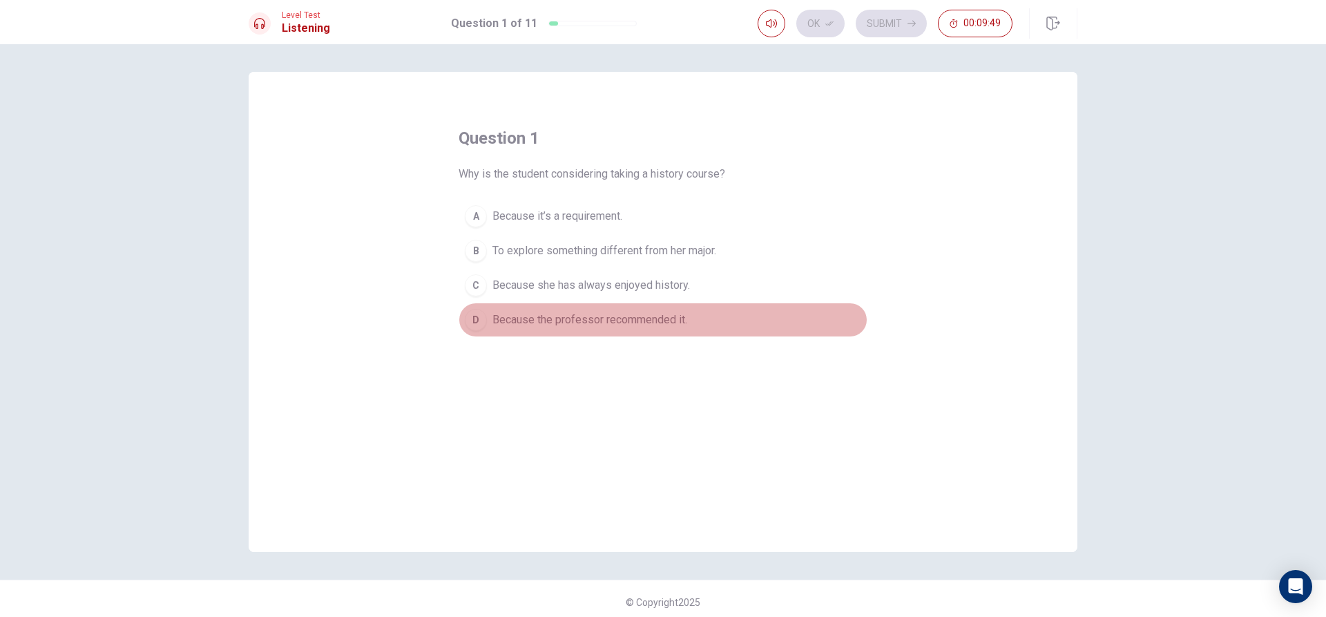
click at [472, 316] on div "D" at bounding box center [476, 320] width 22 height 22
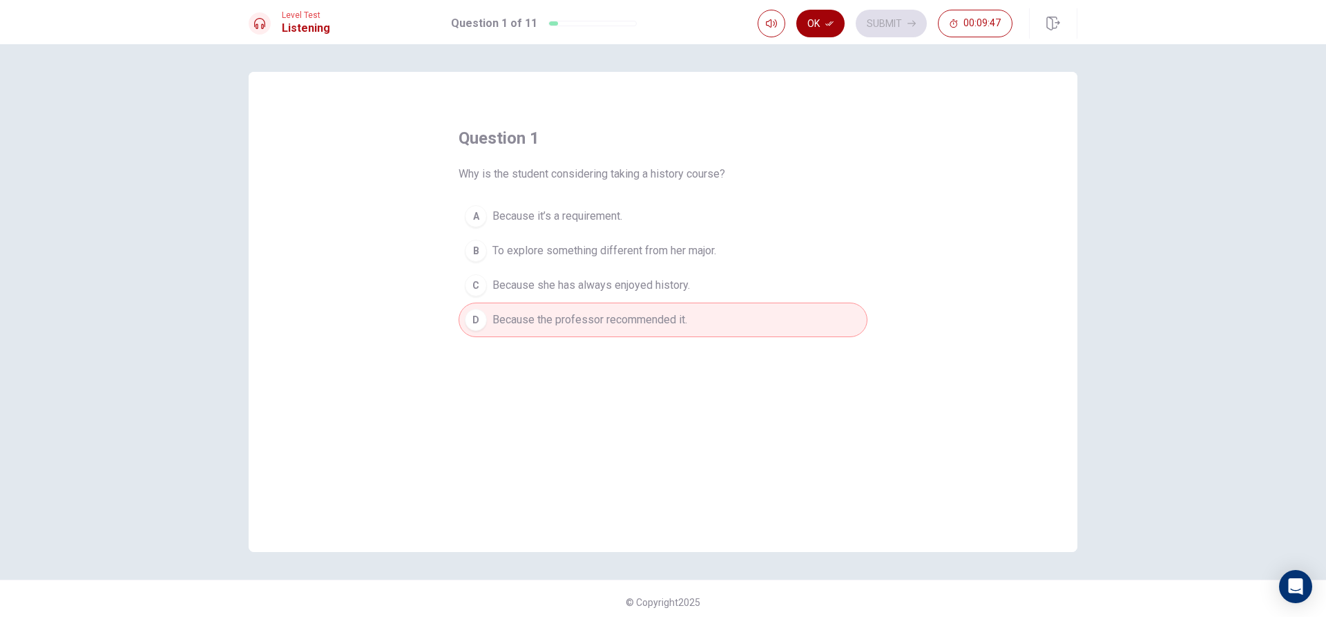
click at [829, 21] on icon "button" at bounding box center [829, 23] width 8 height 8
click at [904, 17] on button "Submit" at bounding box center [891, 24] width 71 height 28
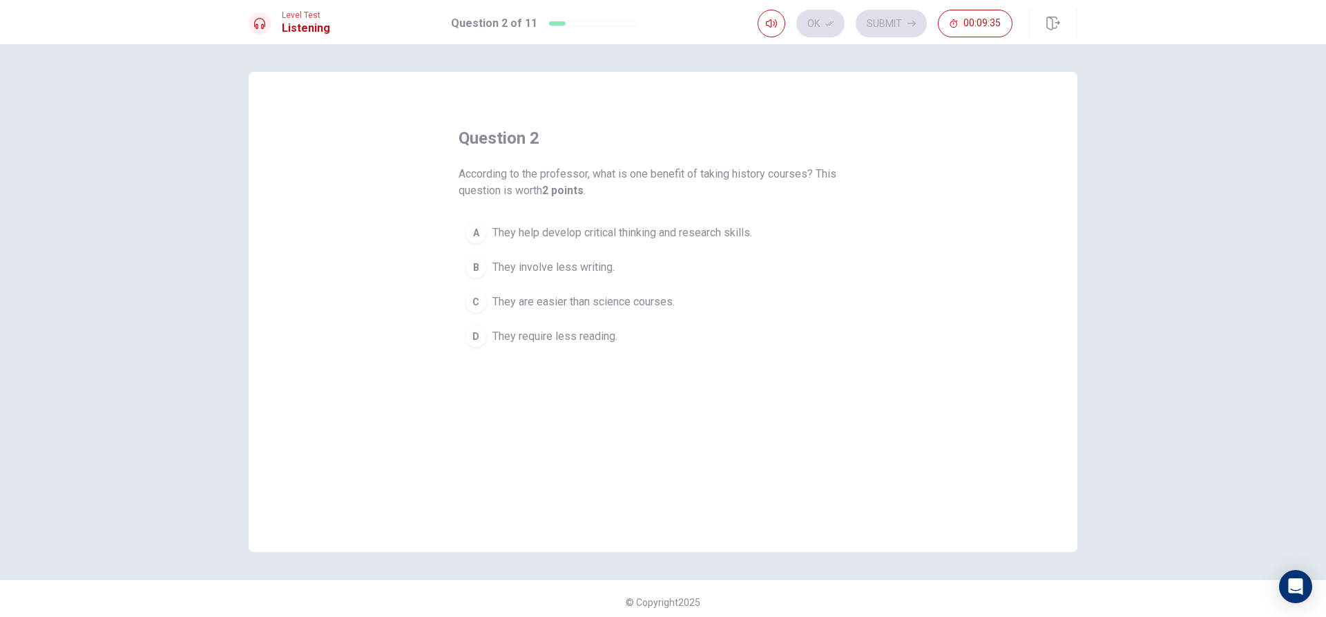
click at [478, 232] on div "A" at bounding box center [476, 233] width 22 height 22
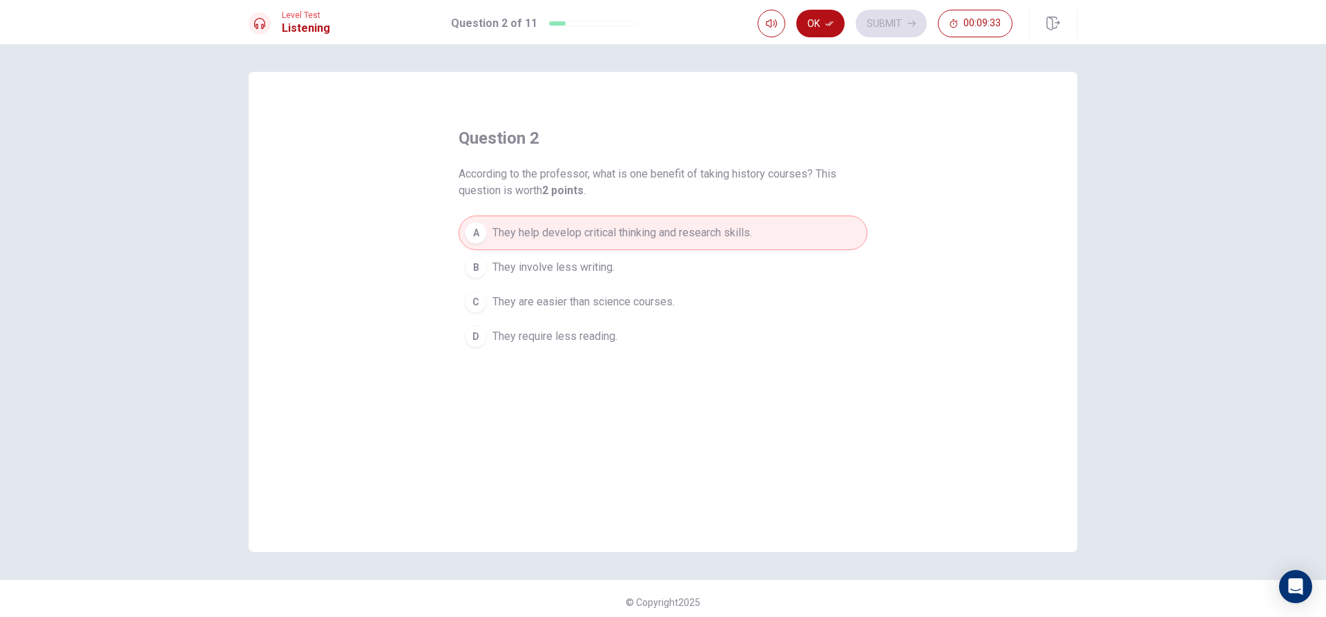
click at [844, 3] on div "Level Test Listening Question 2 of 11 Ok Submit 00:09:33" at bounding box center [663, 22] width 1326 height 44
click at [821, 28] on button "Ok" at bounding box center [820, 24] width 48 height 28
click at [884, 22] on button "Submit" at bounding box center [891, 24] width 71 height 28
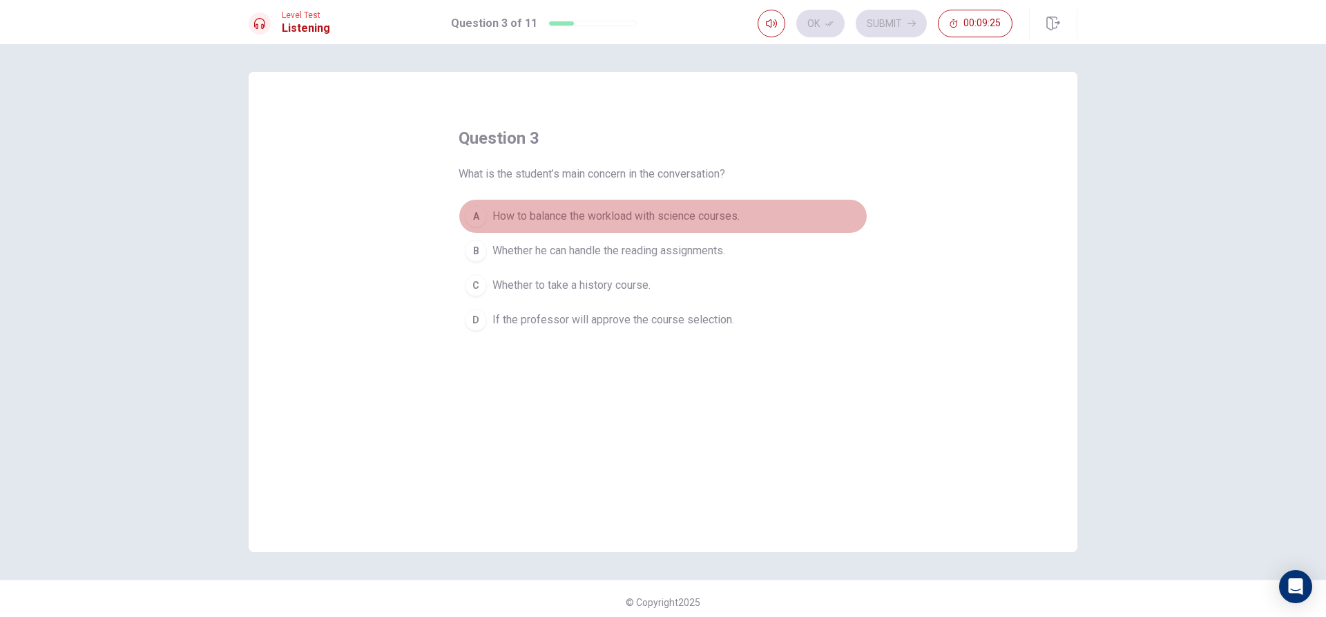
click at [468, 221] on div "A" at bounding box center [476, 216] width 22 height 22
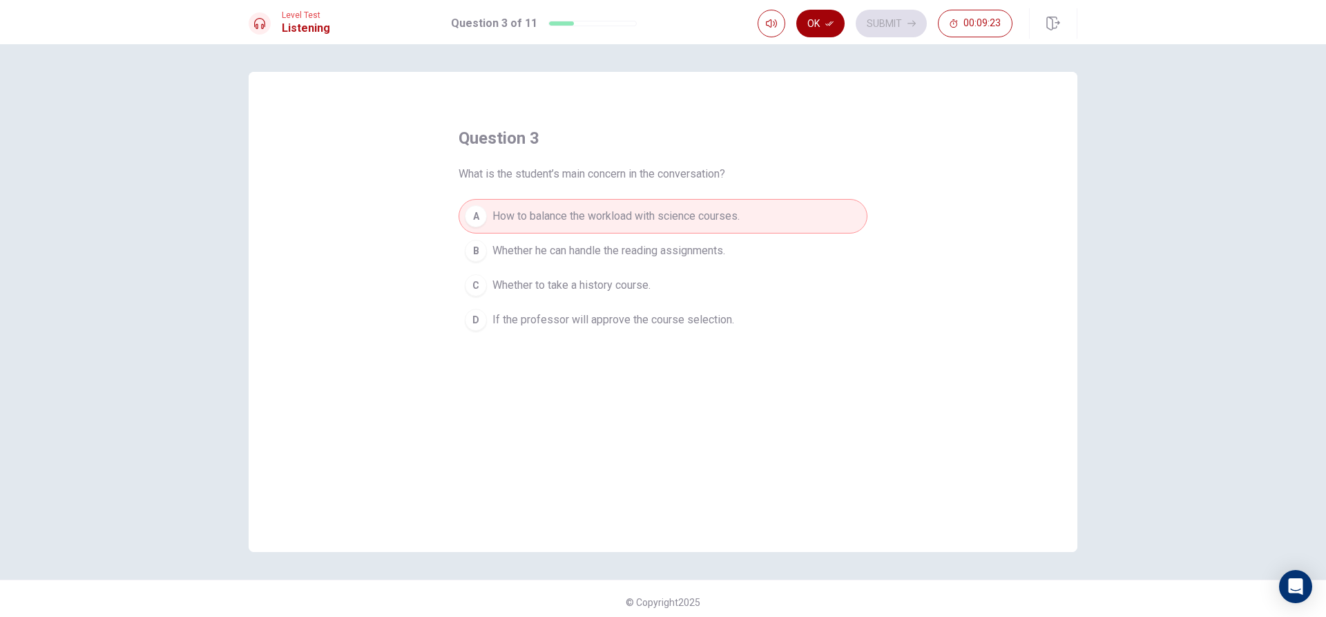
click at [818, 12] on button "Ok" at bounding box center [820, 24] width 48 height 28
click at [910, 21] on icon "button" at bounding box center [912, 23] width 8 height 8
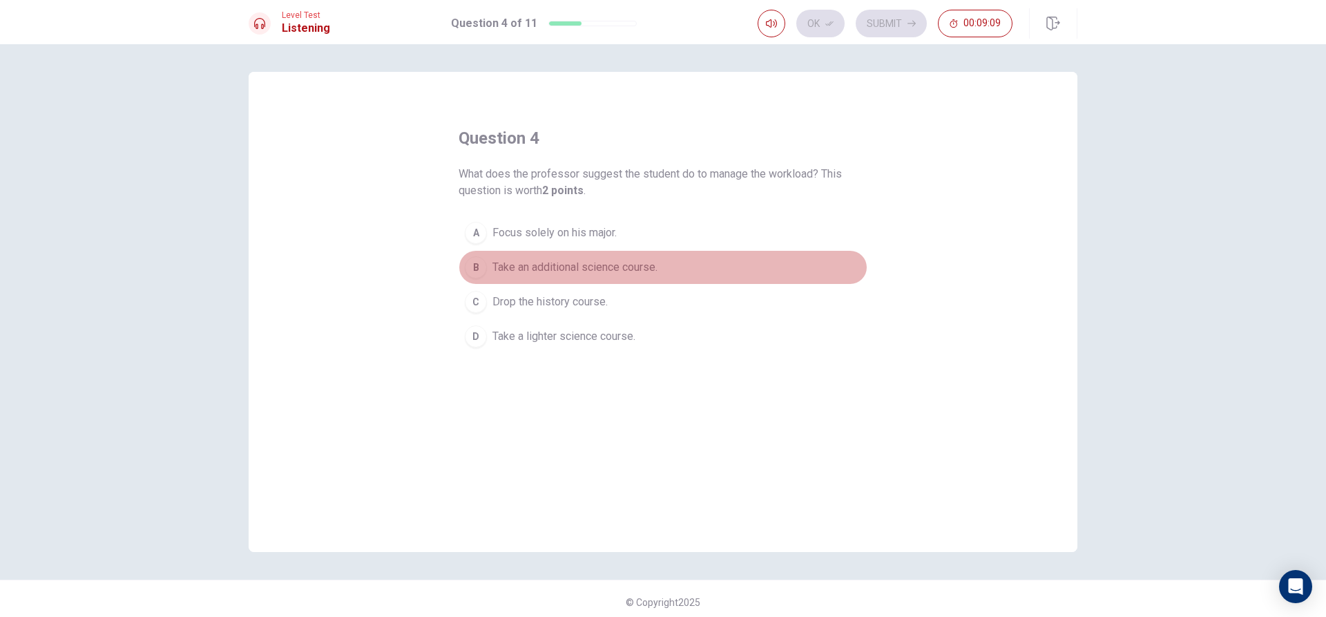
click at [482, 272] on div "B" at bounding box center [476, 267] width 22 height 22
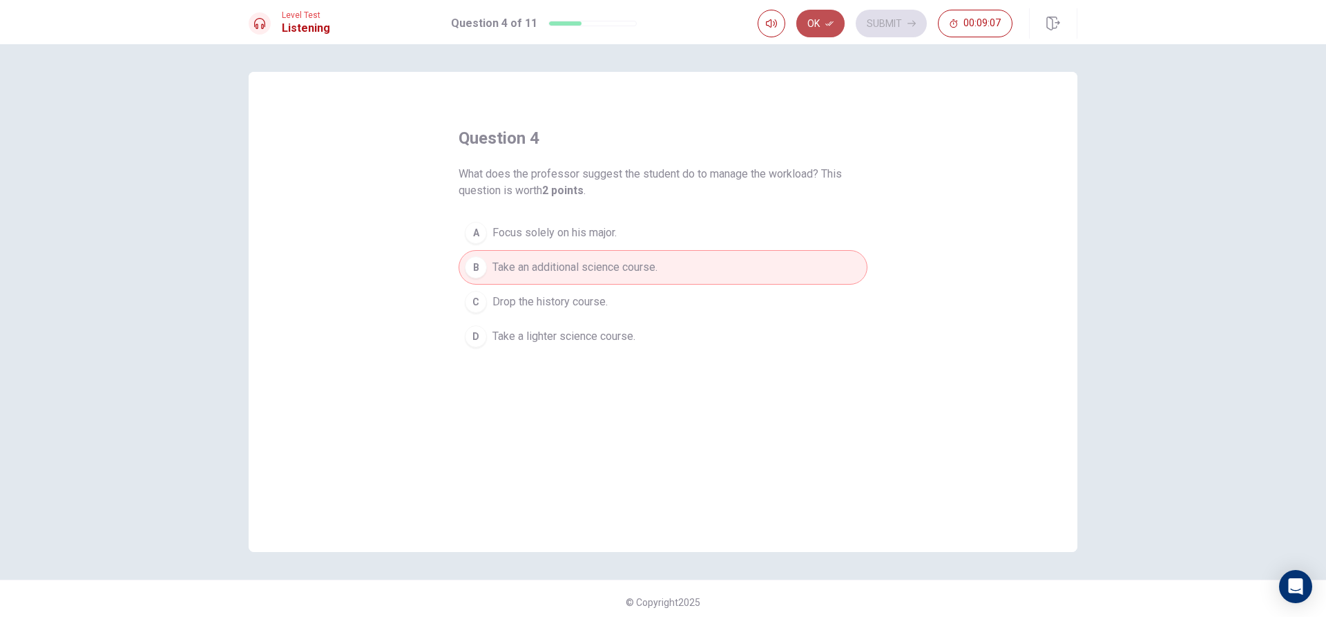
click at [822, 24] on button "Ok" at bounding box center [820, 24] width 48 height 28
click at [871, 32] on button "Submit" at bounding box center [891, 24] width 71 height 28
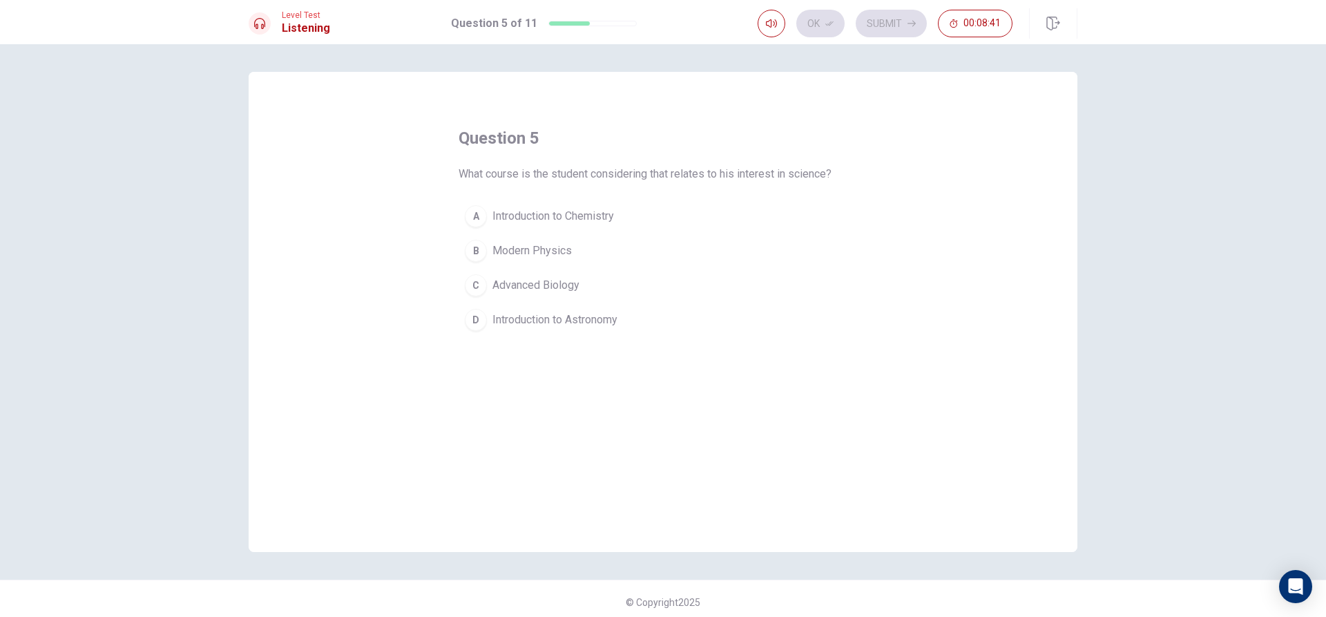
click at [512, 316] on span "Introduction to Astronomy" at bounding box center [554, 319] width 125 height 17
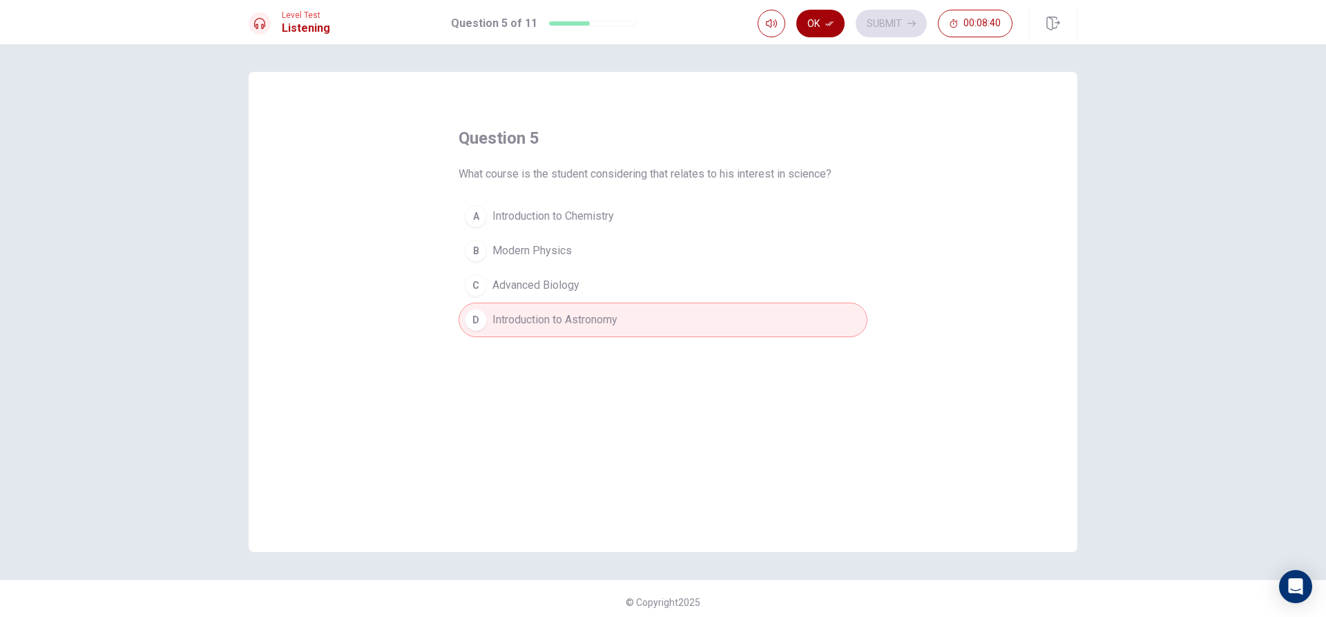
click at [814, 16] on button "Ok" at bounding box center [820, 24] width 48 height 28
click at [867, 19] on button "Submit" at bounding box center [891, 24] width 71 height 28
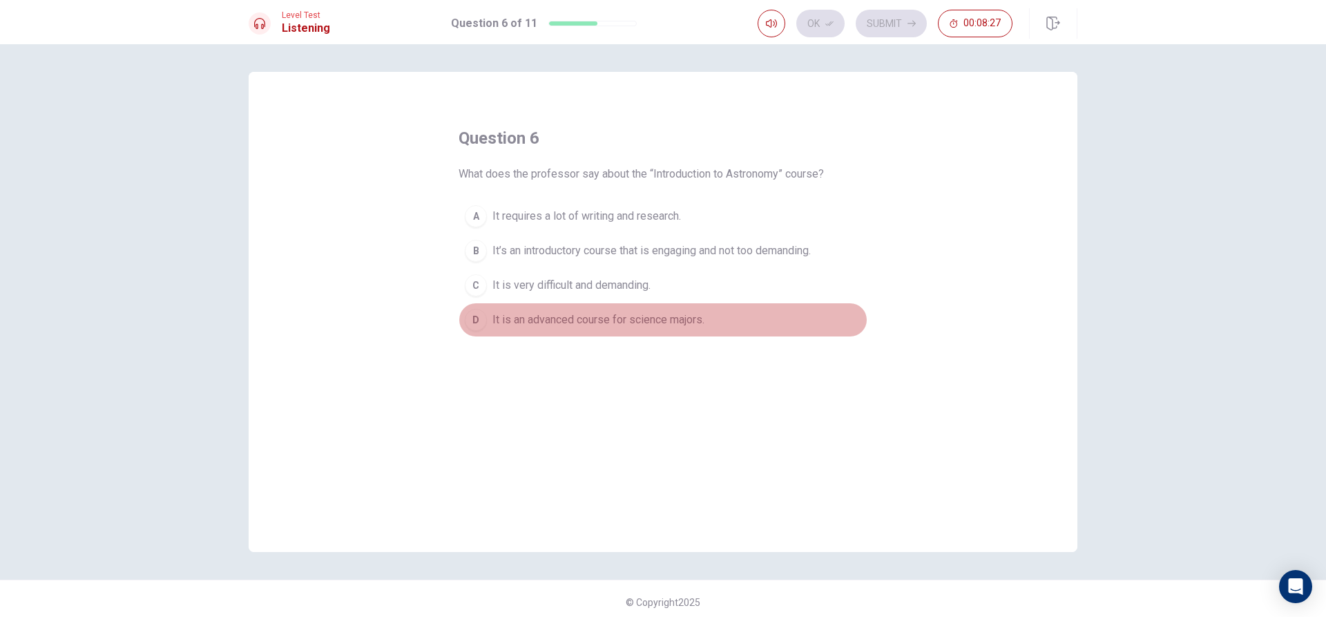
click at [482, 329] on button "D It is an advanced course for science majors." at bounding box center [663, 320] width 409 height 35
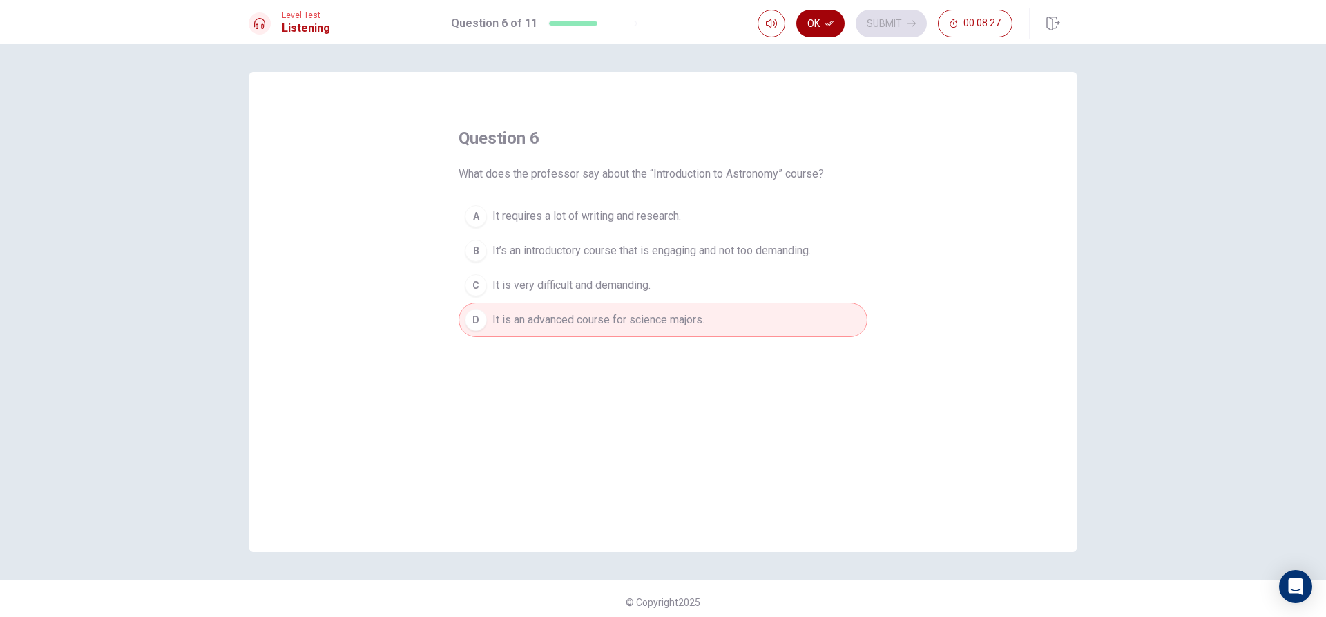
click at [823, 20] on button "Ok" at bounding box center [820, 24] width 48 height 28
click at [909, 23] on icon "button" at bounding box center [912, 23] width 8 height 8
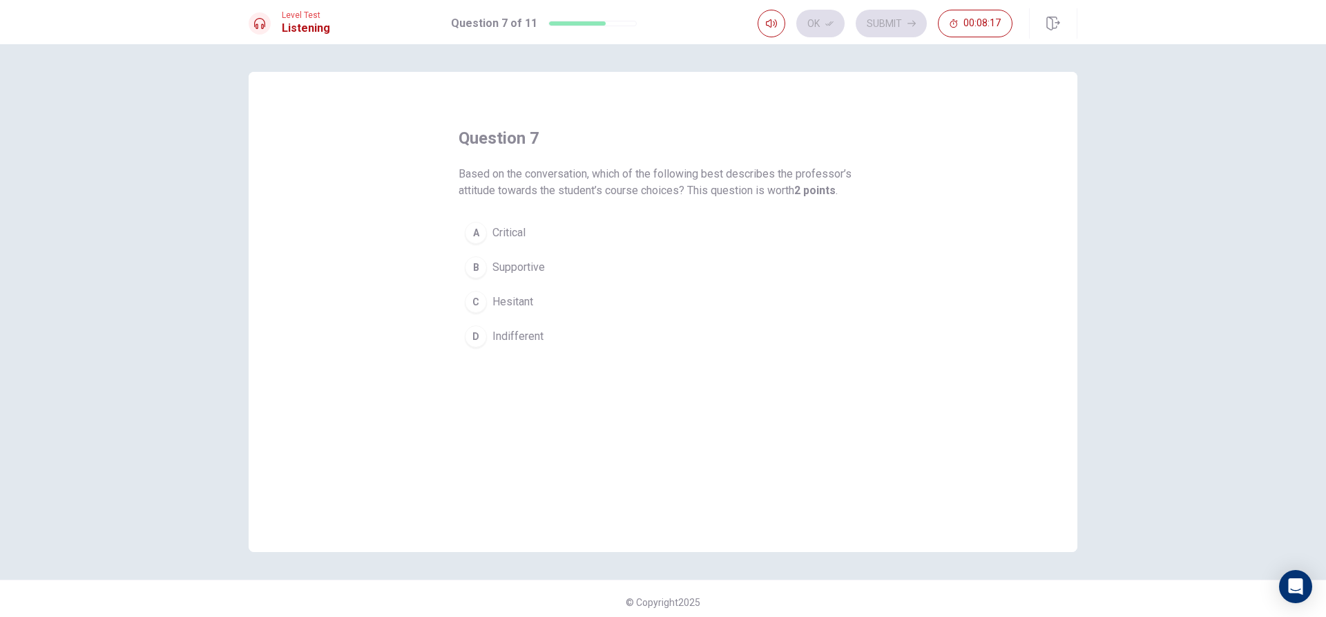
click at [472, 266] on div "B" at bounding box center [476, 267] width 22 height 22
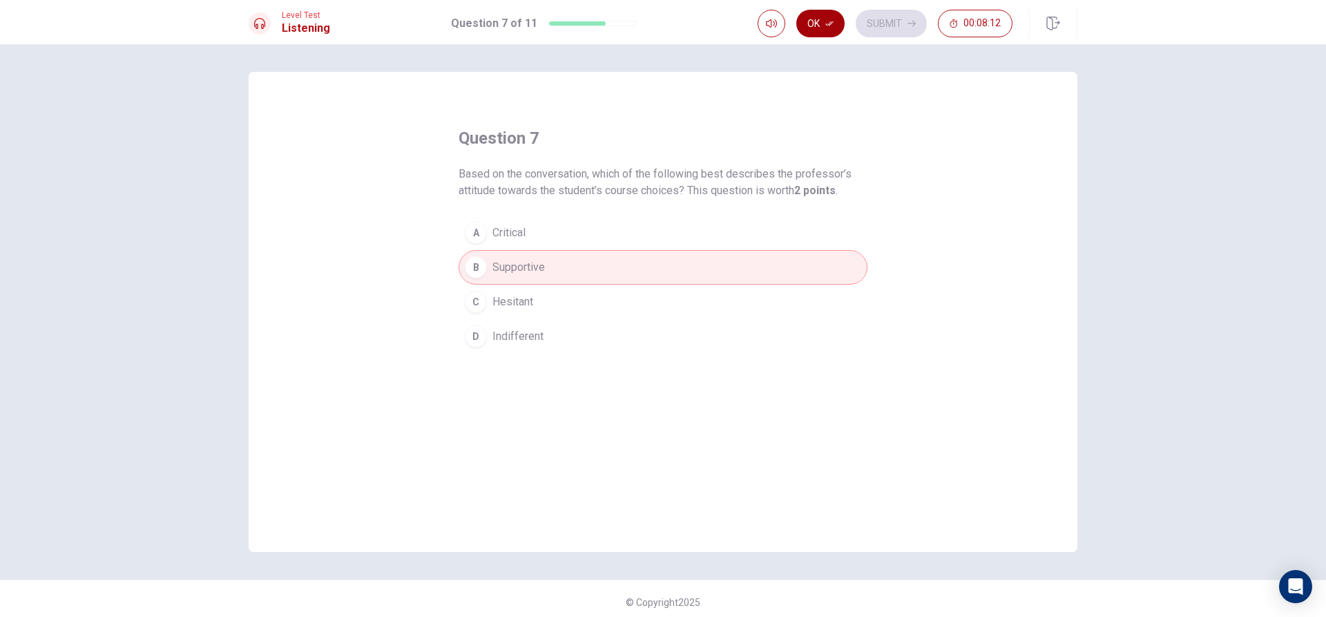
click at [832, 19] on icon "button" at bounding box center [829, 23] width 8 height 8
click at [937, 17] on div "Ok Submit 00:08:11" at bounding box center [885, 24] width 255 height 28
click at [908, 17] on button "Submit" at bounding box center [891, 24] width 71 height 28
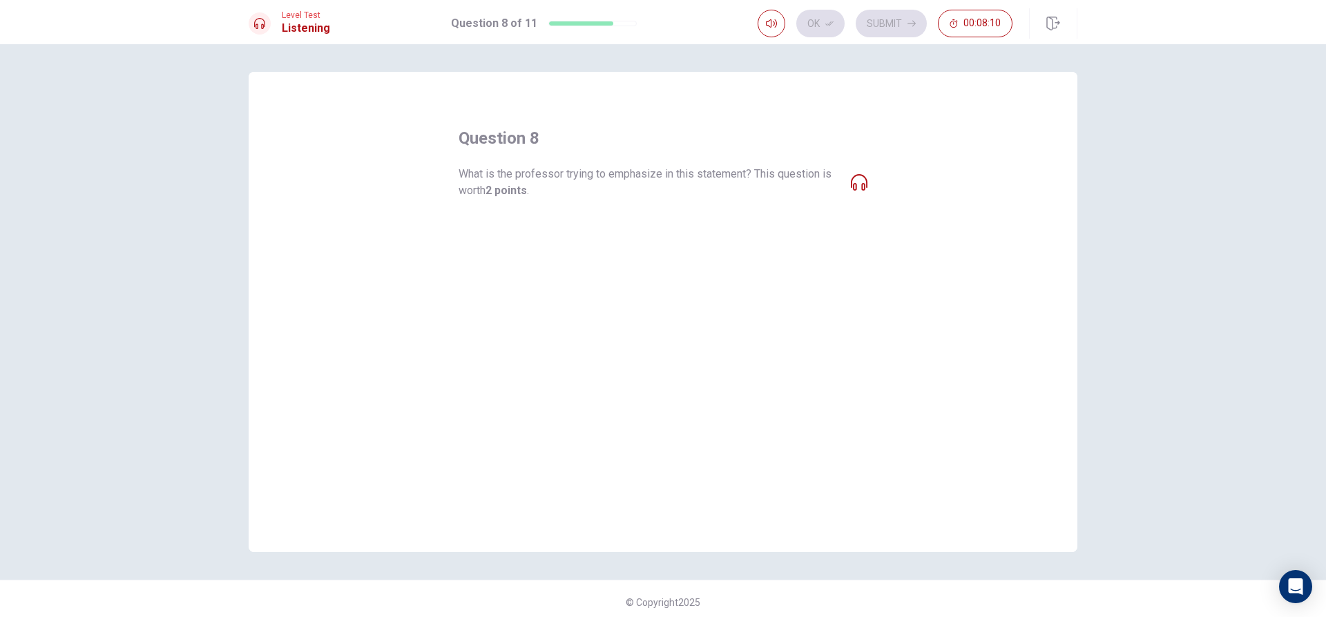
click at [528, 243] on button "A The reading and writing requirements of history courses." at bounding box center [663, 232] width 409 height 35
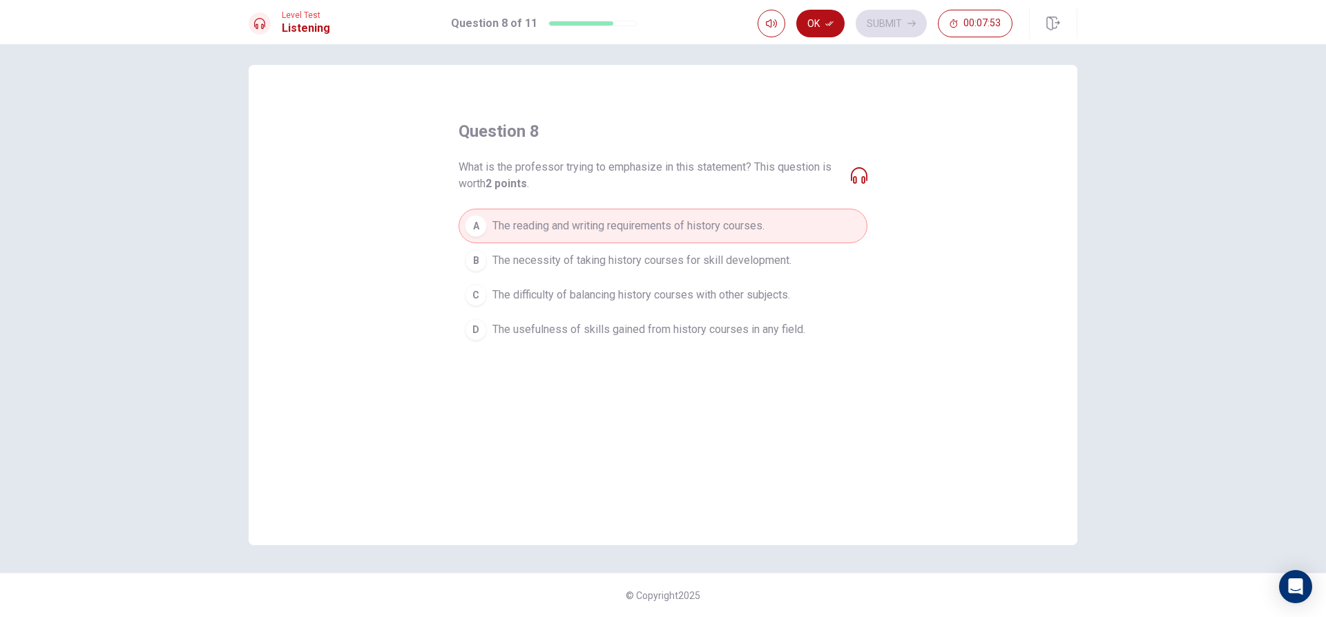
click at [575, 198] on div "question 8 What is the professor trying to emphasize in this statement? This qu…" at bounding box center [663, 233] width 409 height 227
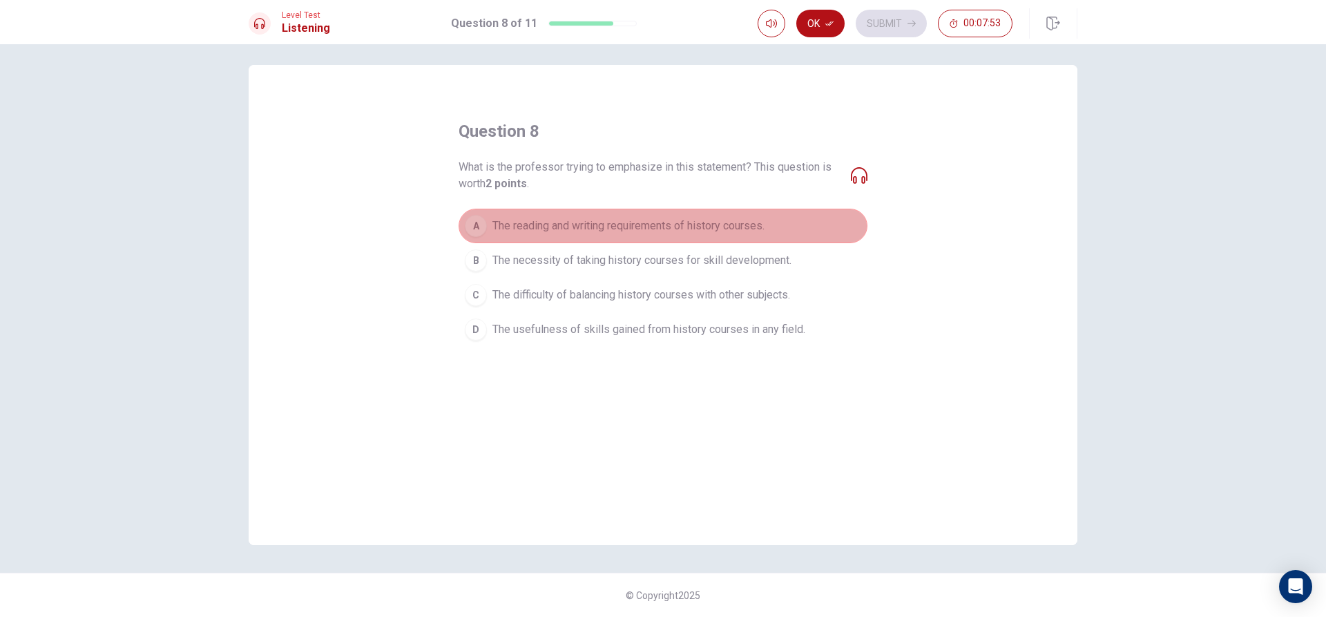
click at [570, 220] on span "The reading and writing requirements of history courses." at bounding box center [628, 226] width 272 height 17
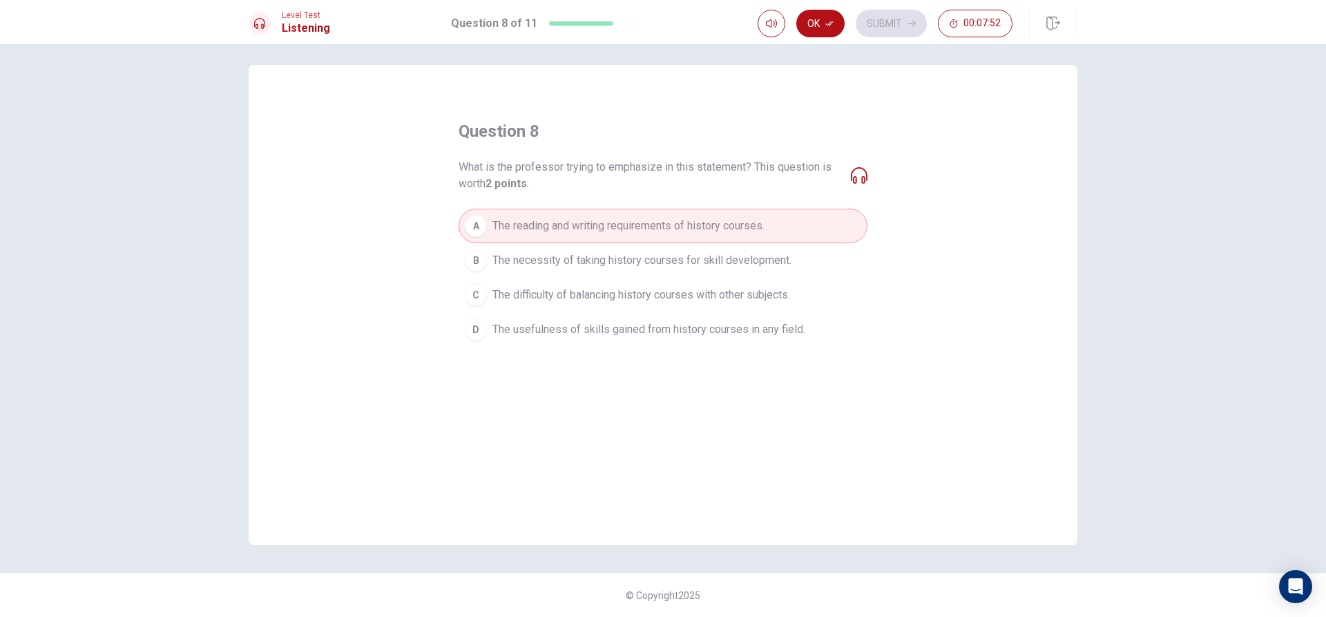
click at [821, 7] on div "Level Test Listening Question 8 of 11 Ok Submit 00:07:52" at bounding box center [663, 22] width 1326 height 44
click at [842, 26] on button "Ok" at bounding box center [820, 24] width 48 height 28
click at [884, 21] on button "Submit" at bounding box center [891, 24] width 71 height 28
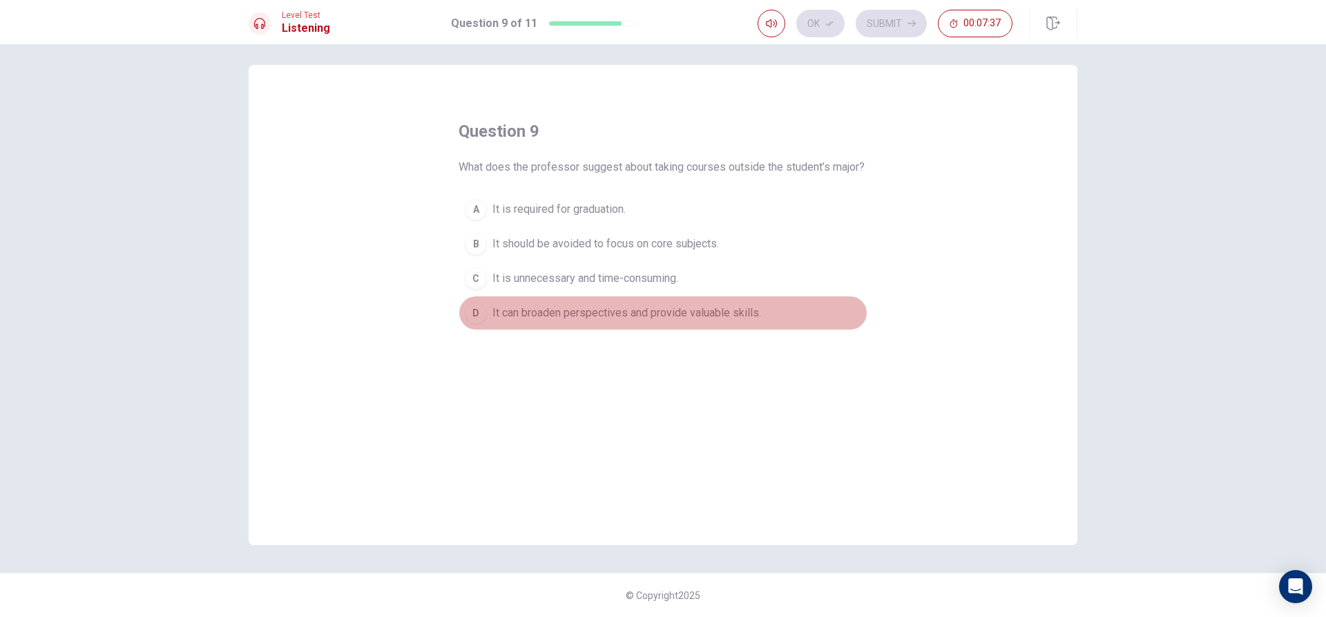
click at [525, 330] on button "D It can broaden perspectives and provide valuable skills." at bounding box center [663, 313] width 409 height 35
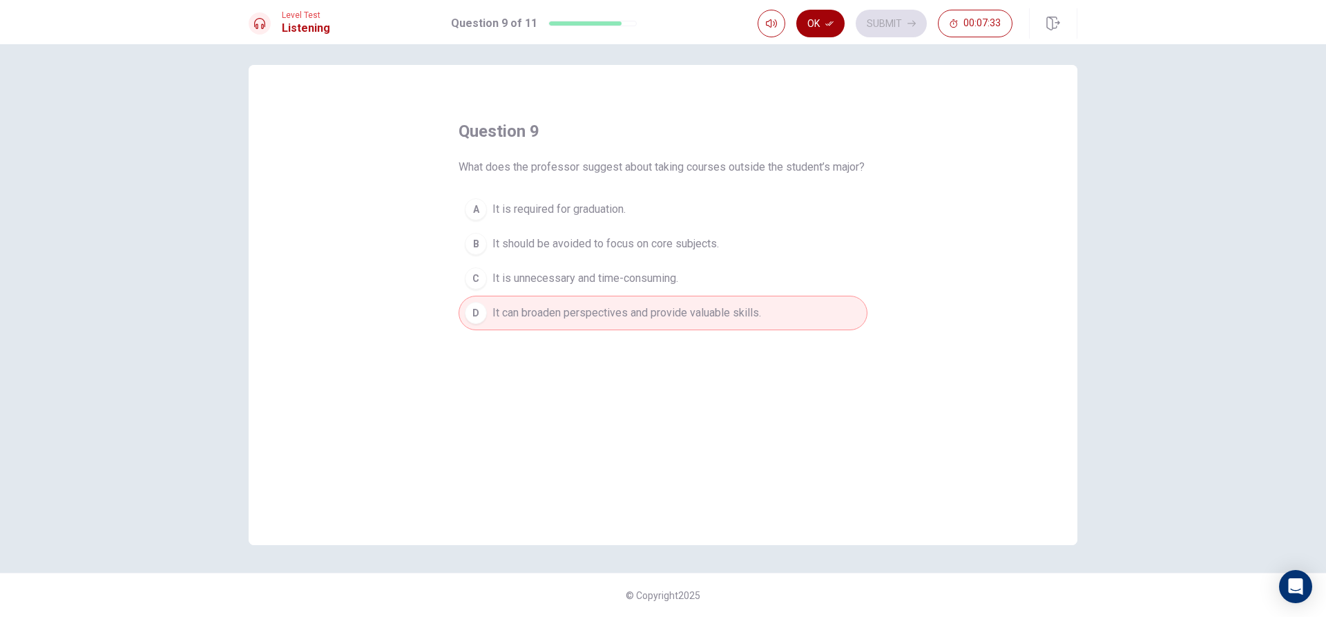
click at [832, 25] on icon "button" at bounding box center [829, 23] width 8 height 8
click at [864, 24] on button "Submit" at bounding box center [891, 24] width 71 height 28
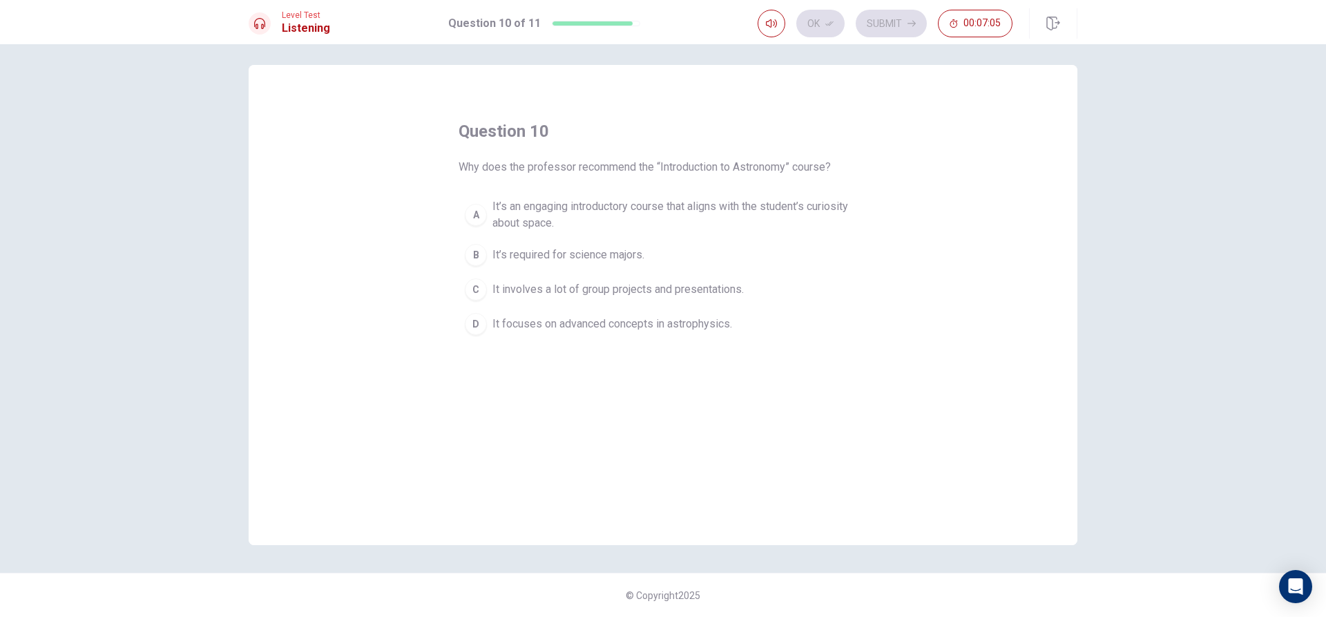
click at [372, 330] on div "question 10 Why does the professor recommend the “Introduction to Astronomy” co…" at bounding box center [663, 305] width 829 height 480
click at [575, 293] on span "It involves a lot of group projects and presentations." at bounding box center [617, 289] width 251 height 17
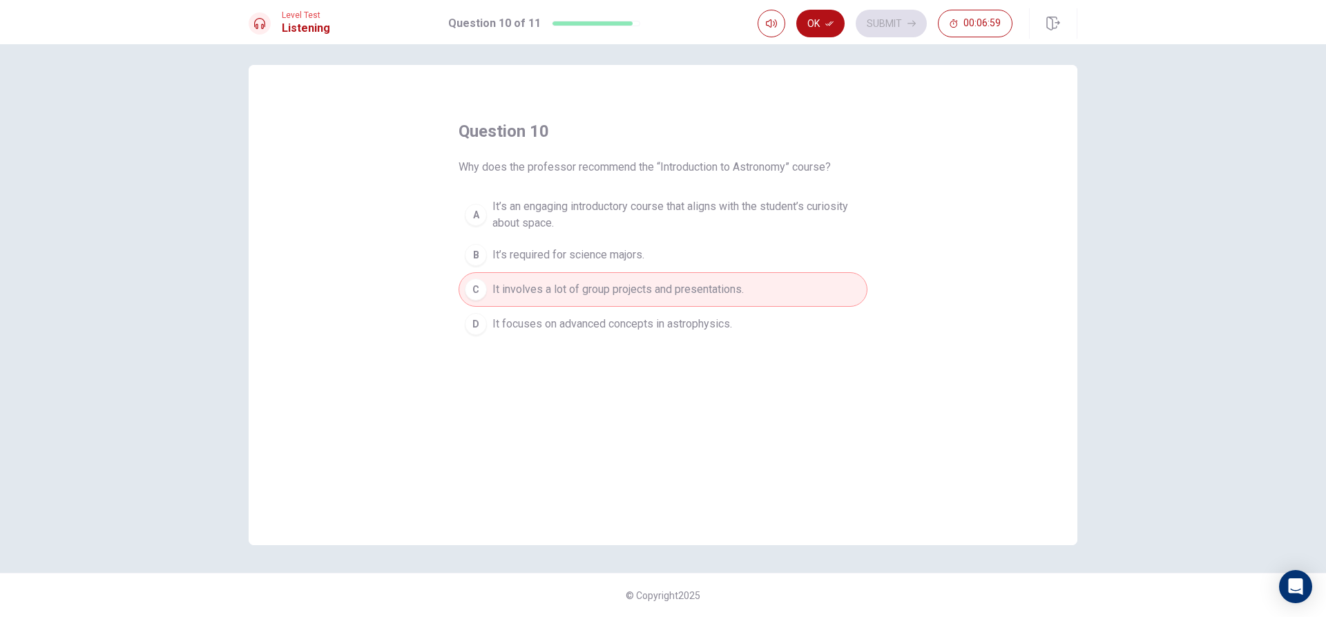
click at [530, 209] on span "It’s an engaging introductory course that aligns with the student’s curiosity a…" at bounding box center [676, 214] width 369 height 33
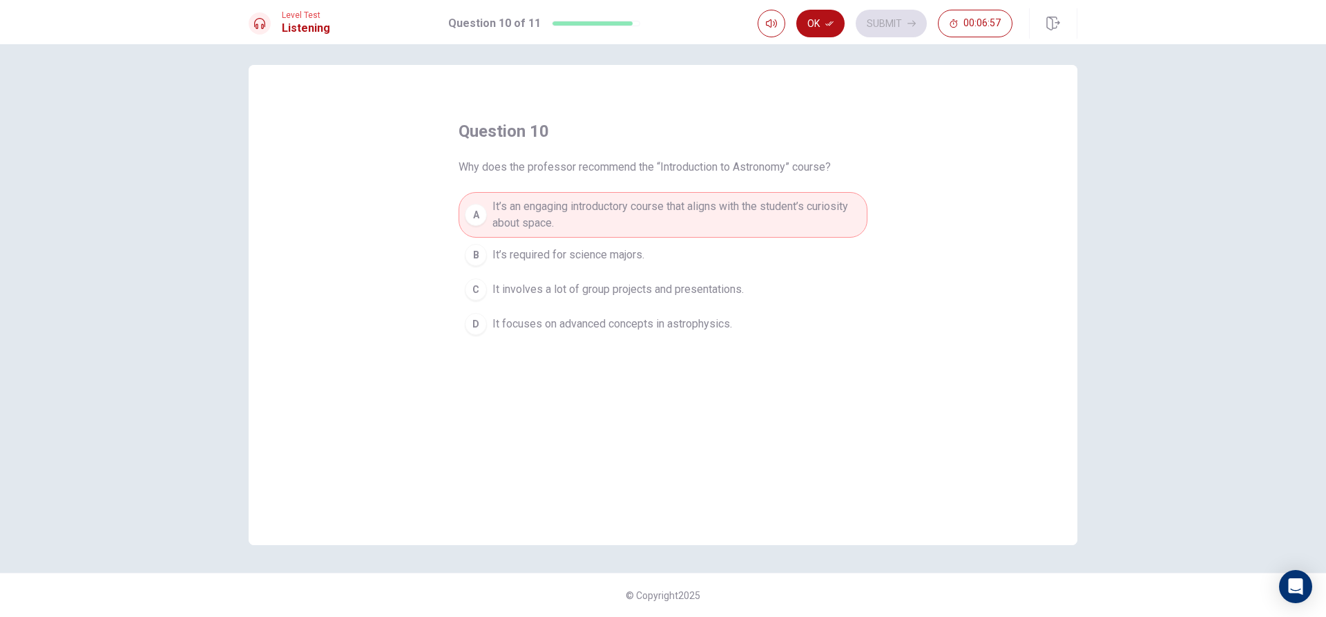
click at [520, 258] on span "It’s required for science majors." at bounding box center [568, 255] width 152 height 17
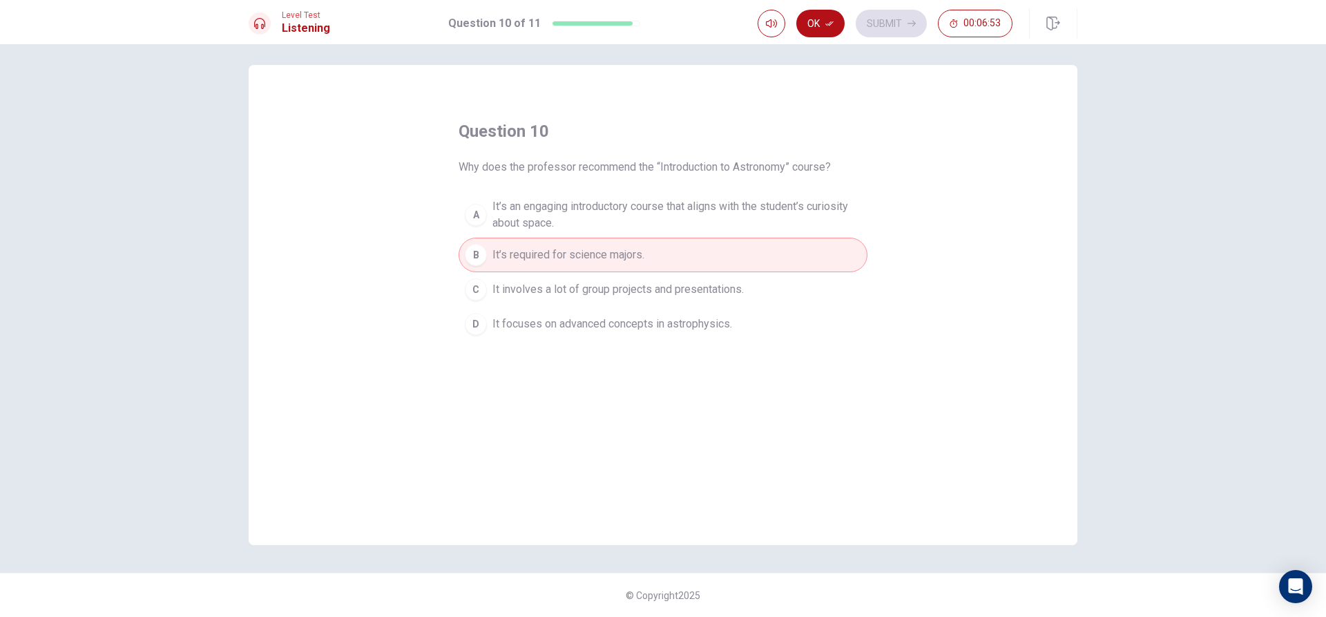
click at [614, 220] on span "It’s an engaging introductory course that aligns with the student’s curiosity a…" at bounding box center [676, 214] width 369 height 33
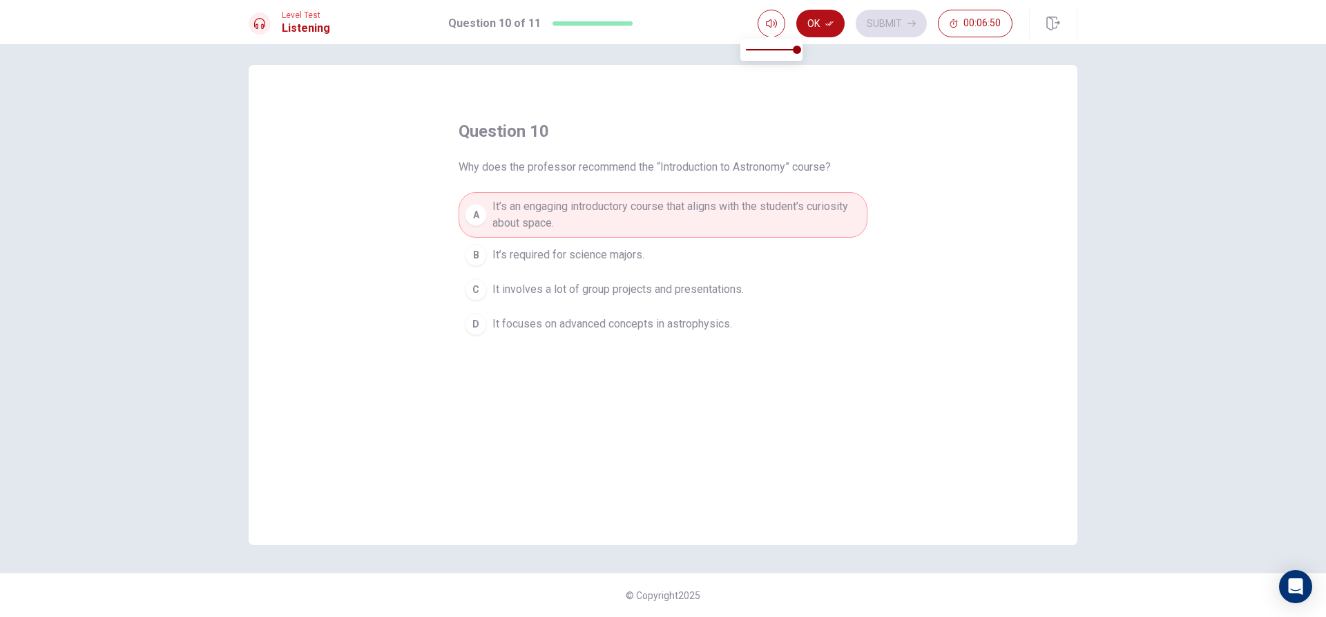
click at [854, 30] on div "Ok Submit 00:06:50" at bounding box center [885, 24] width 255 height 28
click at [835, 30] on button "Ok" at bounding box center [820, 24] width 48 height 28
click at [936, 27] on div "Ok Submit 00:06:49" at bounding box center [885, 24] width 255 height 28
click at [917, 29] on button "Submit" at bounding box center [891, 24] width 71 height 28
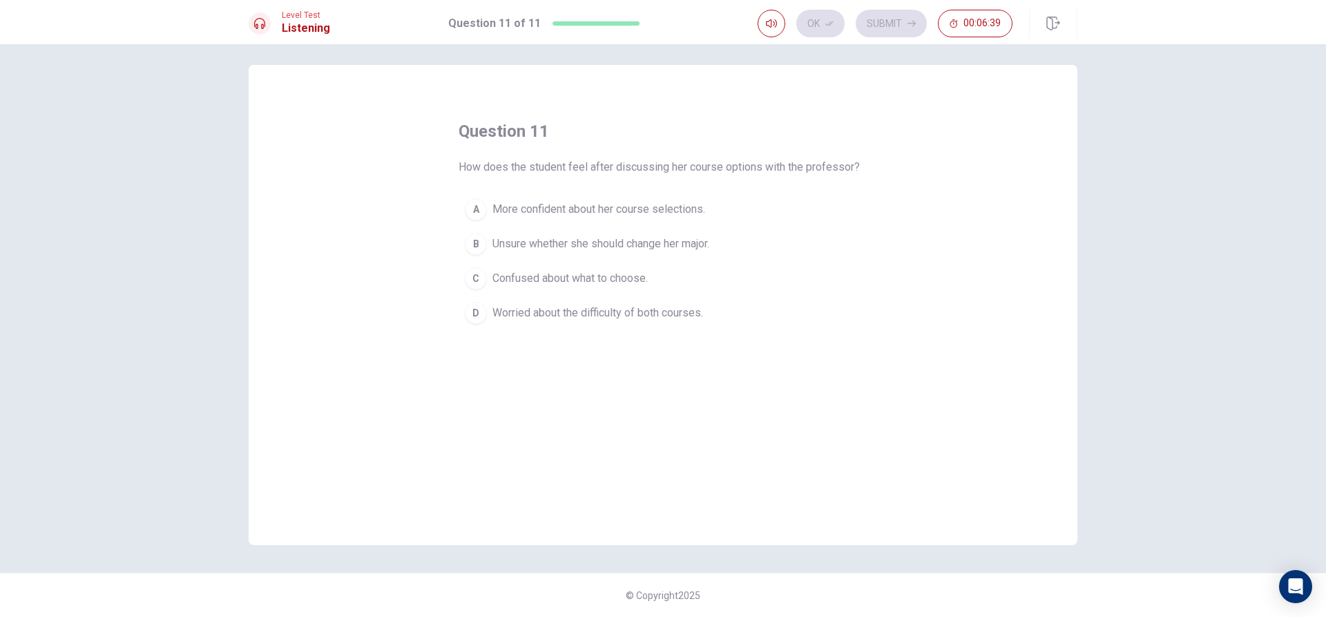
click at [883, 20] on div "Ok Submit 00:06:39" at bounding box center [885, 24] width 255 height 28
click at [492, 207] on span "More confident about her course selections." at bounding box center [598, 209] width 213 height 17
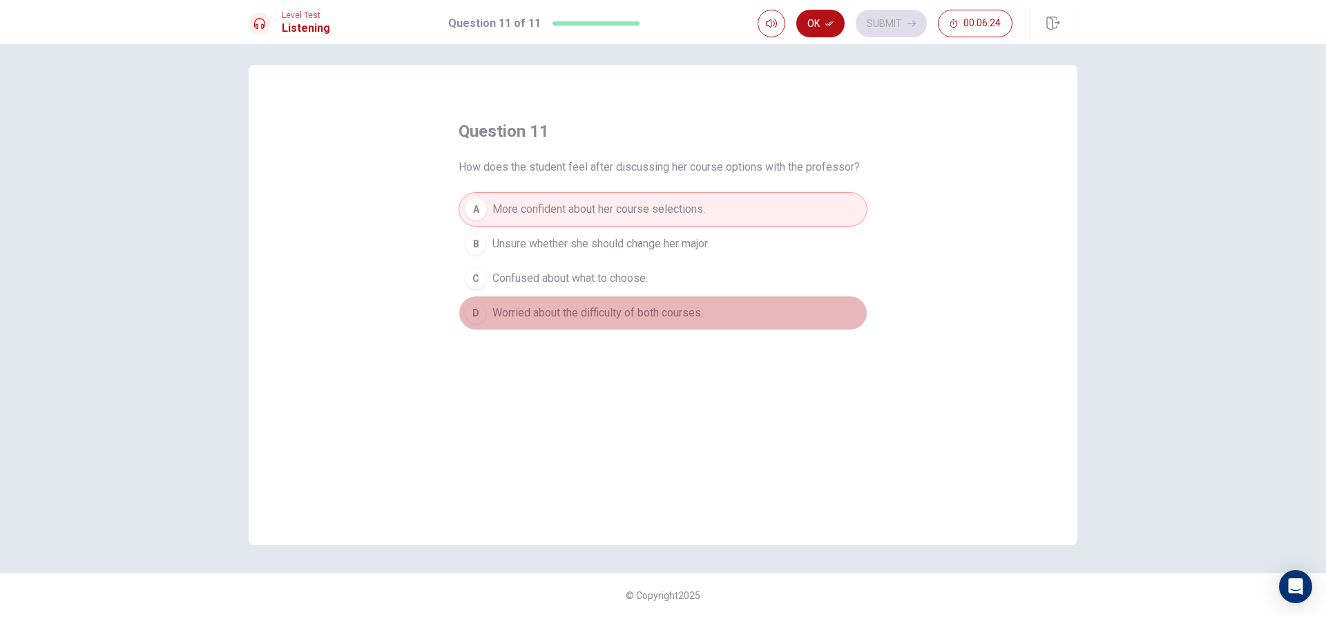
click at [608, 307] on span "Worried about the difficulty of both courses." at bounding box center [597, 313] width 211 height 17
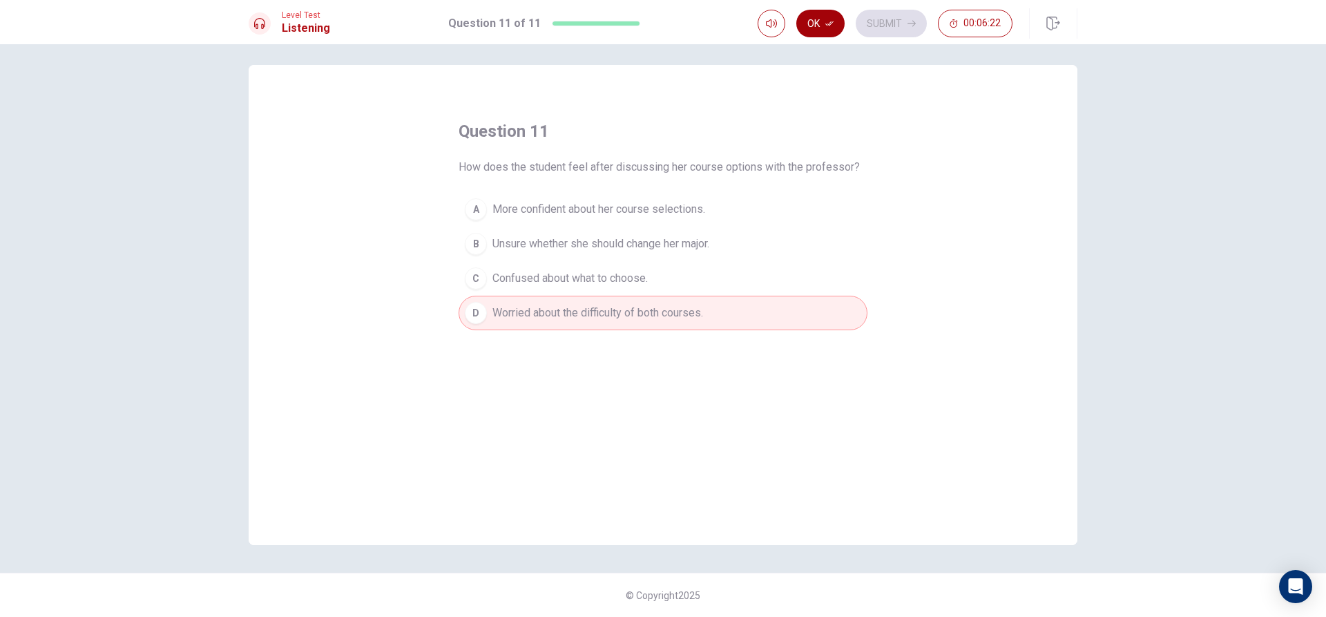
click at [834, 29] on button "Ok" at bounding box center [820, 24] width 48 height 28
click at [882, 17] on button "Submit" at bounding box center [891, 24] width 71 height 28
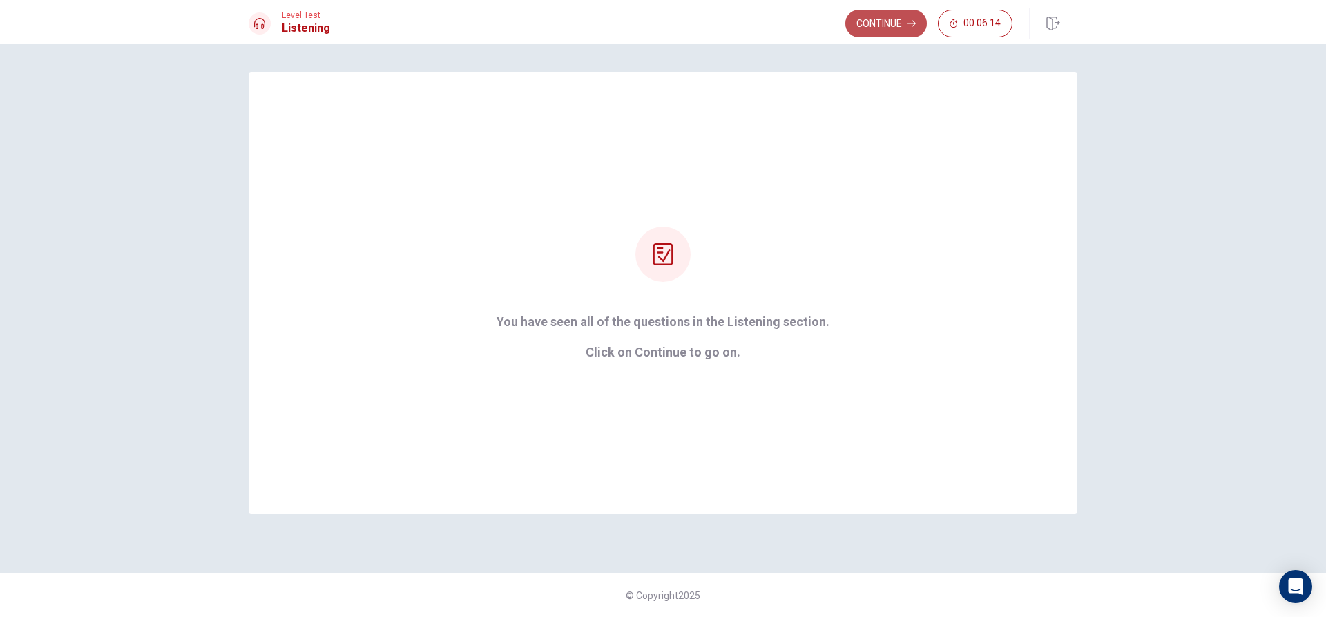
click at [858, 28] on button "Continue" at bounding box center [885, 24] width 81 height 28
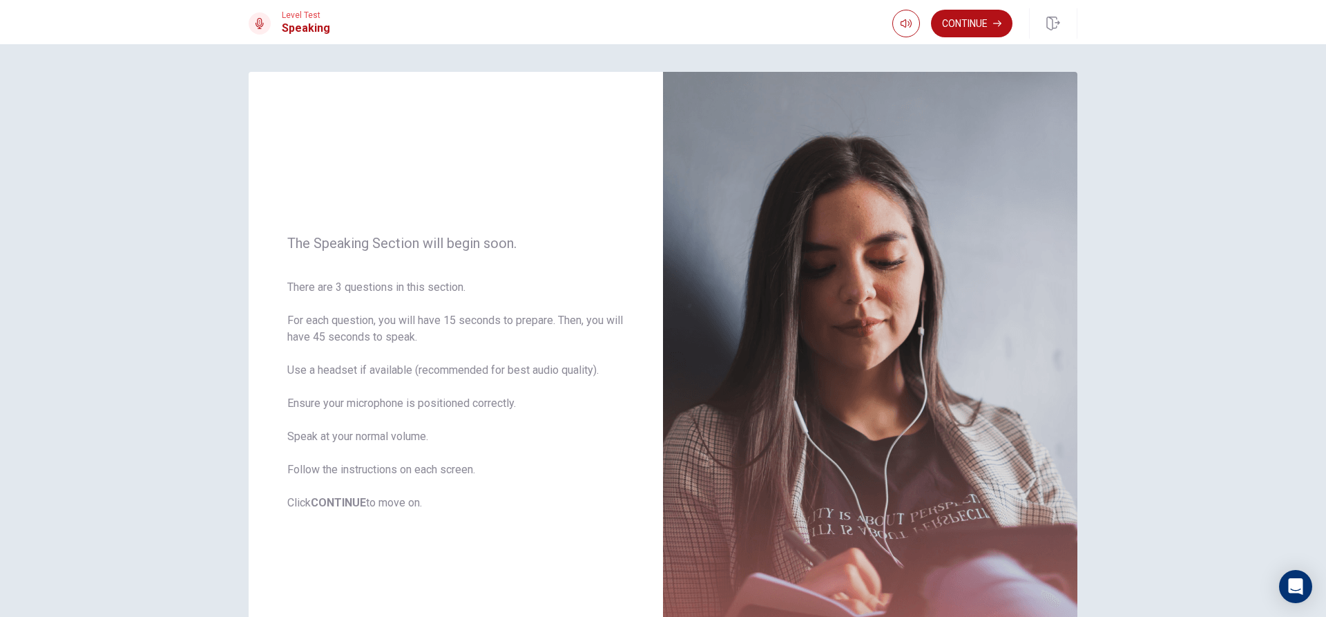
click at [975, 37] on div "Continue" at bounding box center [984, 23] width 185 height 30
click at [977, 30] on button "Continue" at bounding box center [971, 24] width 81 height 28
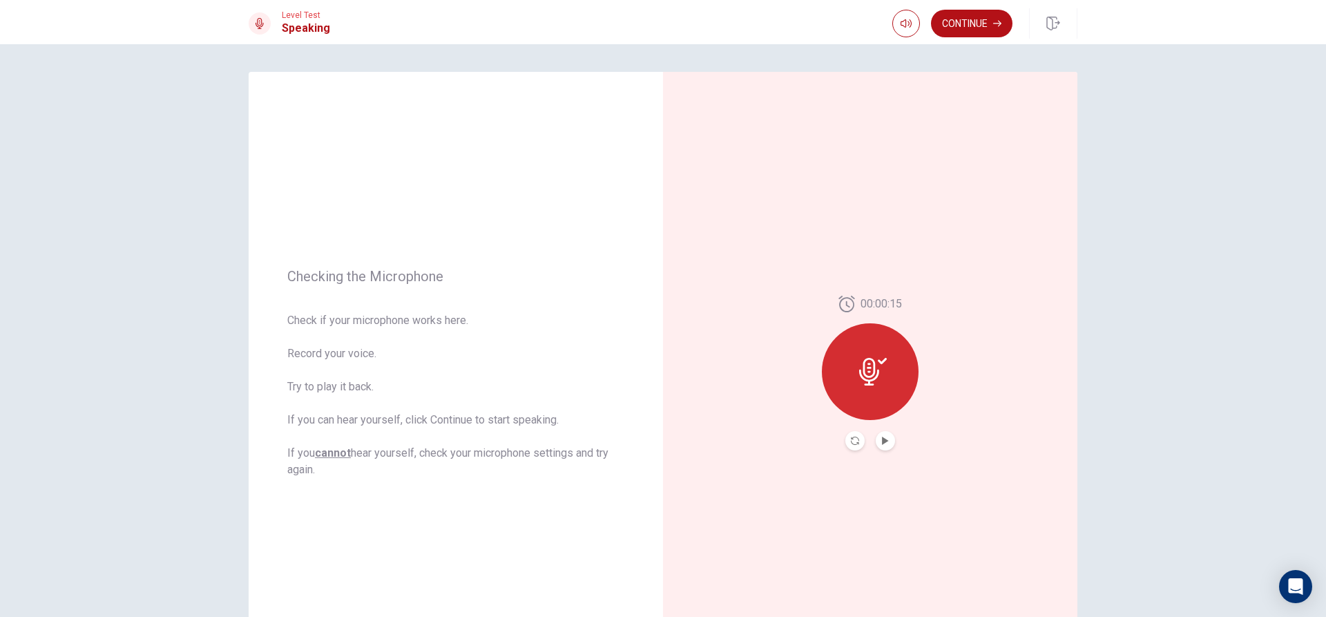
click at [999, 6] on div "Level Test Speaking Continue" at bounding box center [663, 22] width 1326 height 44
click at [993, 46] on div "Checking the Microphone Check if your microphone works here. Record your voice.…" at bounding box center [663, 330] width 1326 height 573
click at [997, 37] on div "Continue" at bounding box center [984, 23] width 185 height 30
click at [998, 26] on icon "button" at bounding box center [997, 23] width 8 height 8
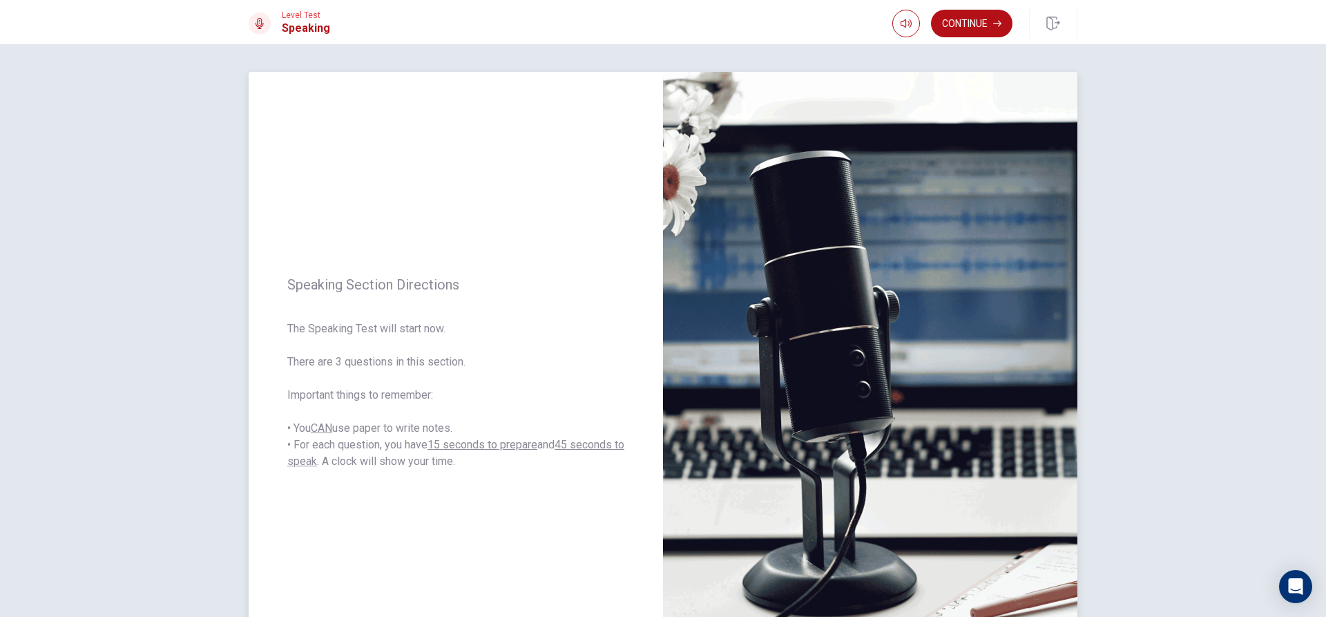
click at [387, 515] on div "Speaking Section Directions The Speaking Test will start now. There are 3 quest…" at bounding box center [456, 373] width 414 height 602
click at [963, 25] on button "Continue" at bounding box center [971, 24] width 81 height 28
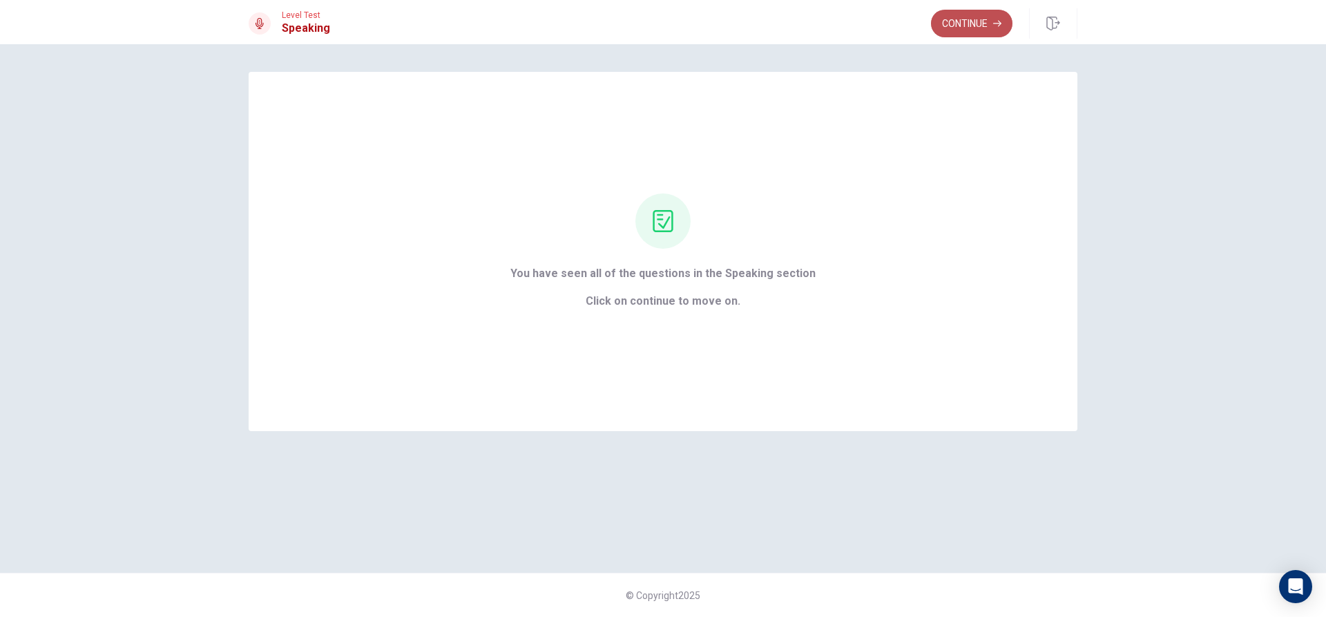
click at [975, 19] on button "Continue" at bounding box center [971, 24] width 81 height 28
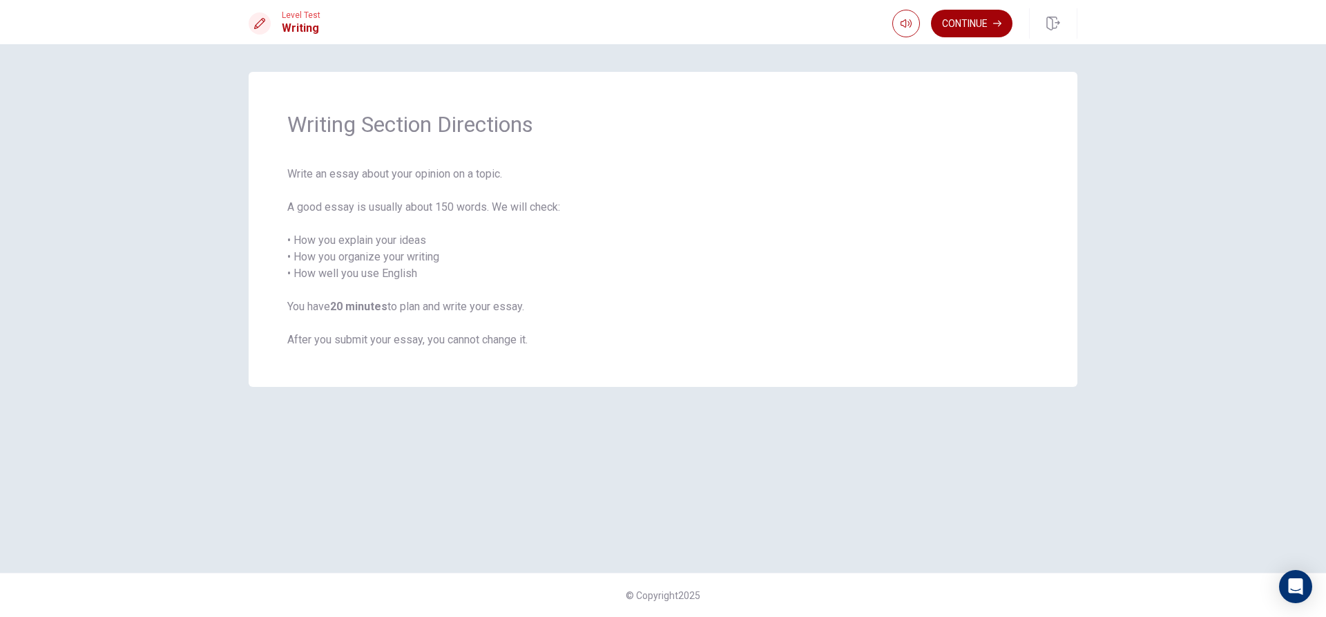
click at [972, 14] on button "Continue" at bounding box center [971, 24] width 81 height 28
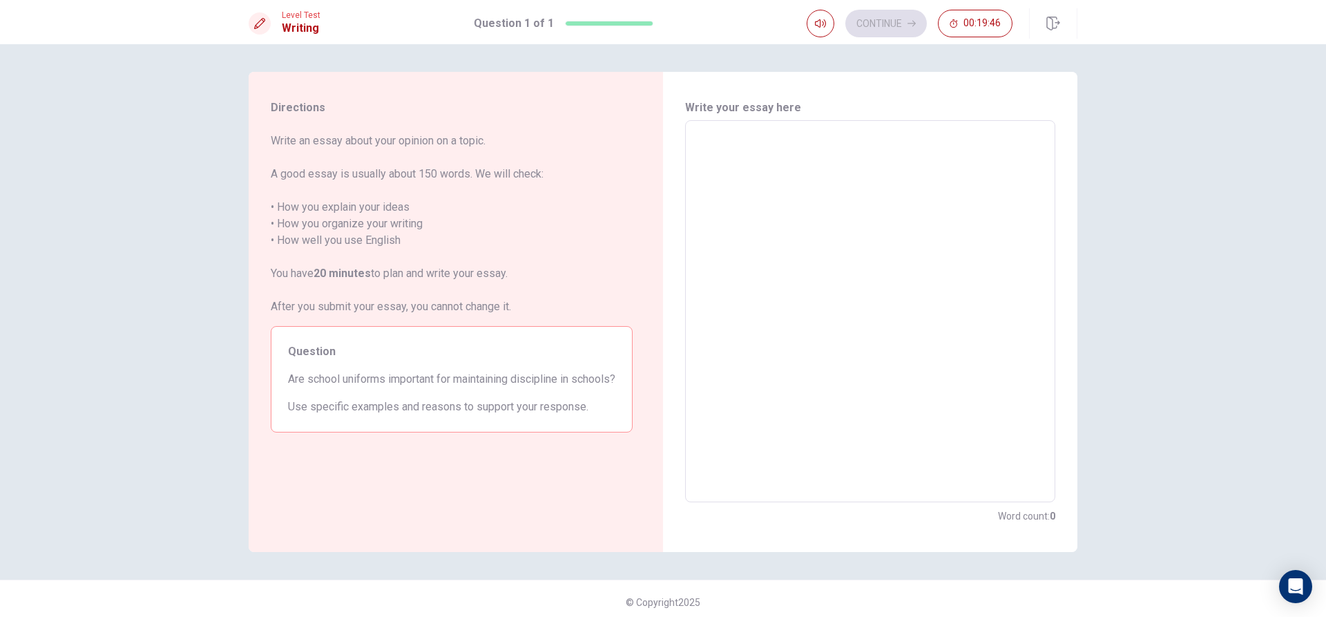
click at [834, 155] on textarea at bounding box center [870, 311] width 351 height 359
type textarea "I"
type textarea "x"
type textarea "I"
type textarea "x"
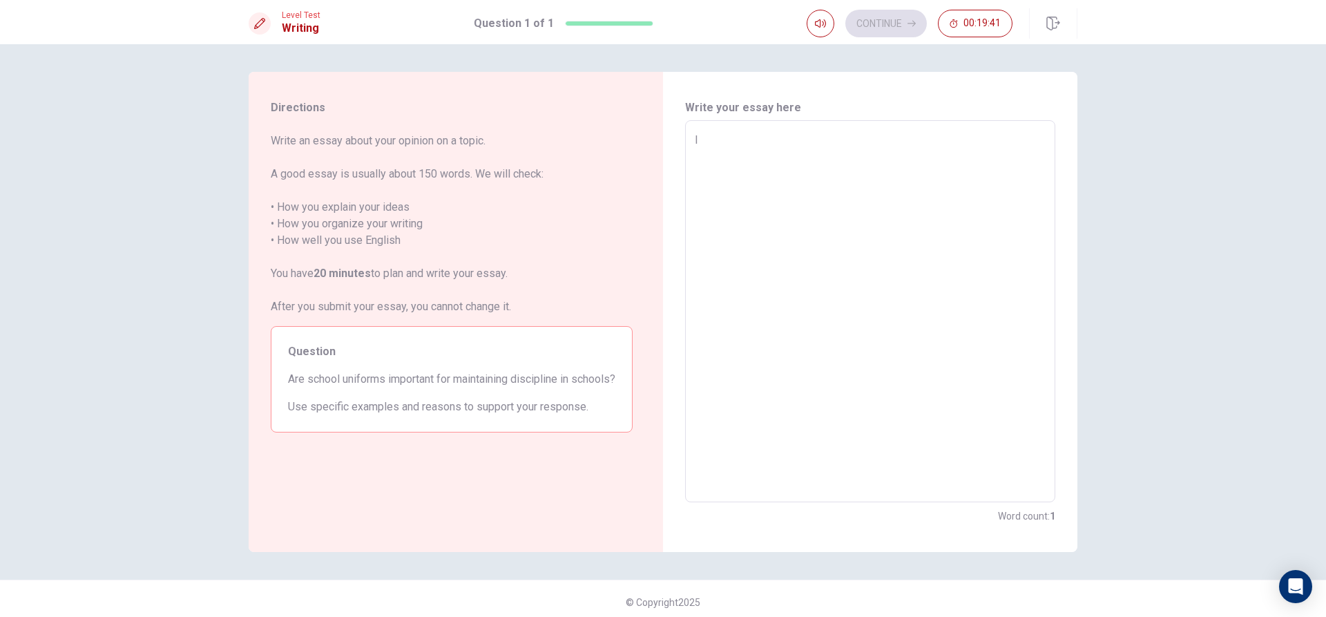
type textarea "I"
type textarea "x"
type textarea "F"
type textarea "x"
type textarea "Fo"
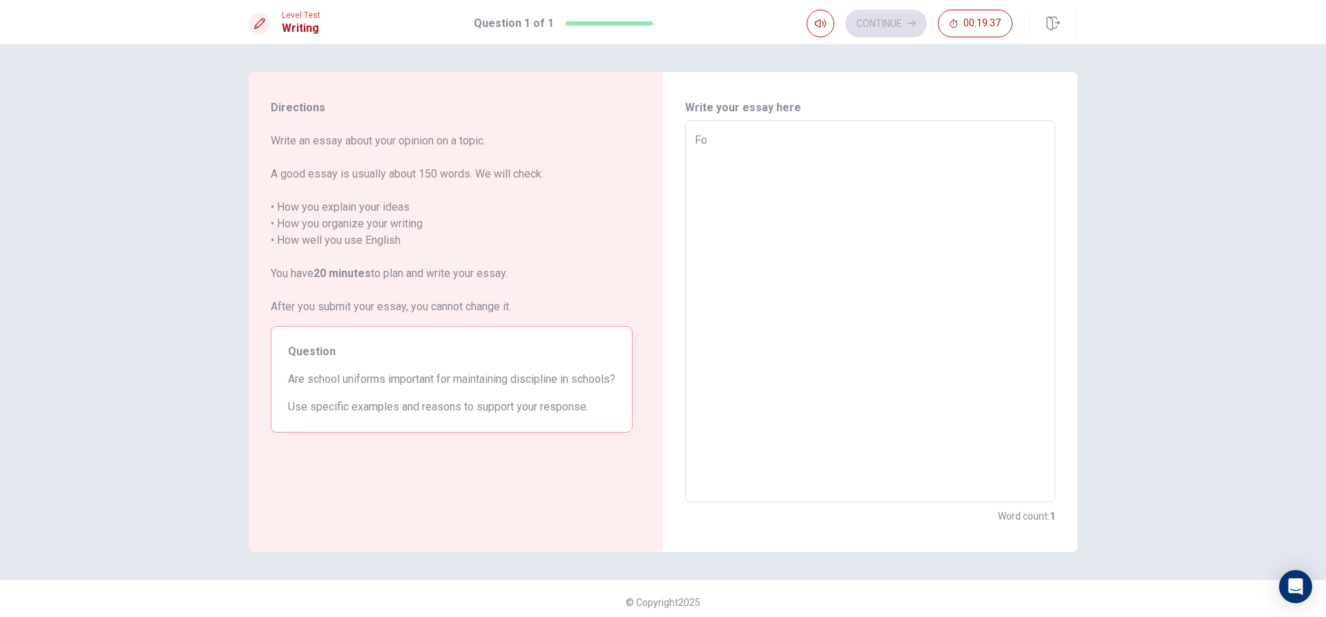
type textarea "x"
type textarea "For"
type textarea "x"
type textarea "For"
type textarea "x"
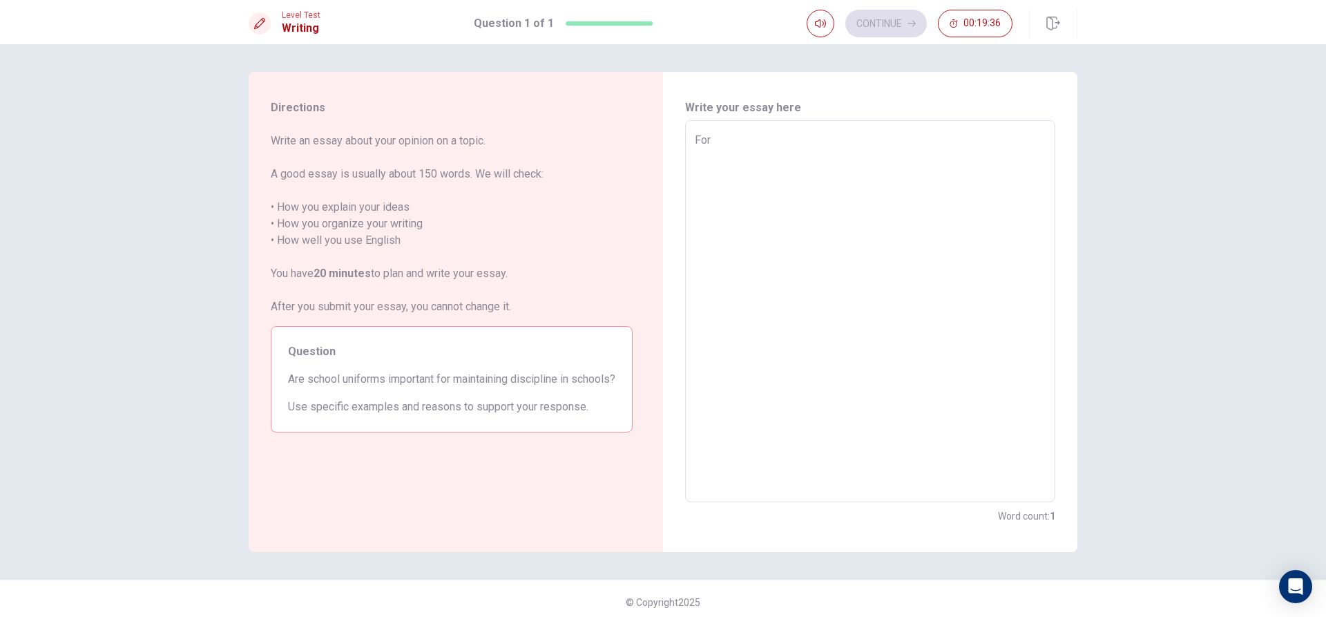
type textarea "For m"
type textarea "x"
type textarea "For me"
type textarea "x"
type textarea "For me"
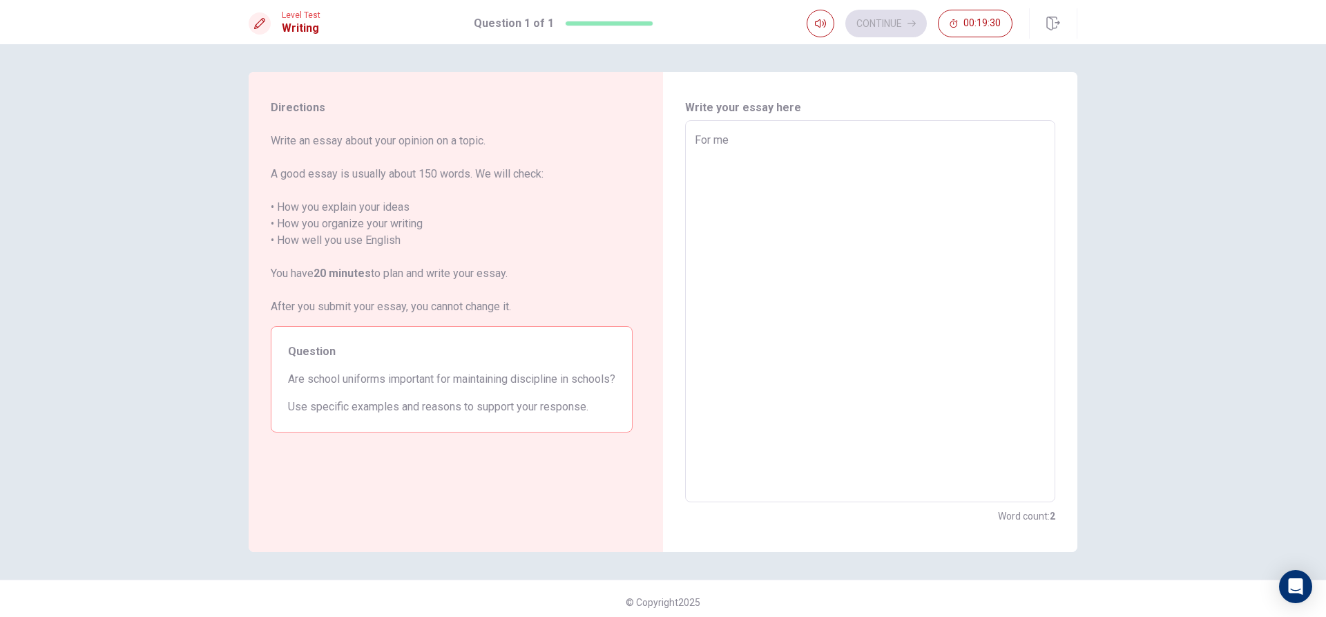
type textarea "x"
type textarea "For me m"
type textarea "x"
type textarea "For me my"
type textarea "x"
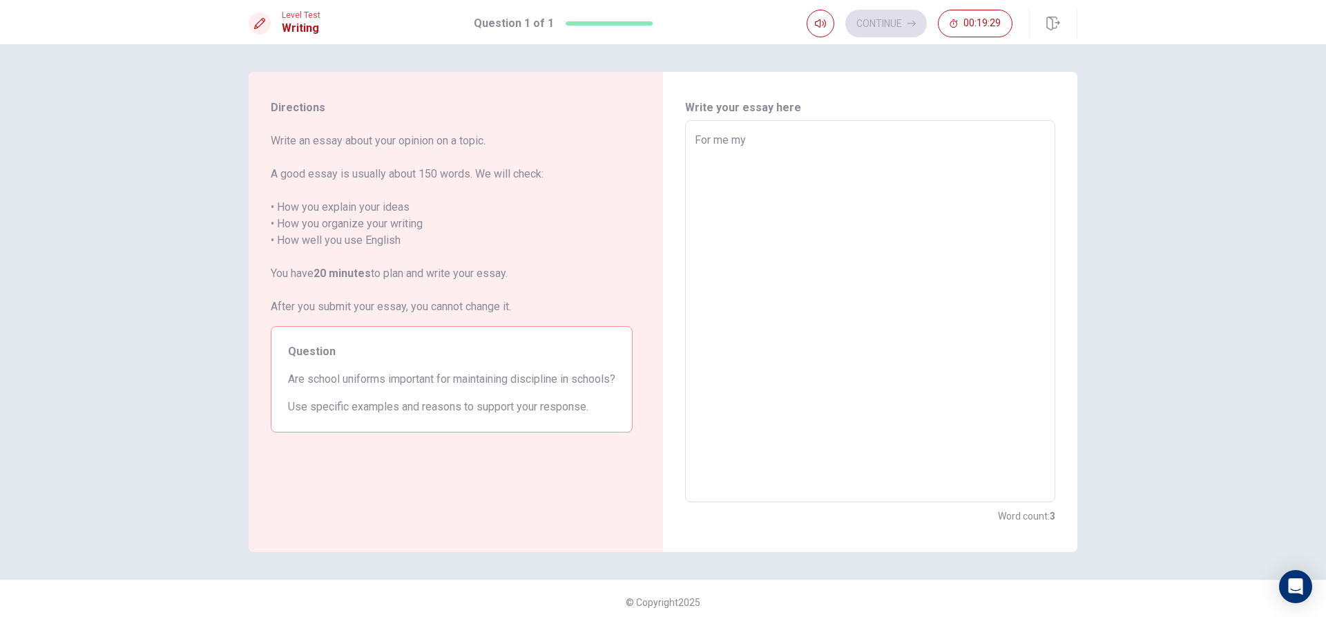
type textarea "For me my"
type textarea "x"
type textarea "For me my o"
type textarea "x"
type textarea "For me my ow"
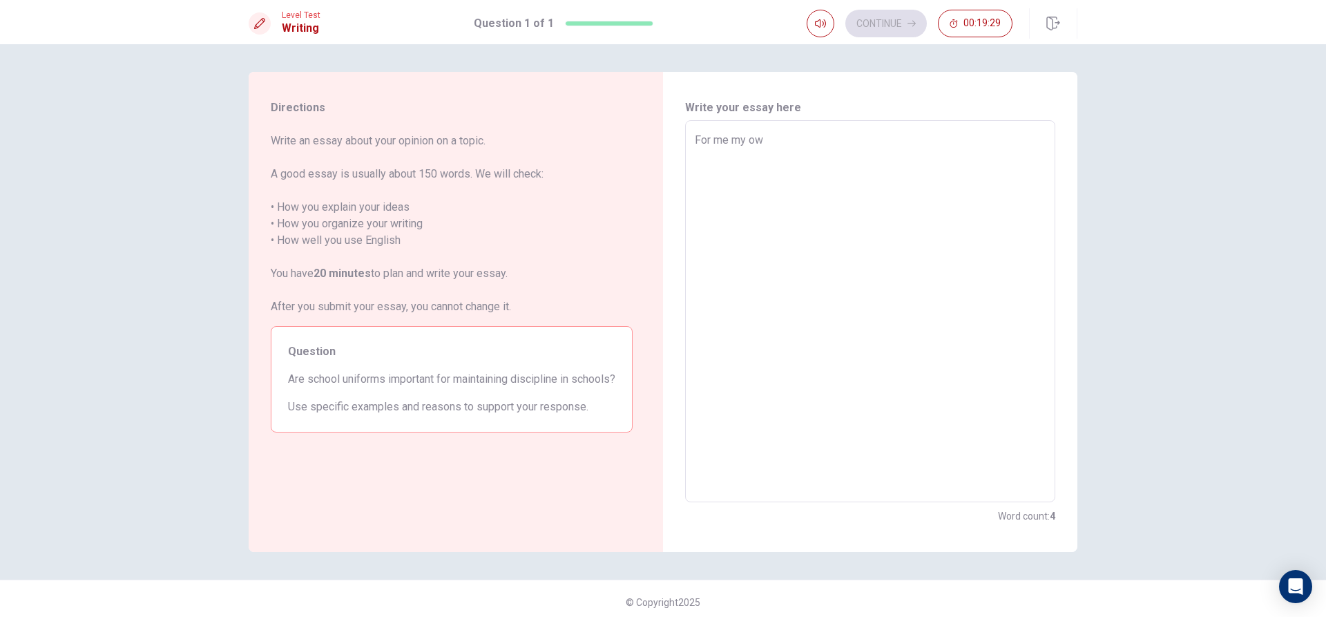
type textarea "x"
type textarea "For me my o"
type textarea "x"
type textarea "For me my oe"
type textarea "x"
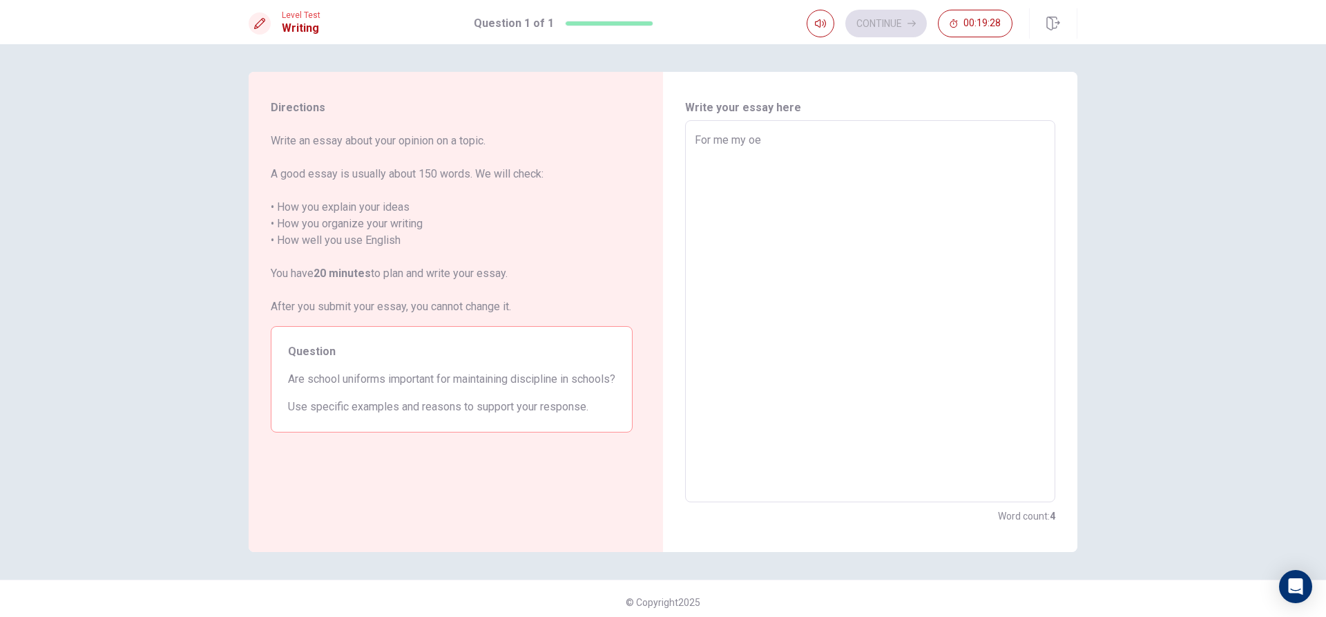
type textarea "For me my oem"
type textarea "x"
type textarea "For me my oem"
type textarea "x"
type textarea "For me my oem t"
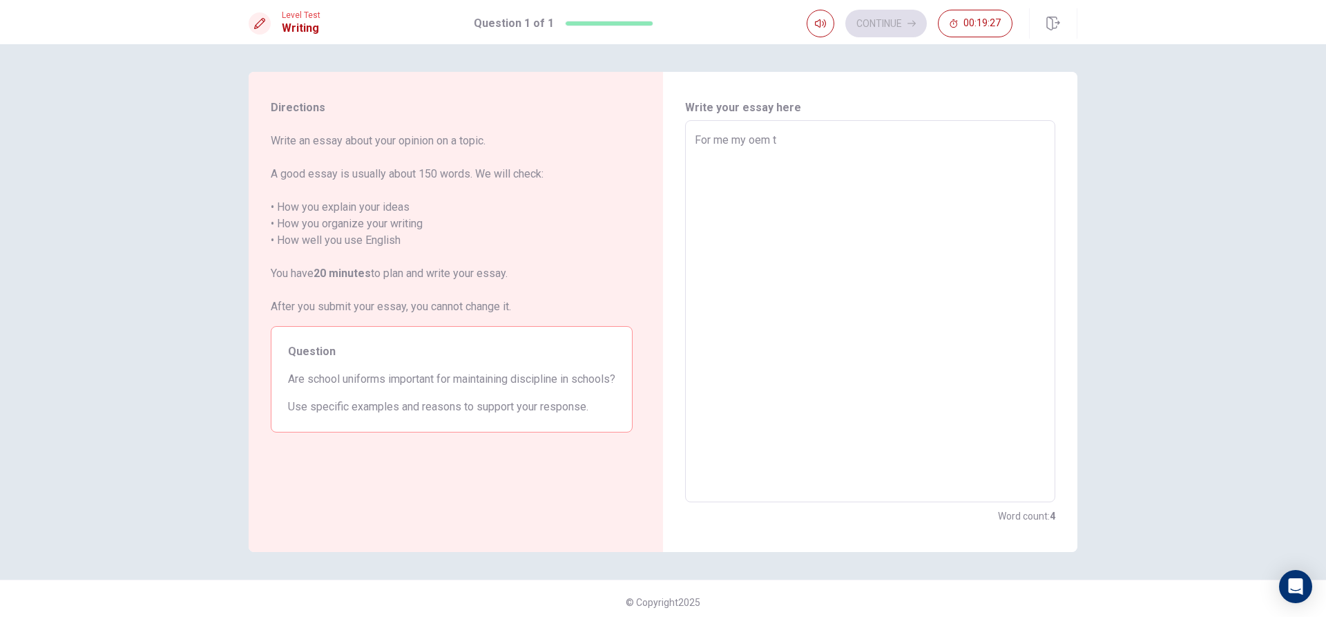
type textarea "x"
type textarea "For me my oem th"
type textarea "x"
type textarea "For me my oem thi"
type textarea "x"
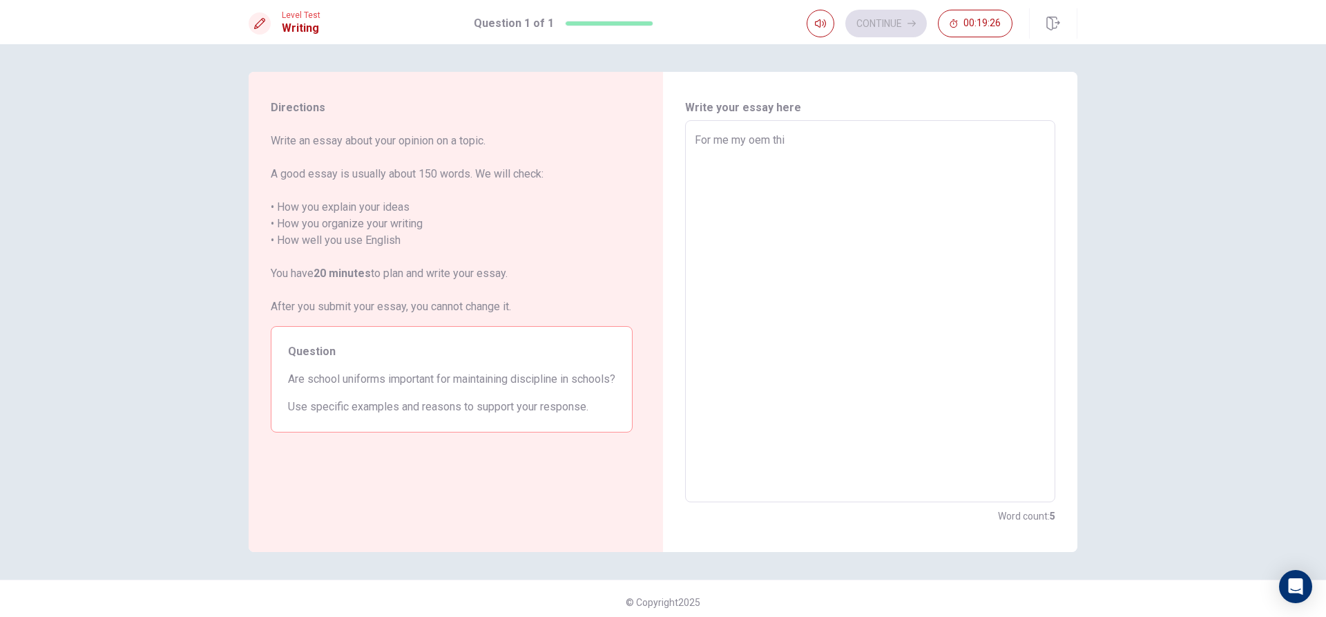
type textarea "For me my oem thin"
type textarea "x"
type textarea "For me my oem think"
type textarea "x"
type textarea "For me my oem thinki"
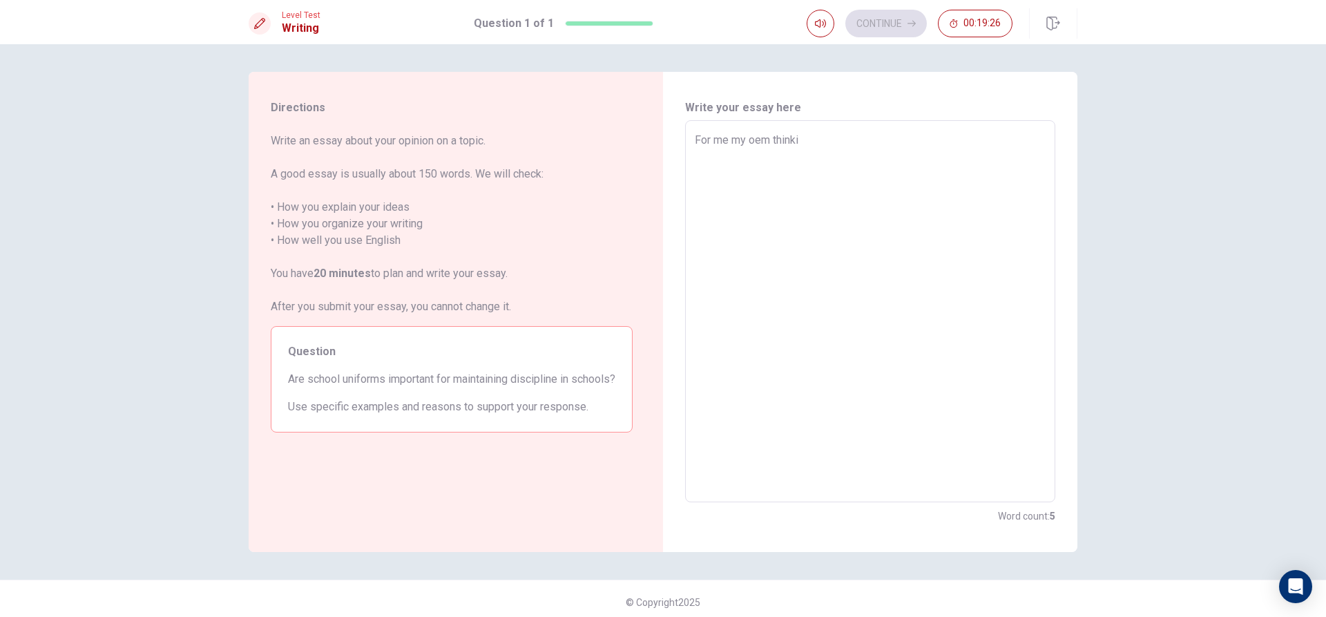
type textarea "x"
type textarea "For me my oem thinkin"
type textarea "x"
type textarea "For me my oem thinking"
type textarea "x"
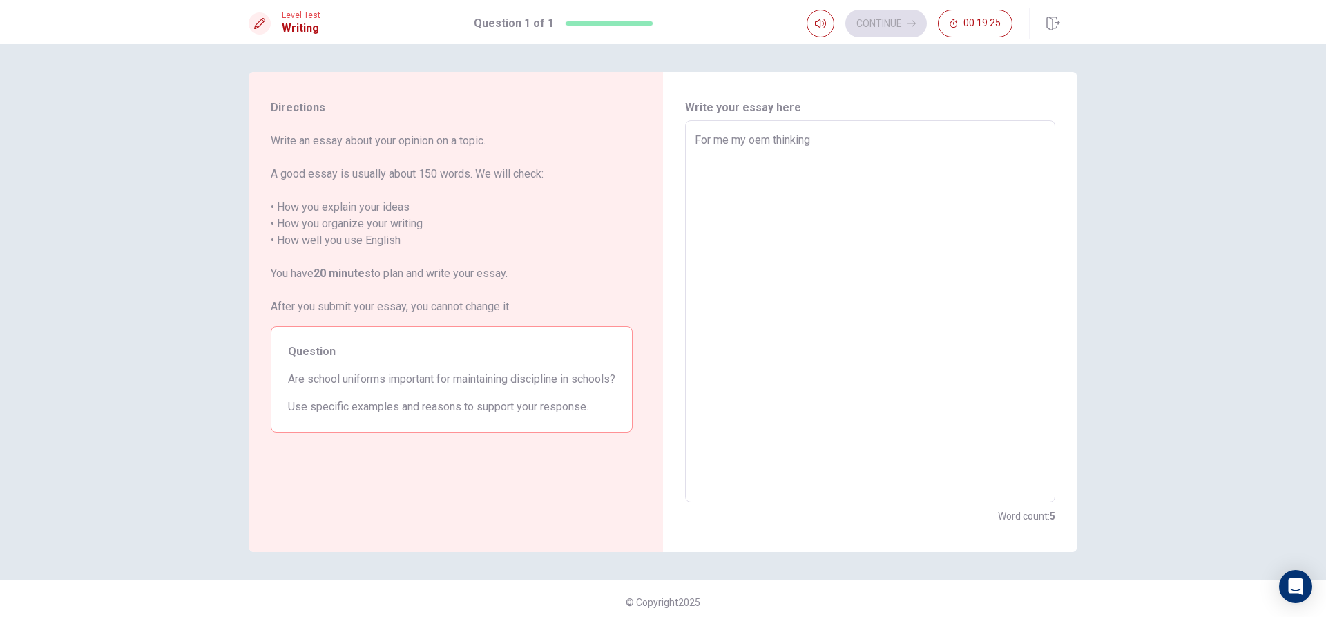
type textarea "For me my oem thinking"
type textarea "x"
type textarea "For me my oem thinking t"
type textarea "x"
type textarea "For me my oem thinking th"
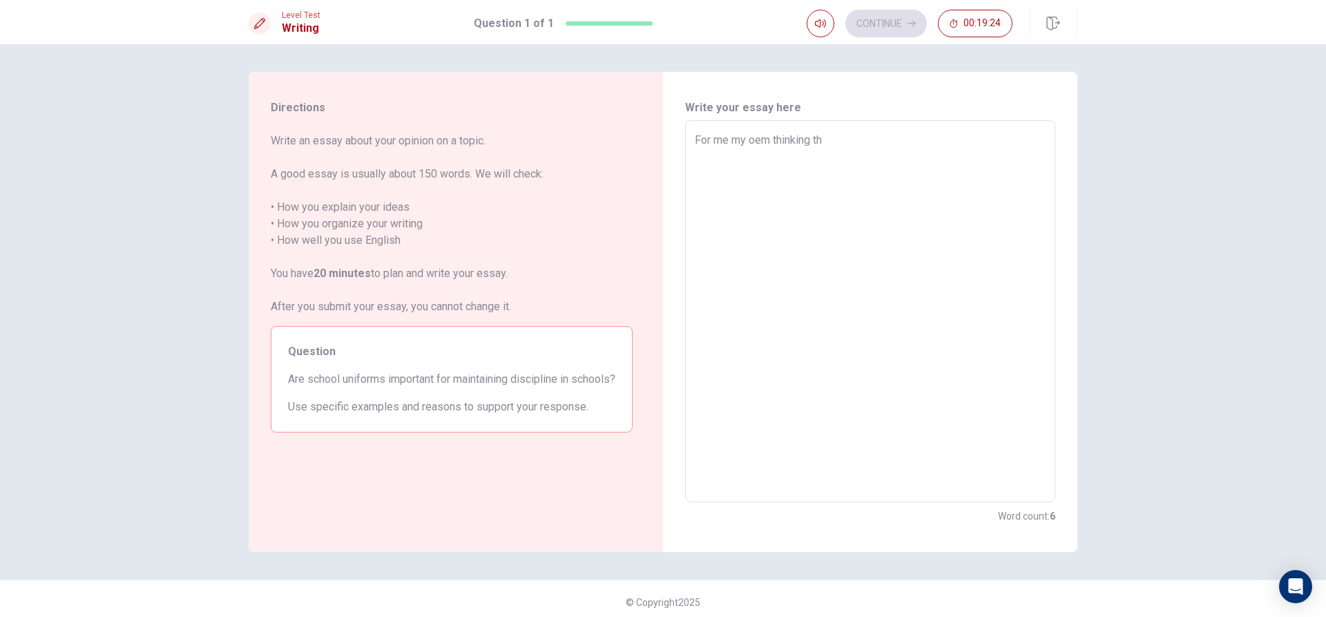
type textarea "x"
type textarea "For me my oem thinking the"
type textarea "x"
type textarea "For me my oem thinking the"
type textarea "x"
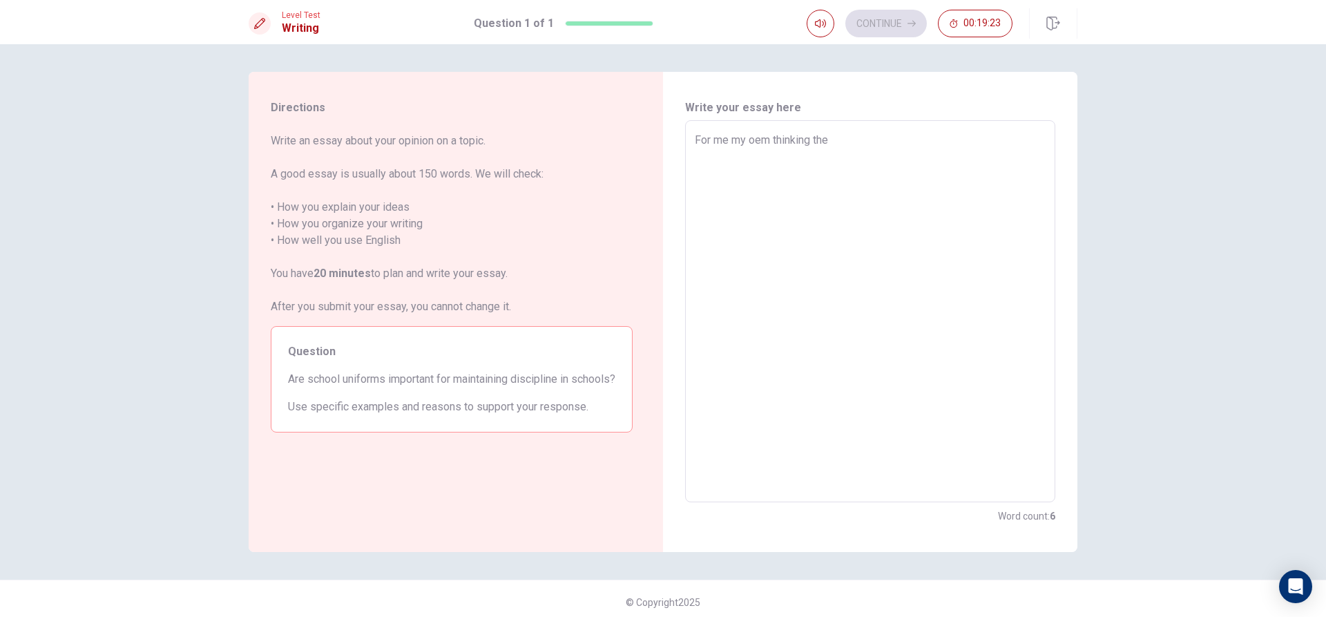
type textarea "For me my oem thinking the s"
type textarea "x"
type textarea "For me my oem thinking the sc"
type textarea "x"
type textarea "For me my oem thinking the sch"
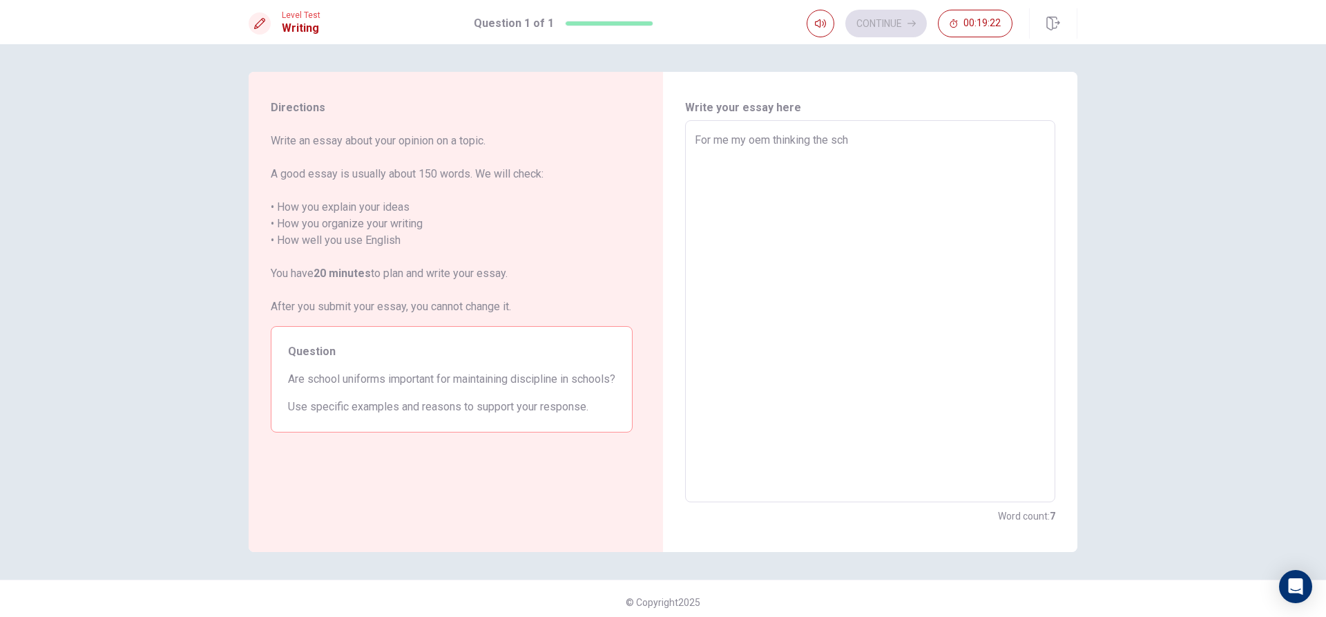
type textarea "x"
type textarea "For me my oem thinking the scho"
type textarea "x"
type textarea "For me my oem thinking the schoo"
type textarea "x"
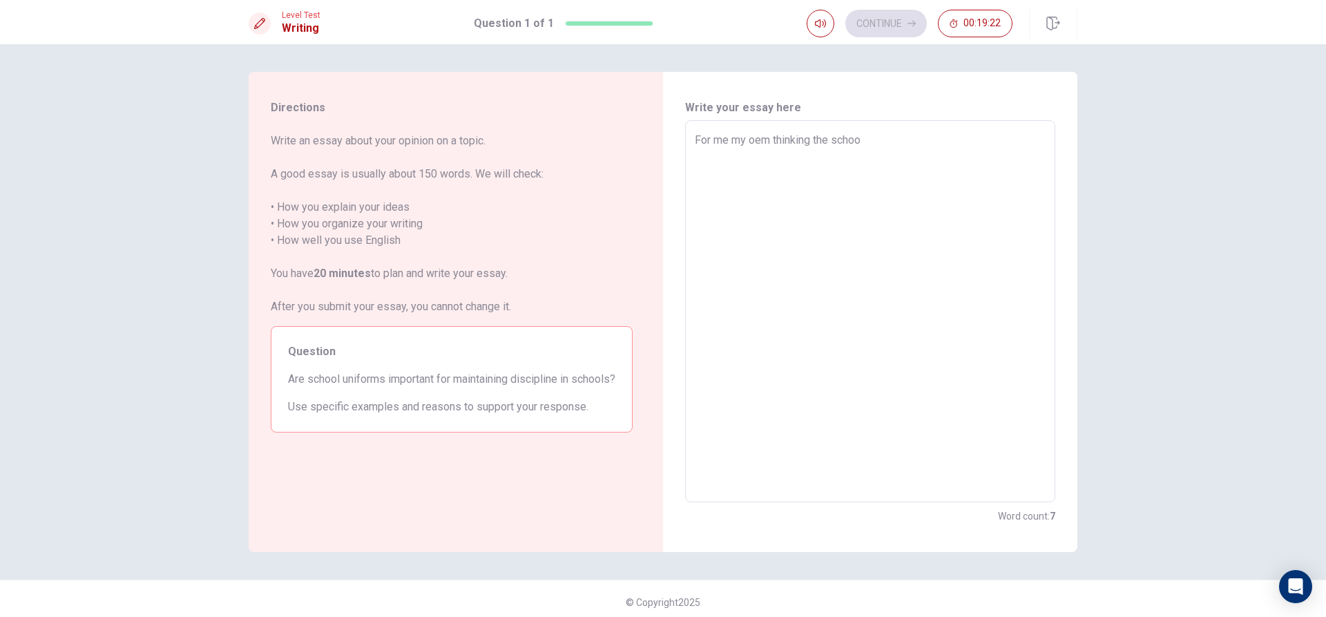
type textarea "For me my oem thinking the school"
type textarea "x"
type textarea "For me my oem thinking the school"
type textarea "x"
type textarea "For me my oem thinking the school u"
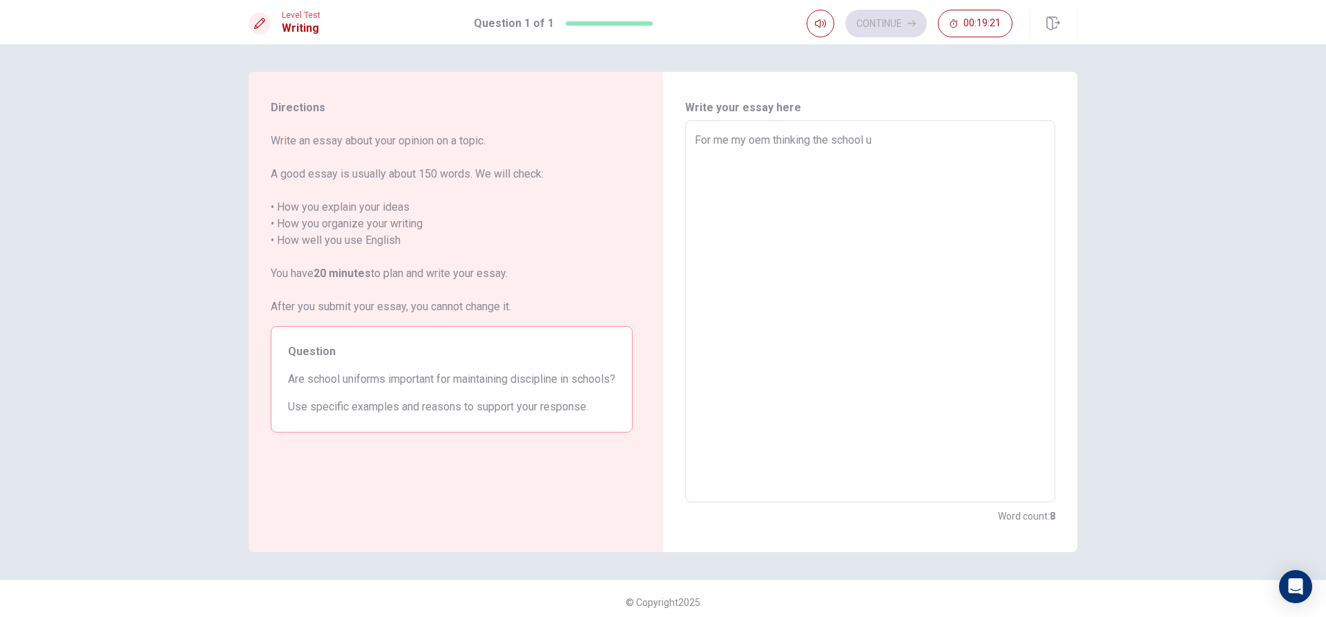
type textarea "x"
type textarea "For me my oem thinking the school un"
type textarea "x"
type textarea "For me my oem thinking the school uni"
type textarea "x"
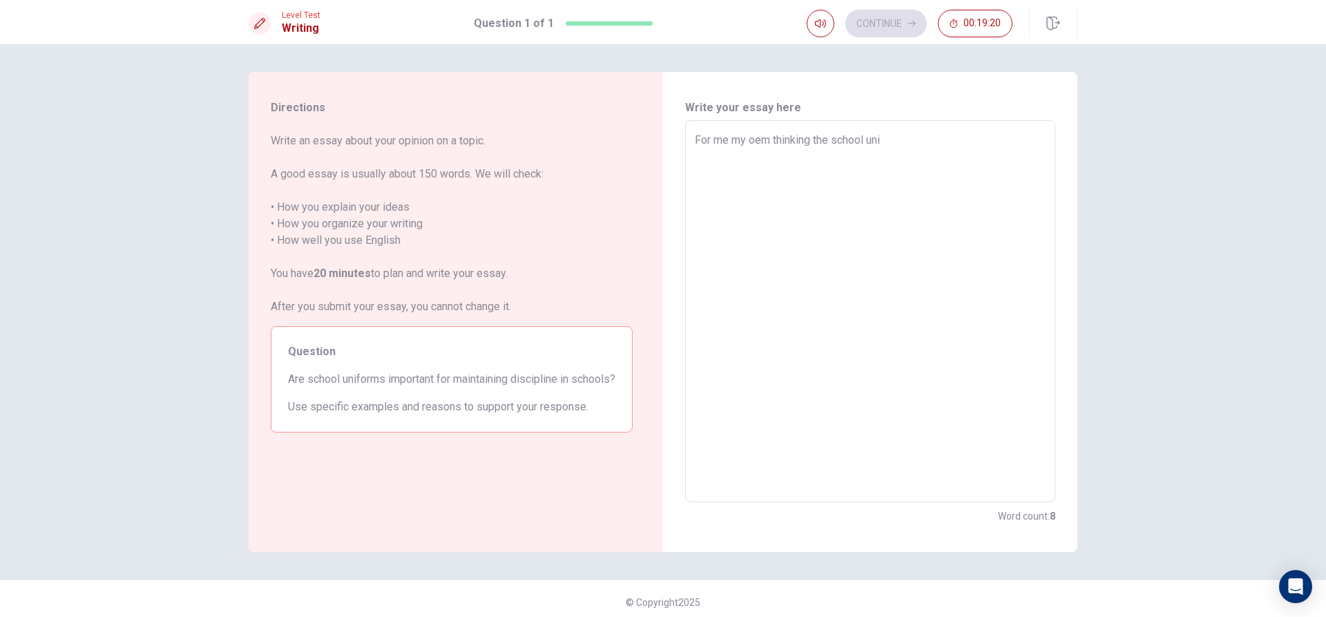
type textarea "For me my oem thinking the school unif"
type textarea "x"
type textarea "For me my oem thinking the school unifop"
type textarea "x"
type textarea "For me my oem thinking the school unifo"
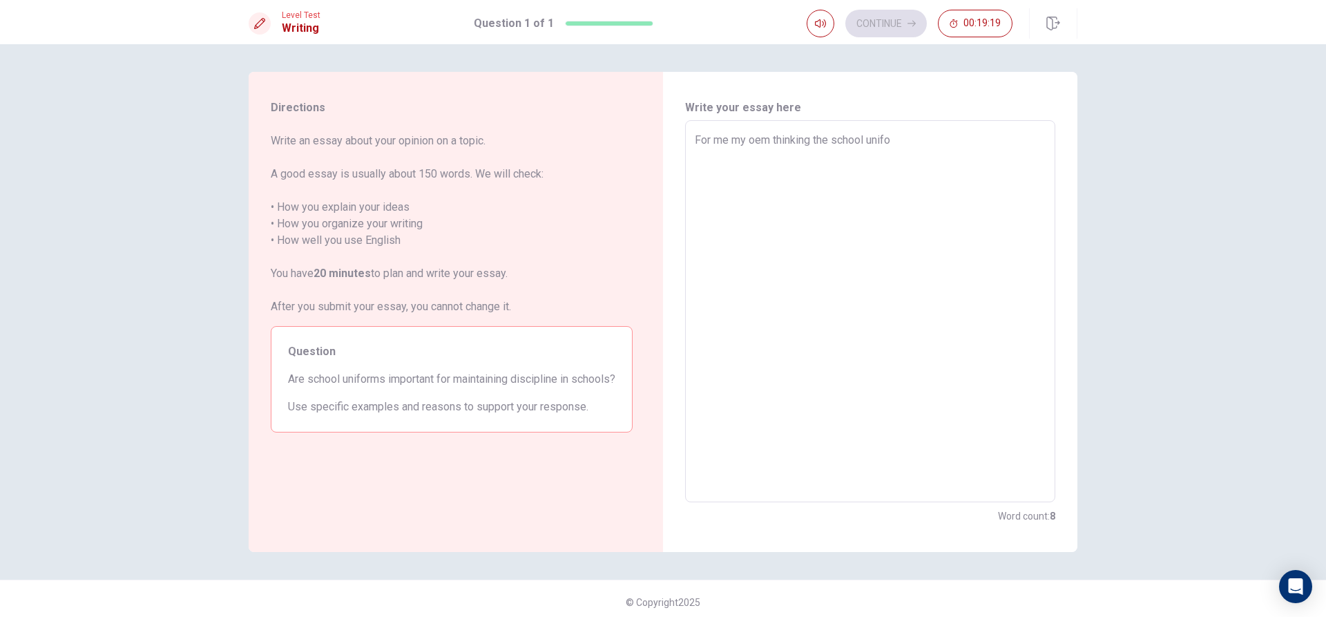
type textarea "x"
type textarea "For me my oem thinking the school unif"
type textarea "x"
type textarea "For me my oem thinking the school unifo"
type textarea "x"
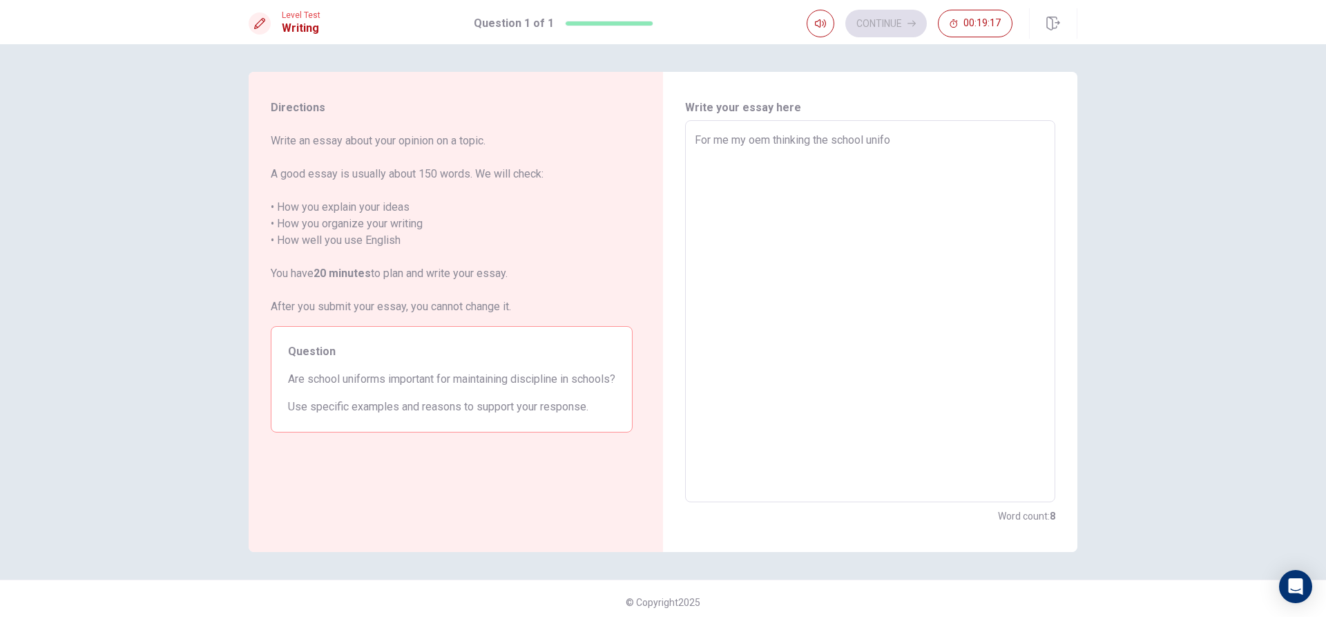
type textarea "For me my oem thinking the school [DEMOGRAPHIC_DATA]"
type textarea "x"
type textarea "For me my oem thinking the school uniform"
click at [754, 138] on textarea "For me my oem thinking the school uniform" at bounding box center [870, 311] width 351 height 359
click at [760, 138] on textarea "For me my oem thinking the school uniform" at bounding box center [870, 311] width 351 height 359
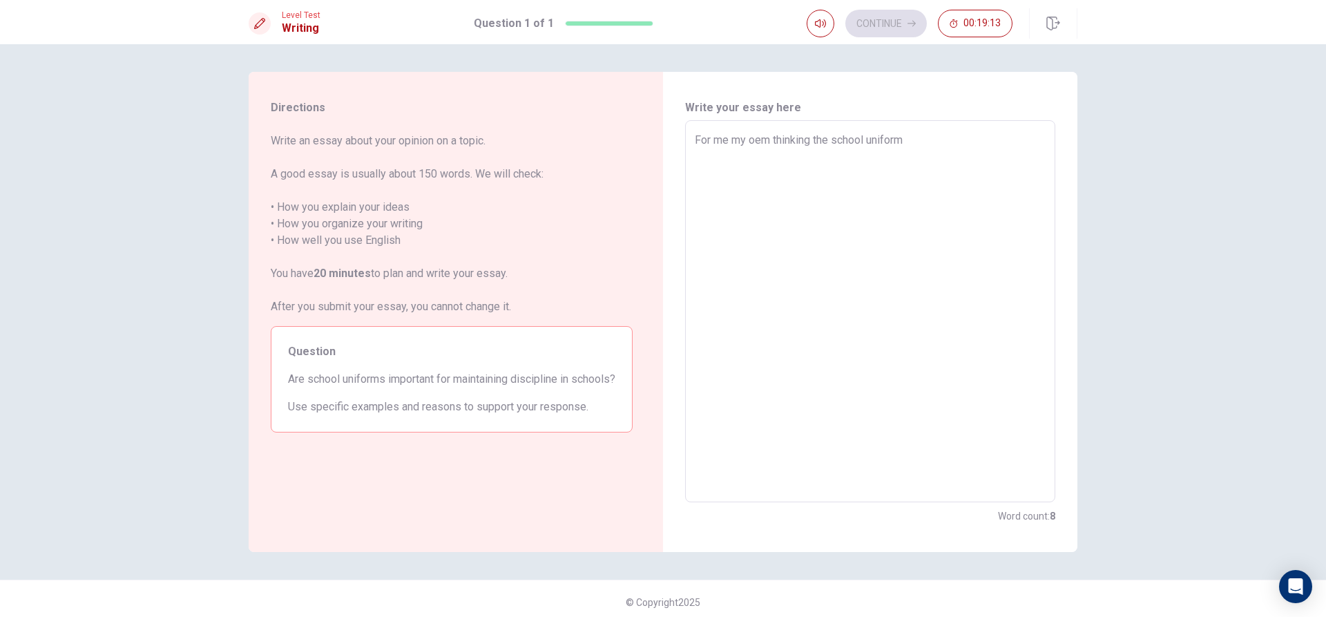
type textarea "x"
type textarea "For me my om thinking the school uniform"
type textarea "x"
type textarea "For me my onm thinking the school uniform"
click at [888, 140] on textarea "For me my onm thinking the school uniform" at bounding box center [870, 311] width 351 height 359
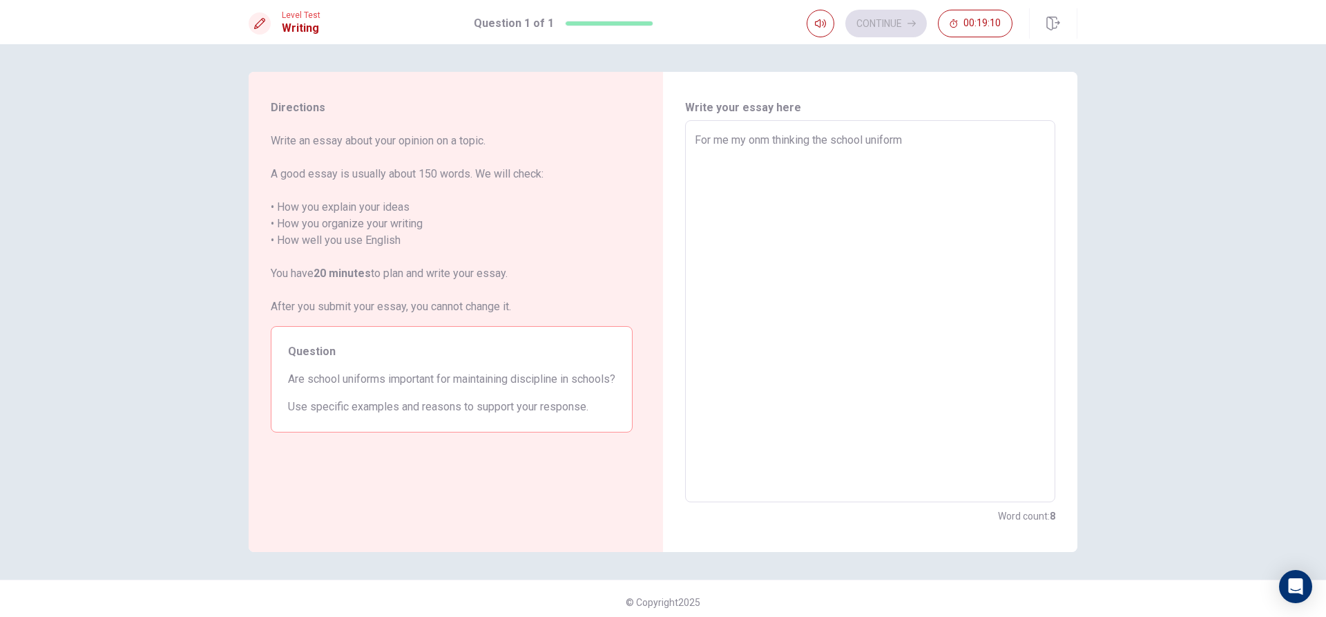
click at [941, 140] on textarea "For me my onm thinking the school uniform" at bounding box center [870, 311] width 351 height 359
click at [814, 136] on textarea "For me my onm thinking the school uniform" at bounding box center [870, 311] width 351 height 359
click at [760, 138] on textarea "For me my onm thinking the school uniform" at bounding box center [870, 311] width 351 height 359
click at [769, 142] on textarea "For me my onm thinking the school uniform" at bounding box center [870, 311] width 351 height 359
type textarea "x"
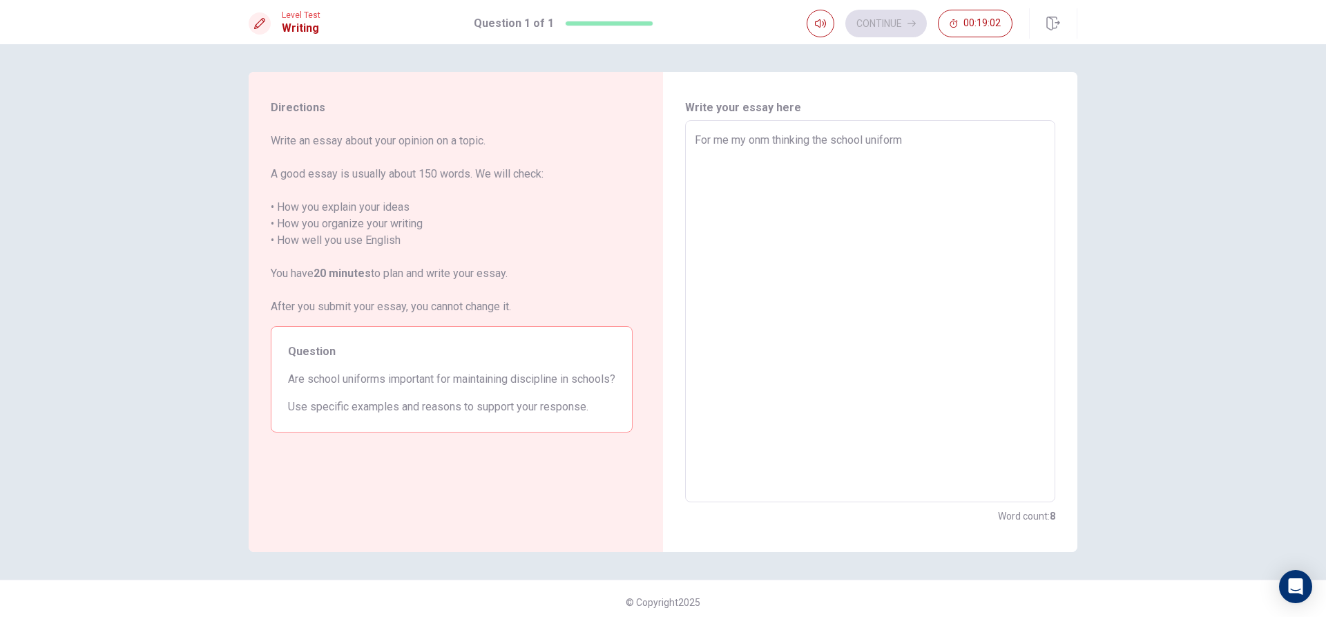
type textarea "For me my on thinking the school uniform"
type textarea "x"
type textarea "For me my o thinking the school uniform"
type textarea "x"
type textarea "For me my ow thinking the school uniform"
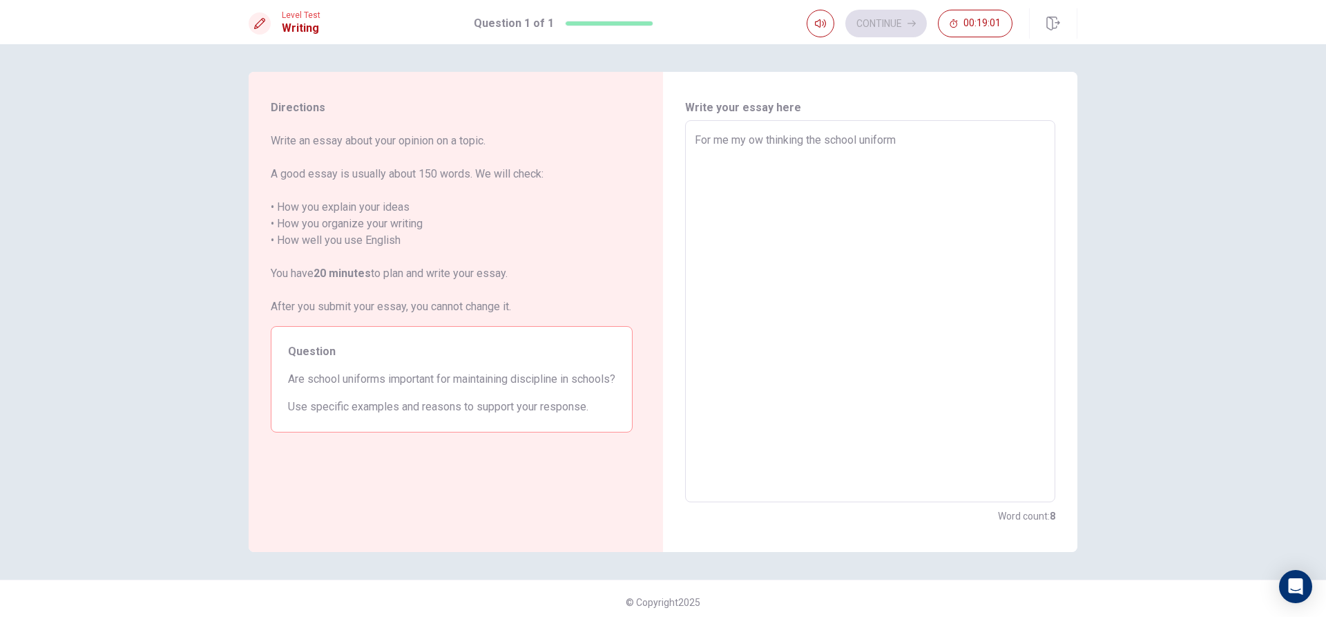
type textarea "x"
type textarea "For me my own thinking the school uniform"
click at [922, 145] on textarea "For me my own thinking the school uniform" at bounding box center [870, 311] width 351 height 359
type textarea "x"
type textarea "For me my own thinking the school uniform"
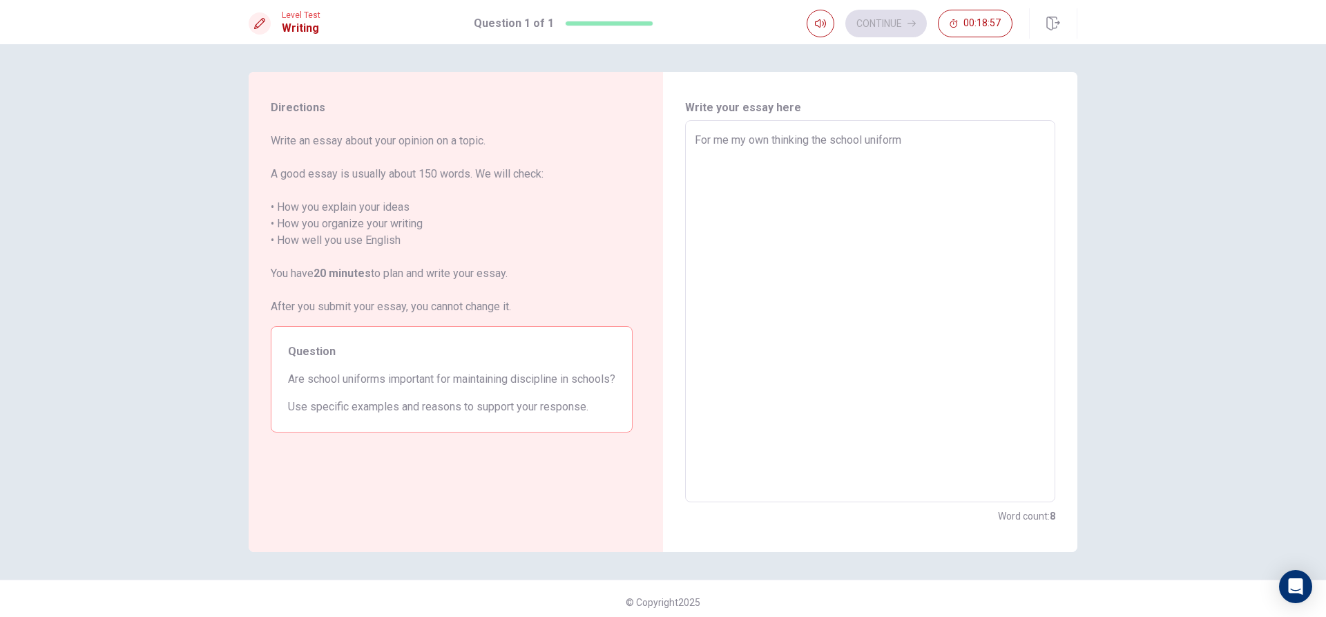
type textarea "x"
type textarea "For me my own thinking the school uniform w"
type textarea "x"
type textarea "For me my own thinking the school uniform wa"
type textarea "x"
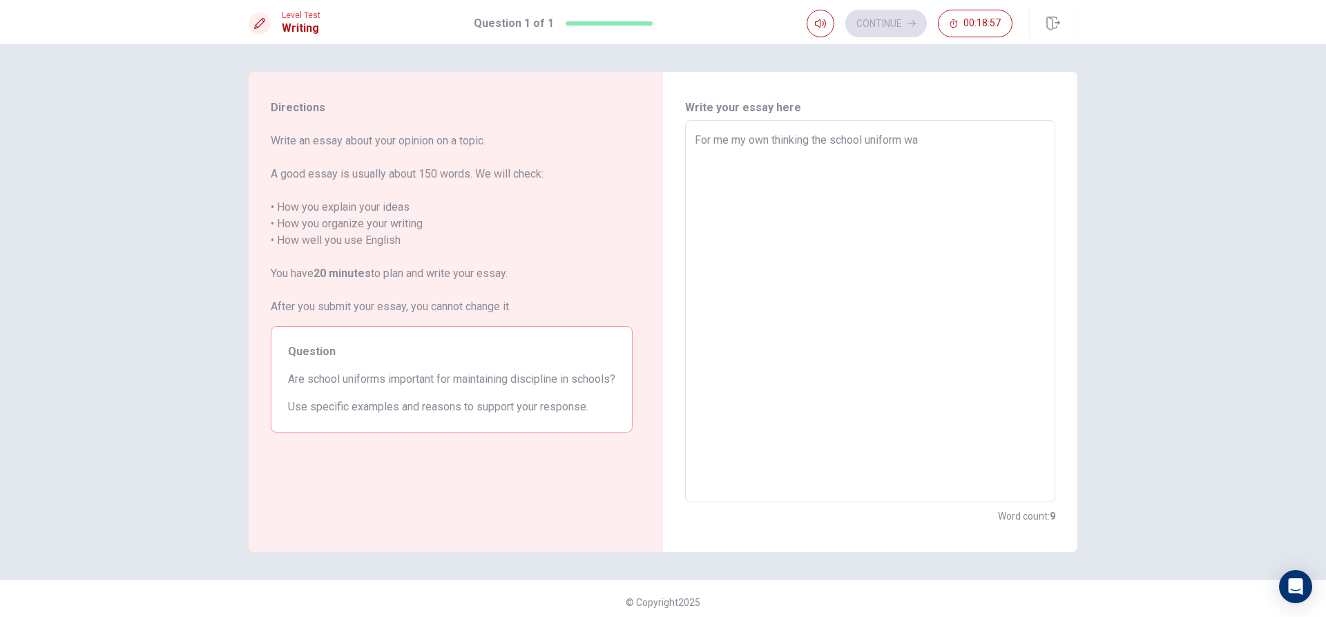
type textarea "For me my own thinking the school uniform was"
type textarea "x"
type textarea "For me my own thinking the school uniform was"
type textarea "x"
type textarea "For me my own thinking the school uniform was u"
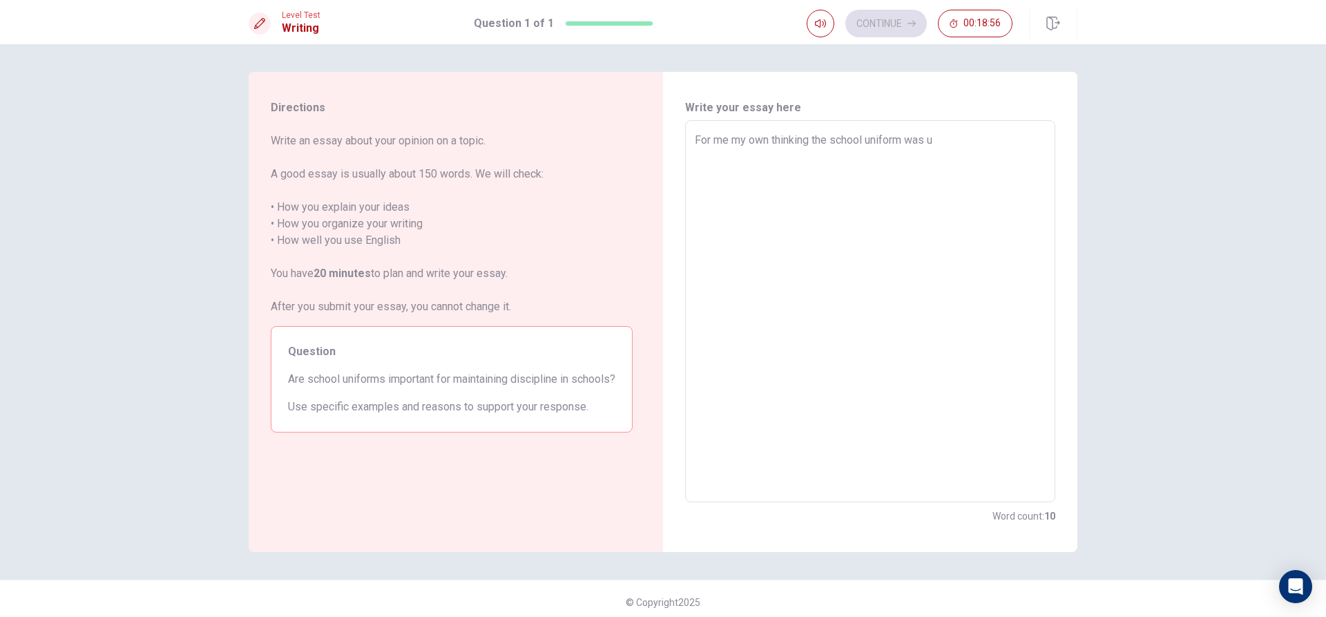
type textarea "x"
type textarea "For me my own thinking the school uniform was"
type textarea "x"
type textarea "For me my own thinking the school uniform was i"
type textarea "x"
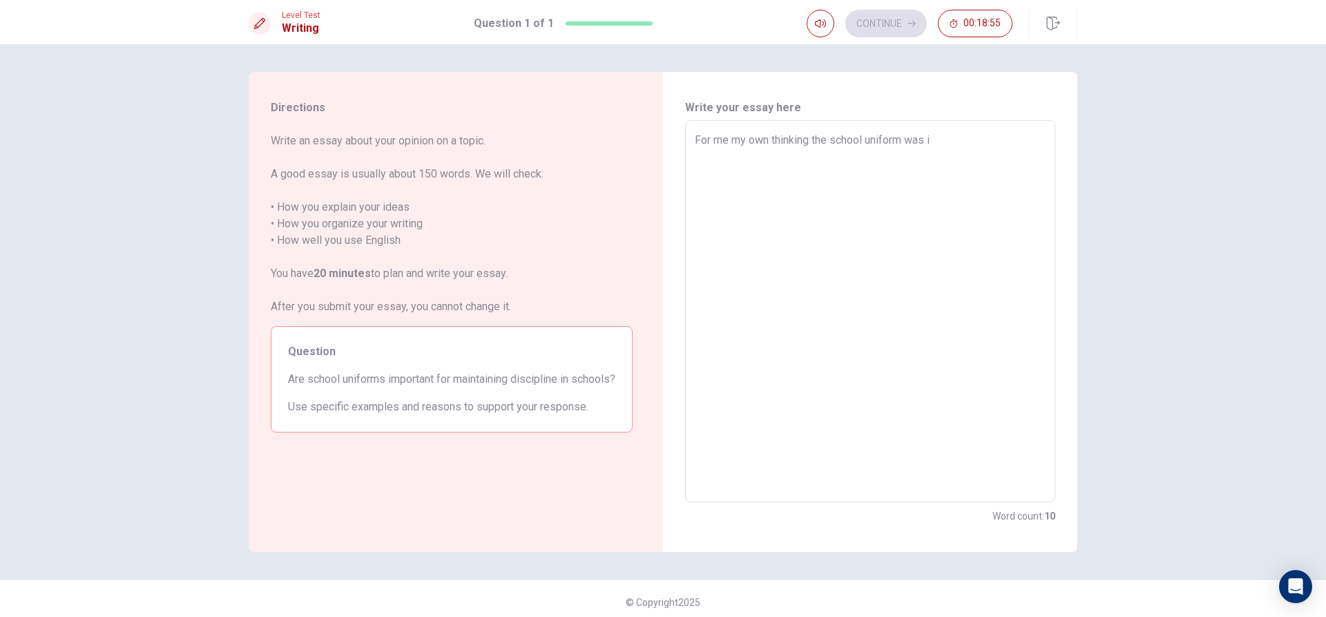
type textarea "For me my own thinking the school uniform was im"
type textarea "x"
type textarea "For me my own thinking the school uniform was imp"
type textarea "x"
type textarea "For me my own thinking the school uniform was impo"
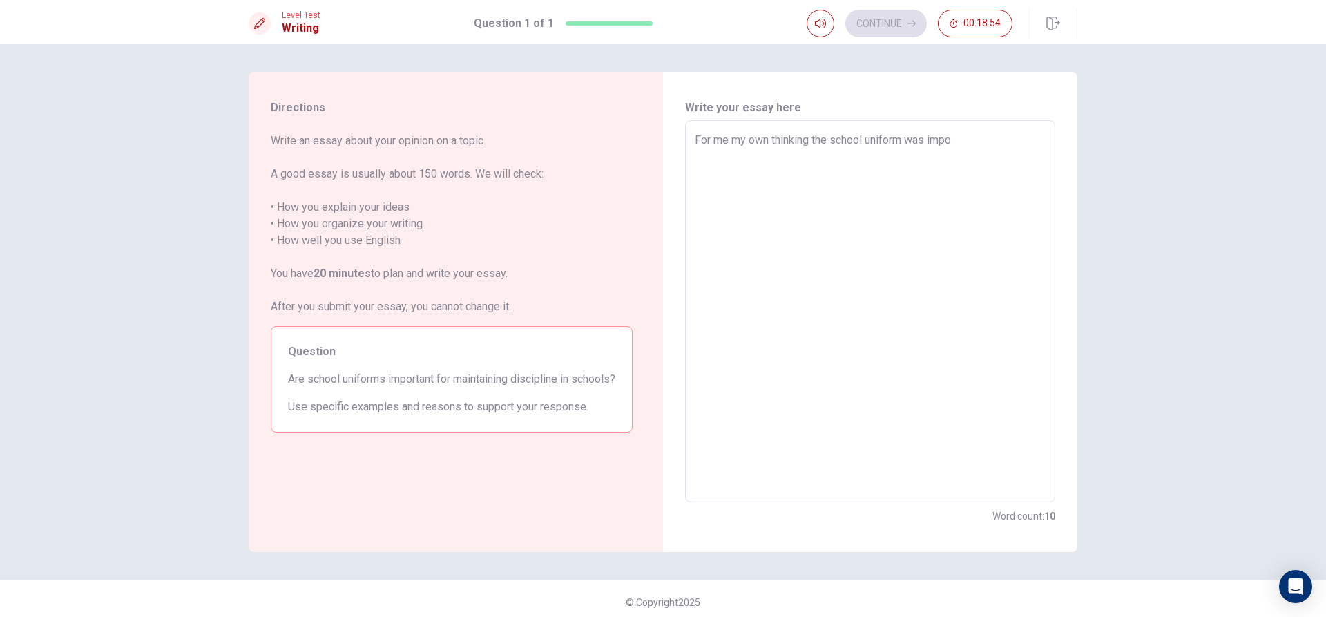
type textarea "x"
type textarea "For me my own thinking the school uniform was impor"
type textarea "x"
type textarea "For me my own thinking the school uniform was import"
type textarea "x"
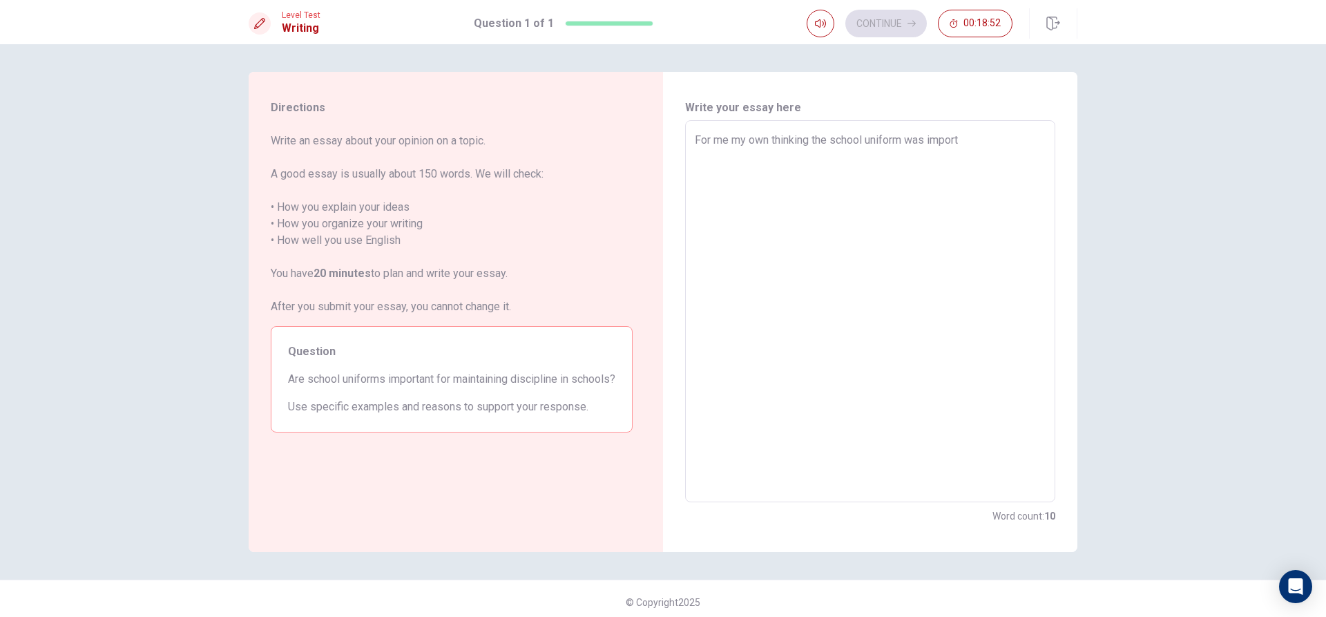
type textarea "For me my own thinking the school uniform was importa"
type textarea "x"
type textarea "For me my own thinking the school uniform was importan"
type textarea "x"
type textarea "For me my own thinking the school uniform was important"
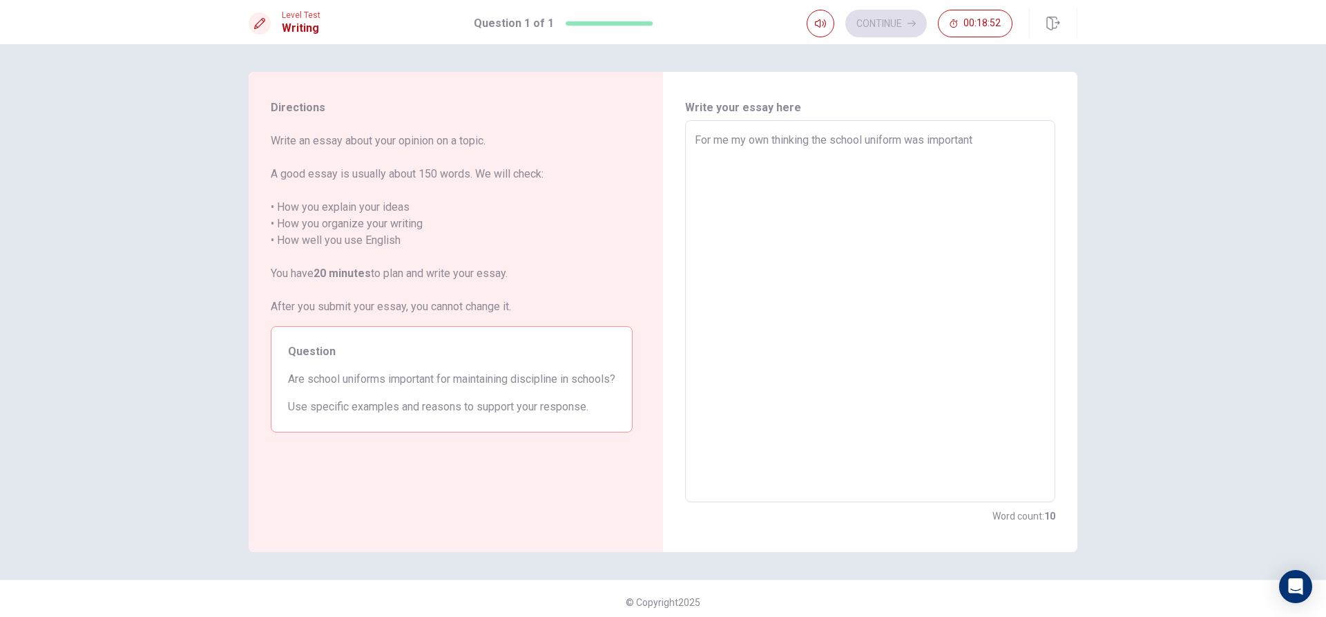
type textarea "x"
type textarea "For me my own thinking the school uniform was important"
type textarea "x"
type textarea "For me my own thinking the school uniform was important f"
type textarea "x"
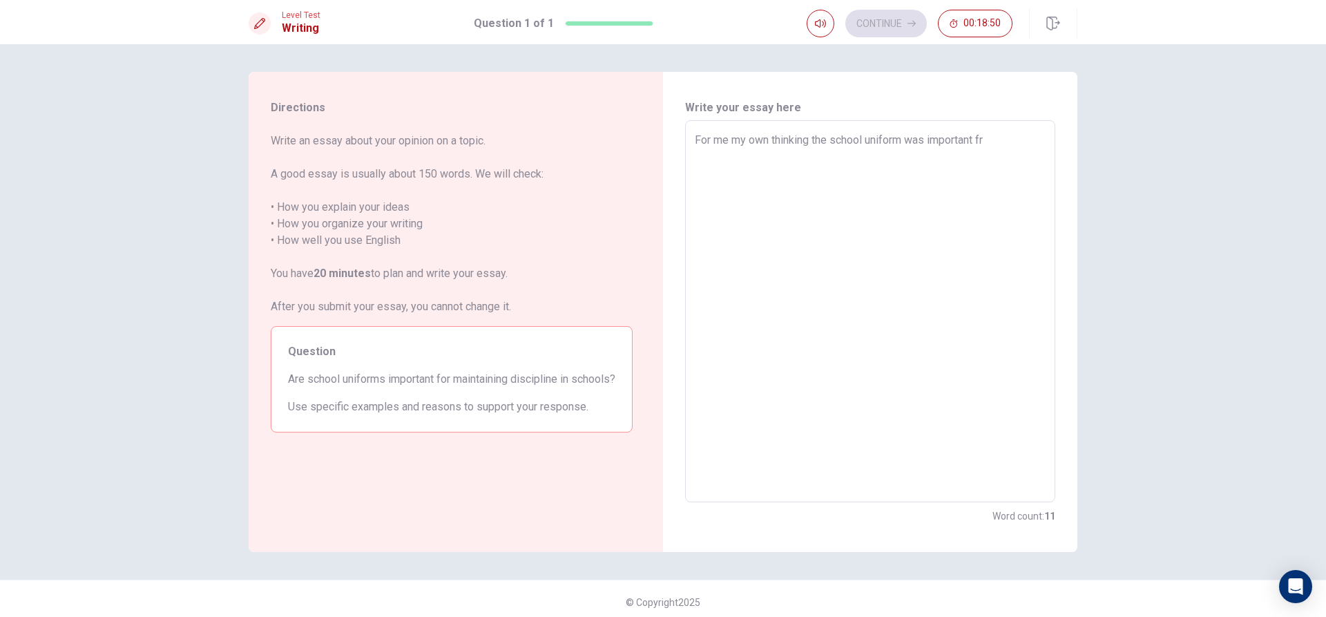
type textarea "For me my own thinking the school uniform was important fro"
type textarea "x"
type textarea "For me my own thinking the school uniform was important fr"
type textarea "x"
type textarea "For me my own thinking the school uniform was important f"
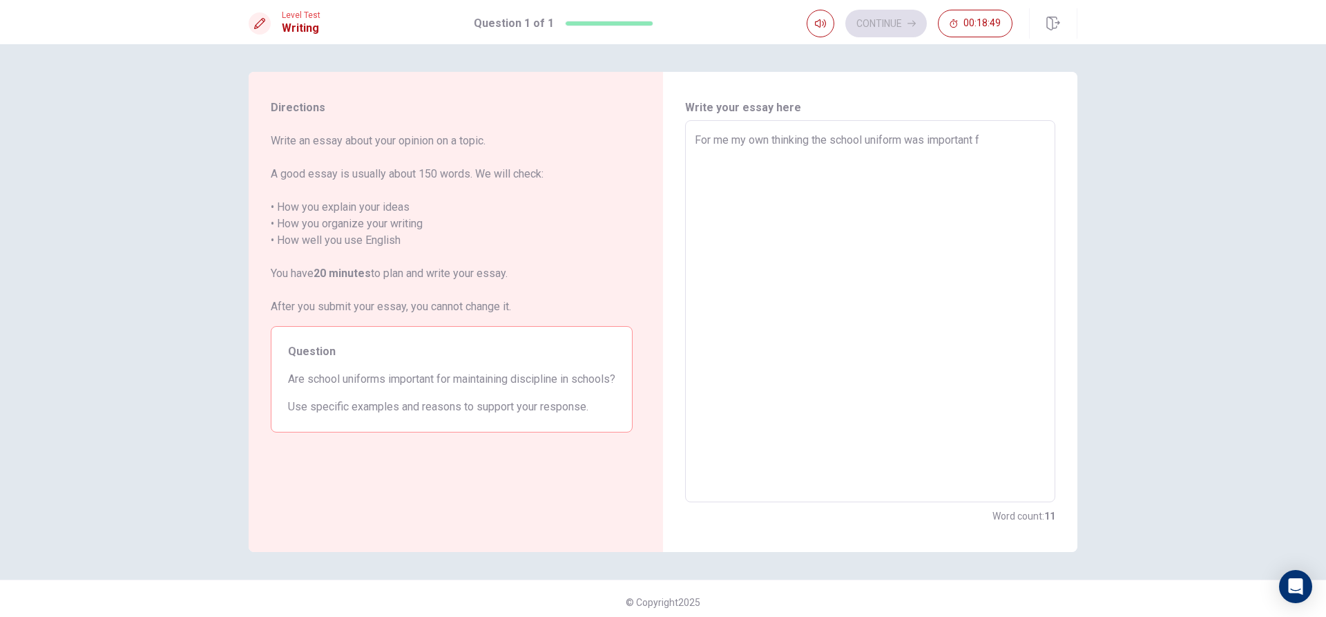
type textarea "x"
type textarea "For me my own thinking the school uniform was important fo"
type textarea "x"
type textarea "For me my own thinking the school uniform was important for"
type textarea "x"
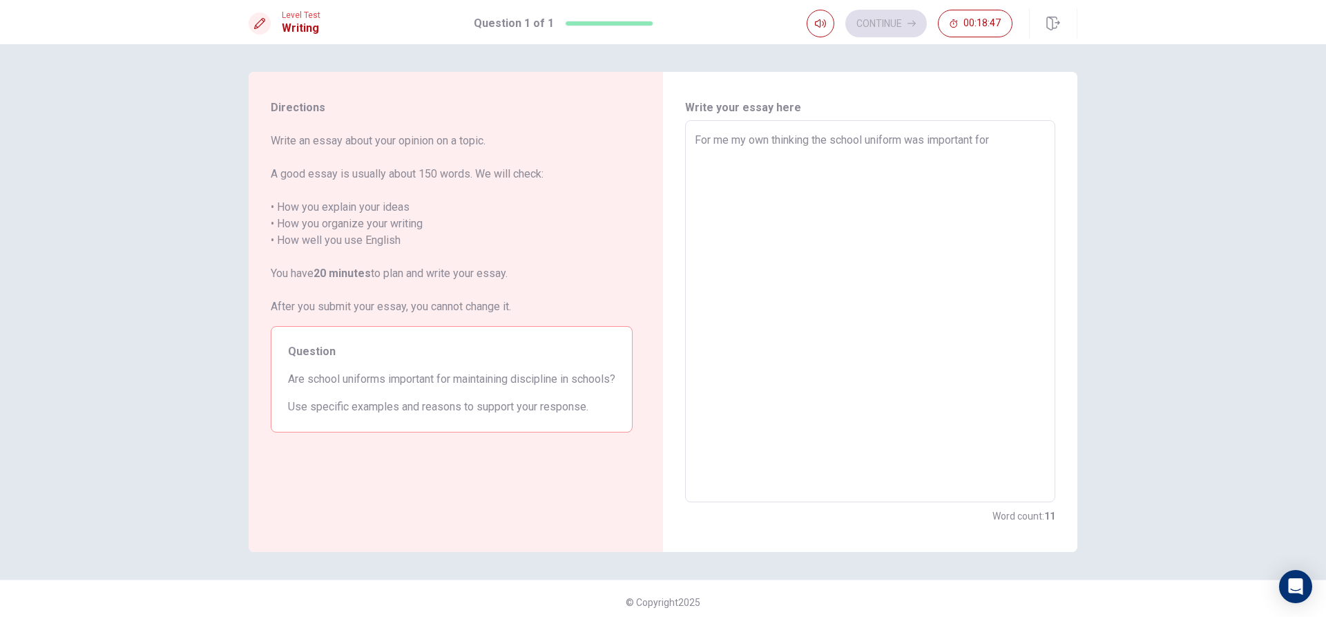
type textarea "For me my own thinking the school uniform was important for"
type textarea "x"
type textarea "For me my own thinking the school uniform was important for m"
type textarea "x"
type textarea "For me my own thinking the school uniform was important for ma"
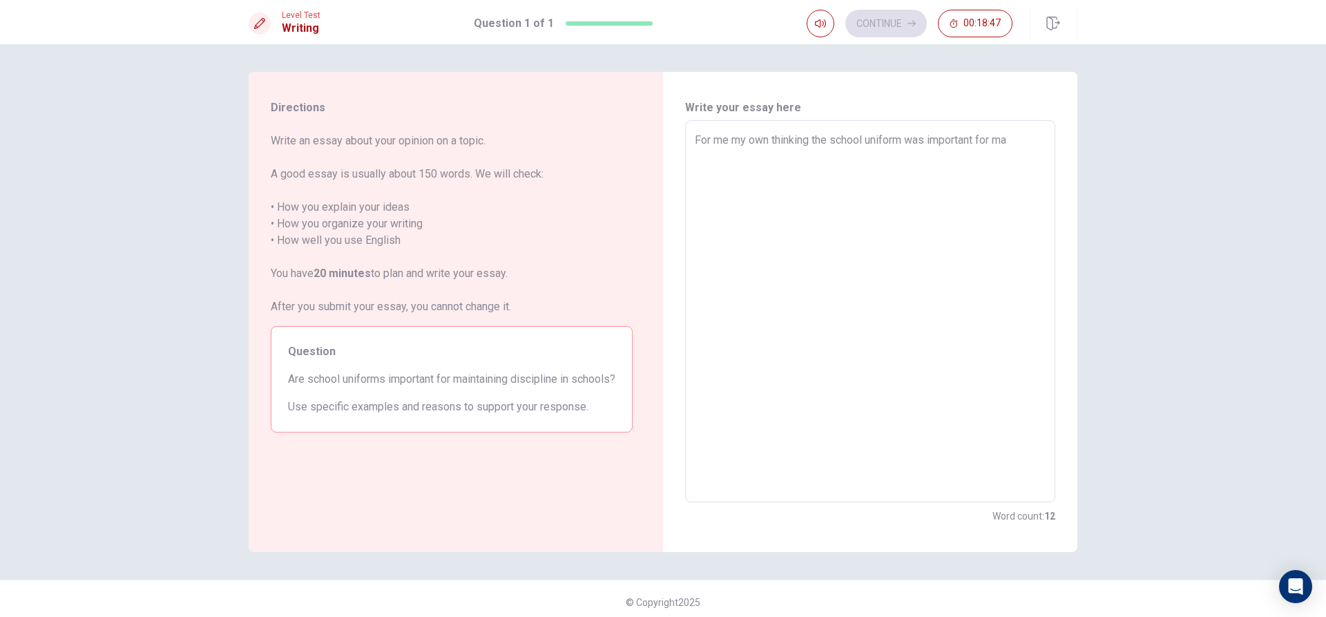
type textarea "x"
type textarea "For me my own thinking the school uniform was important for mak"
type textarea "x"
type textarea "For me my own thinking the school uniform was important for [PERSON_NAME]"
type textarea "x"
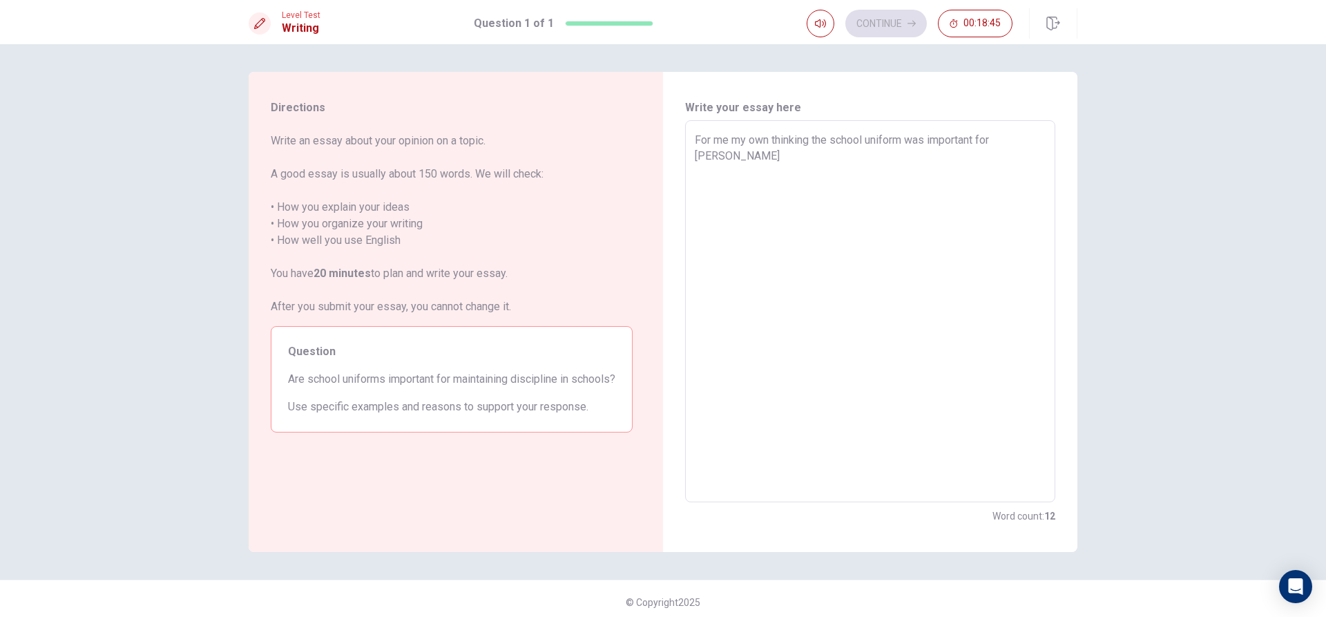
type textarea "For me my own thinking the school uniform was important for makin"
type textarea "x"
type textarea "For me my own thinking the school uniform was important for making"
type textarea "x"
type textarea "For me my own thinking the school uniform was important for making"
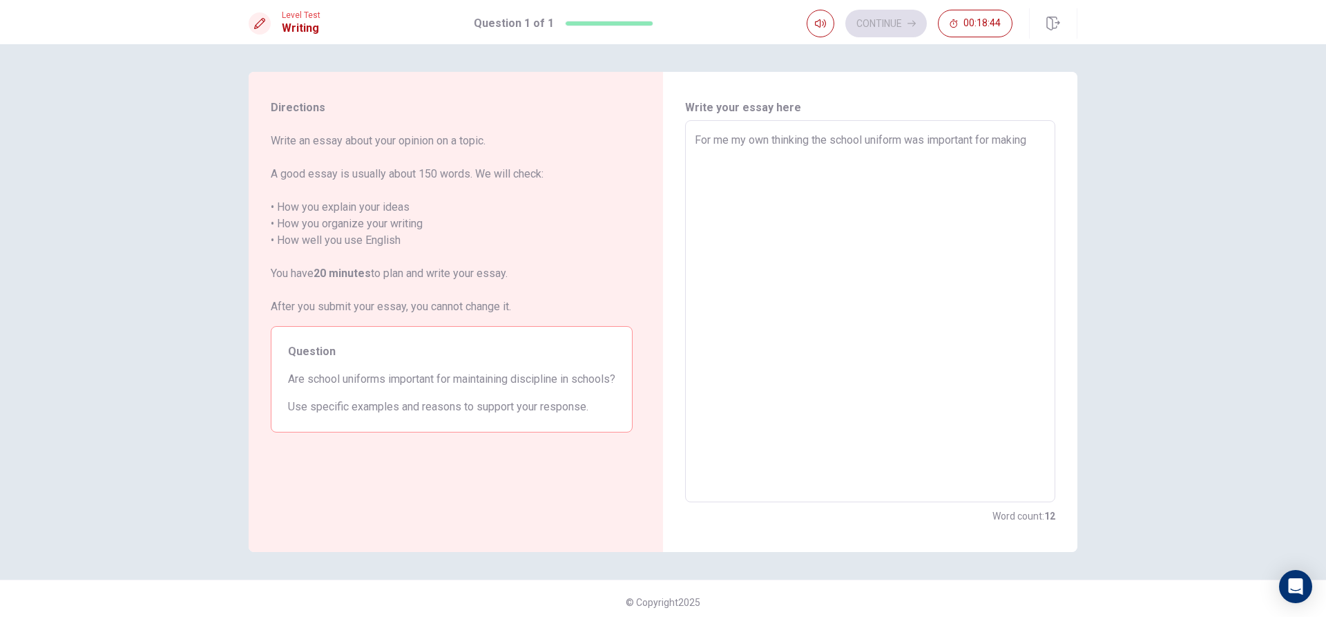
type textarea "x"
type textarea "For me my own thinking the school uniform was important for making o"
type textarea "x"
type textarea "For me my own thinking the school uniform was important for making ot"
type textarea "x"
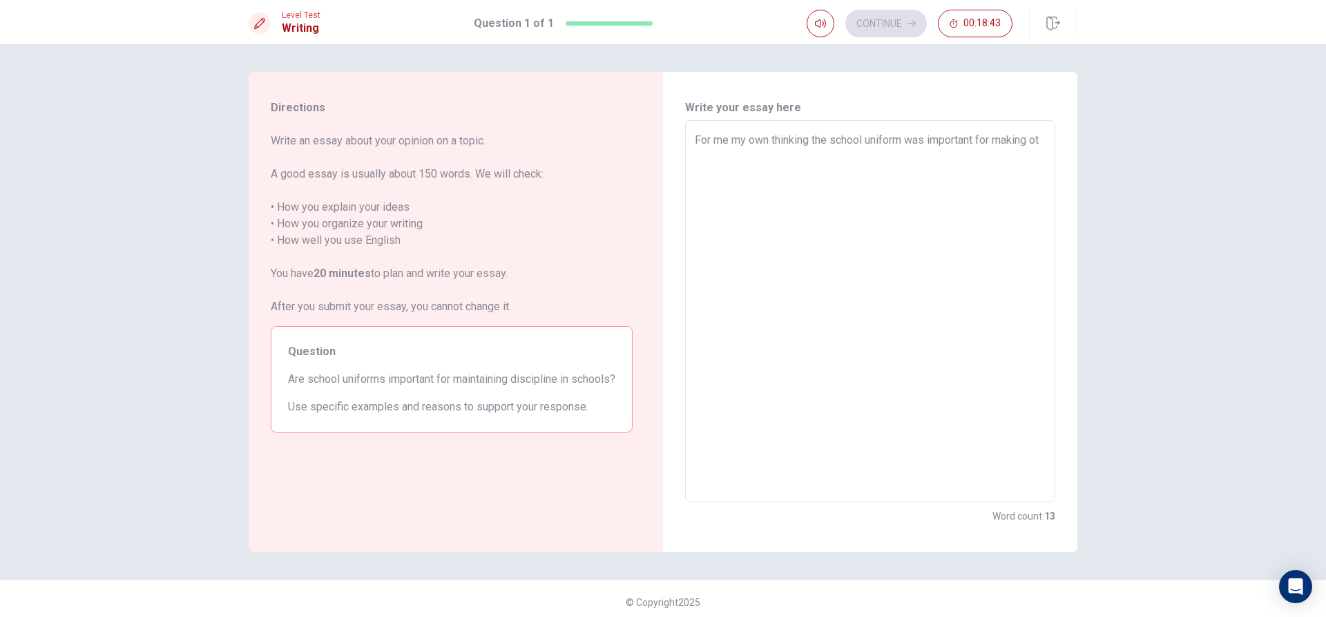
type textarea "For me my own thinking the school uniform was important for making oth"
type textarea "x"
type textarea "For me my own thinking the school uniform was important for making othe"
type textarea "x"
type textarea "For me my own thinking the school uniform was important for making other"
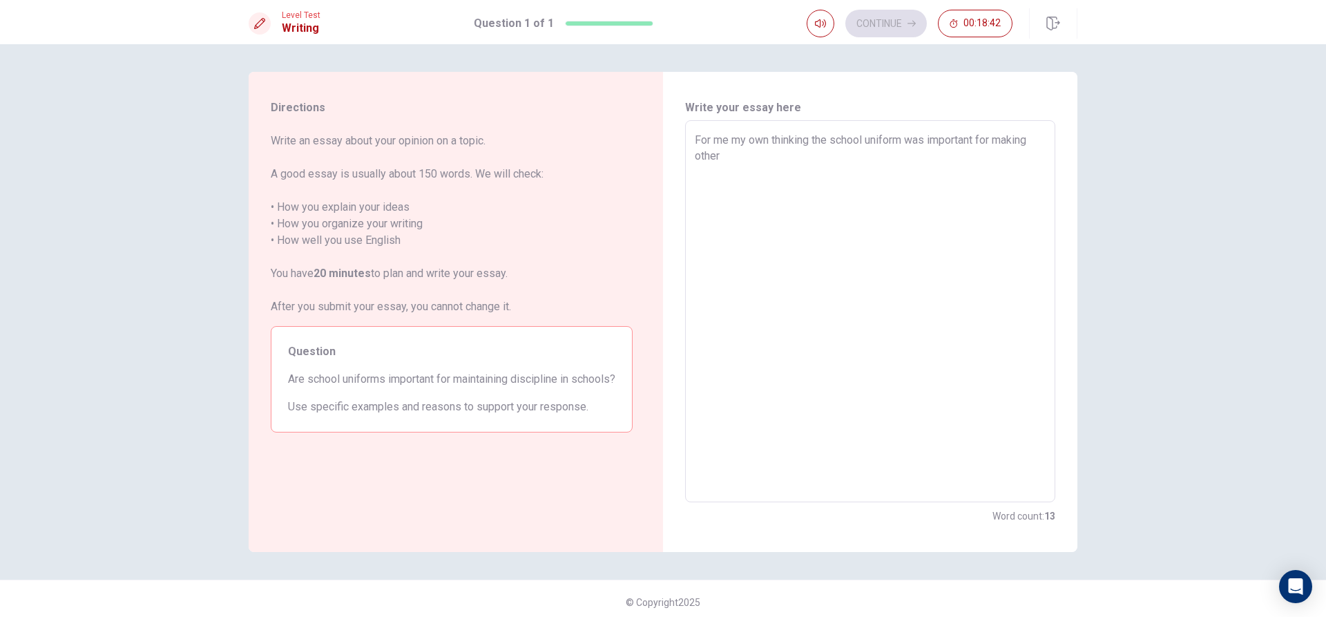
type textarea "x"
type textarea "For me my own thinking the school uniform was important for making other"
type textarea "x"
type textarea "For me my own thinking the school uniform was important for making other o"
type textarea "x"
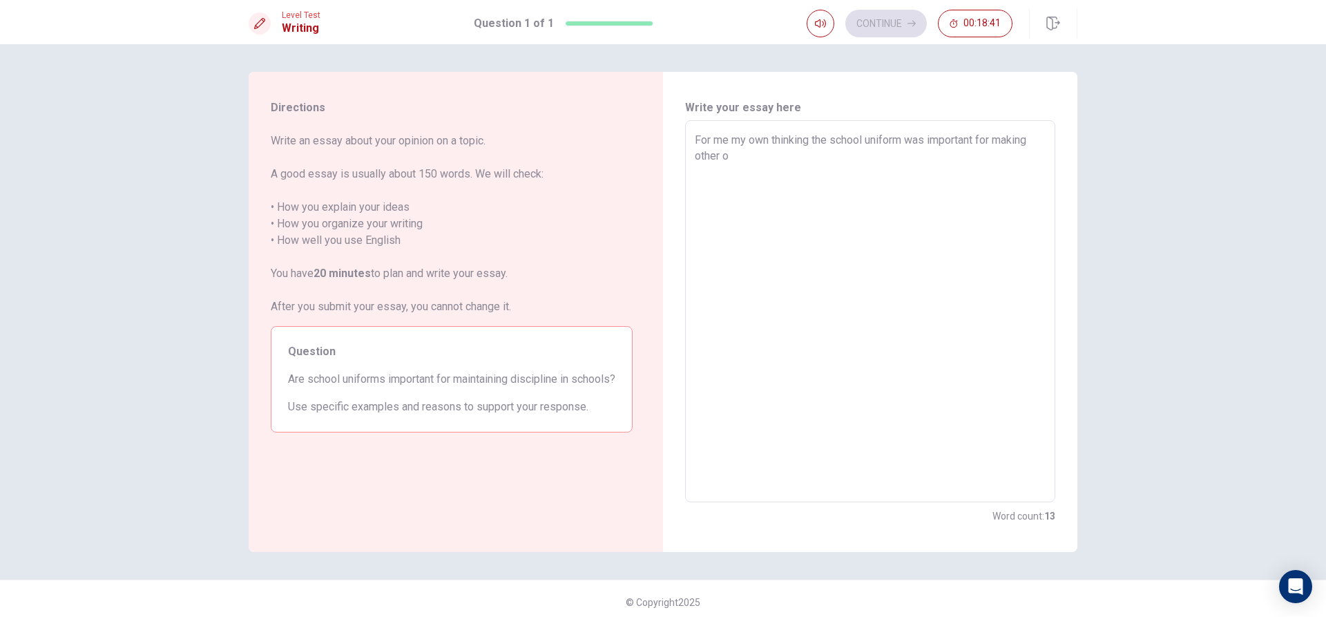
type textarea "For me my own thinking the school uniform was important for making other or"
type textarea "x"
type textarea "For me my own thinking the school uniform was important for making other or"
type textarea "x"
type textarea "For me my own thinking the school uniform was important for making other or t"
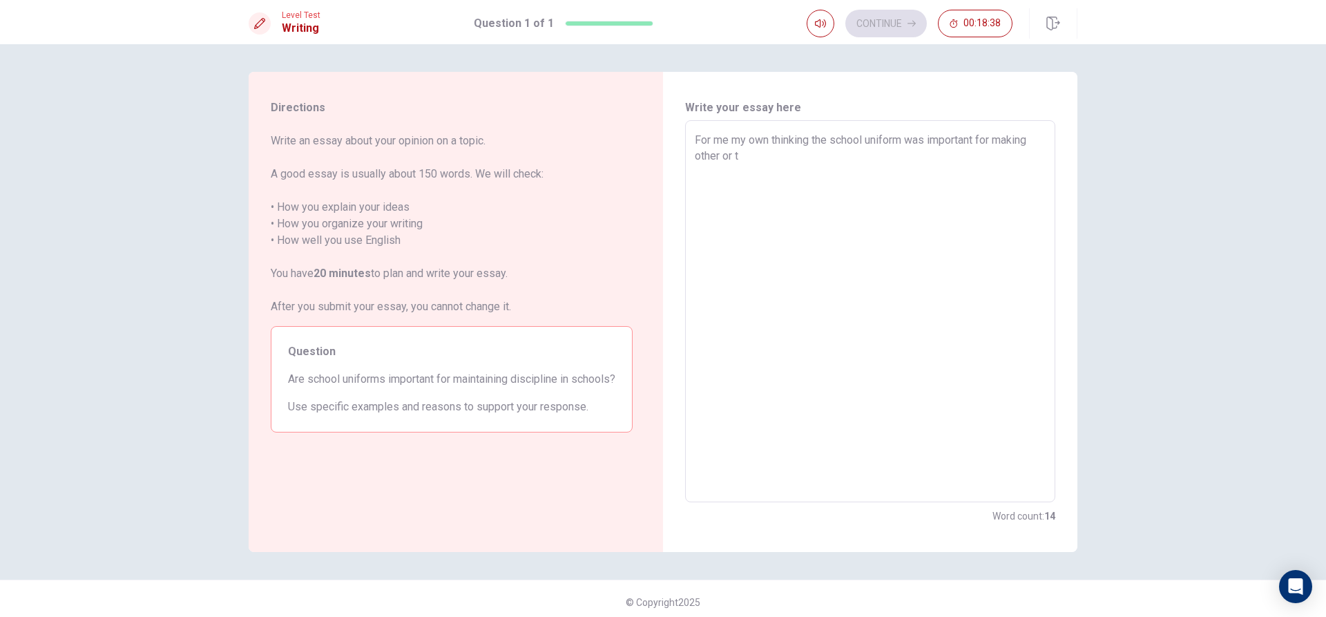
type textarea "x"
type textarea "For me my own thinking the school uniform was important for making other or th"
type textarea "x"
type textarea "For me my own thinking the school uniform was important for making other or the"
type textarea "x"
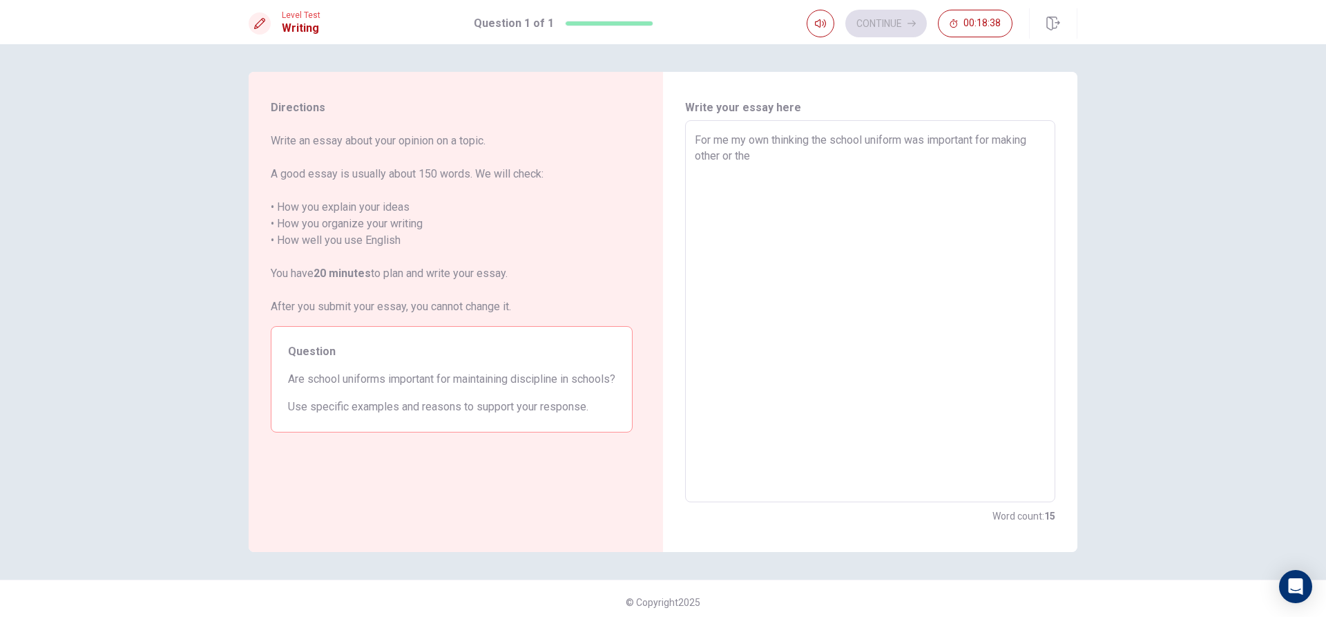
type textarea "For me my own thinking the school uniform was important for making other or the"
type textarea "x"
type textarea "For me my own thinking the school uniform was important for making other or the"
type textarea "x"
click at [913, 172] on textarea "For me my own thinking the school uniform was important for making other known …" at bounding box center [870, 311] width 351 height 359
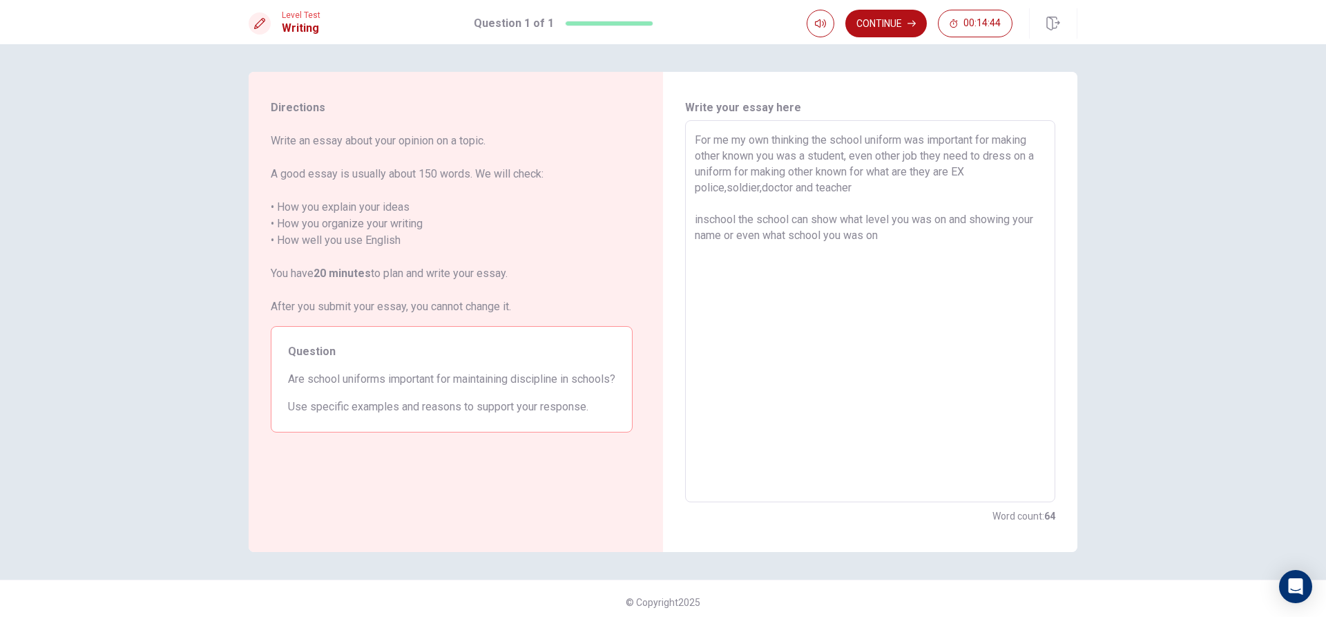
click at [701, 214] on textarea "For me my own thinking the school uniform was important for making other known …" at bounding box center [870, 311] width 351 height 359
click at [791, 216] on textarea "For me my own thinking the school uniform was important for making other known …" at bounding box center [870, 311] width 351 height 359
click at [984, 232] on textarea "For me my own thinking the school uniform was important for making other known …" at bounding box center [870, 311] width 351 height 359
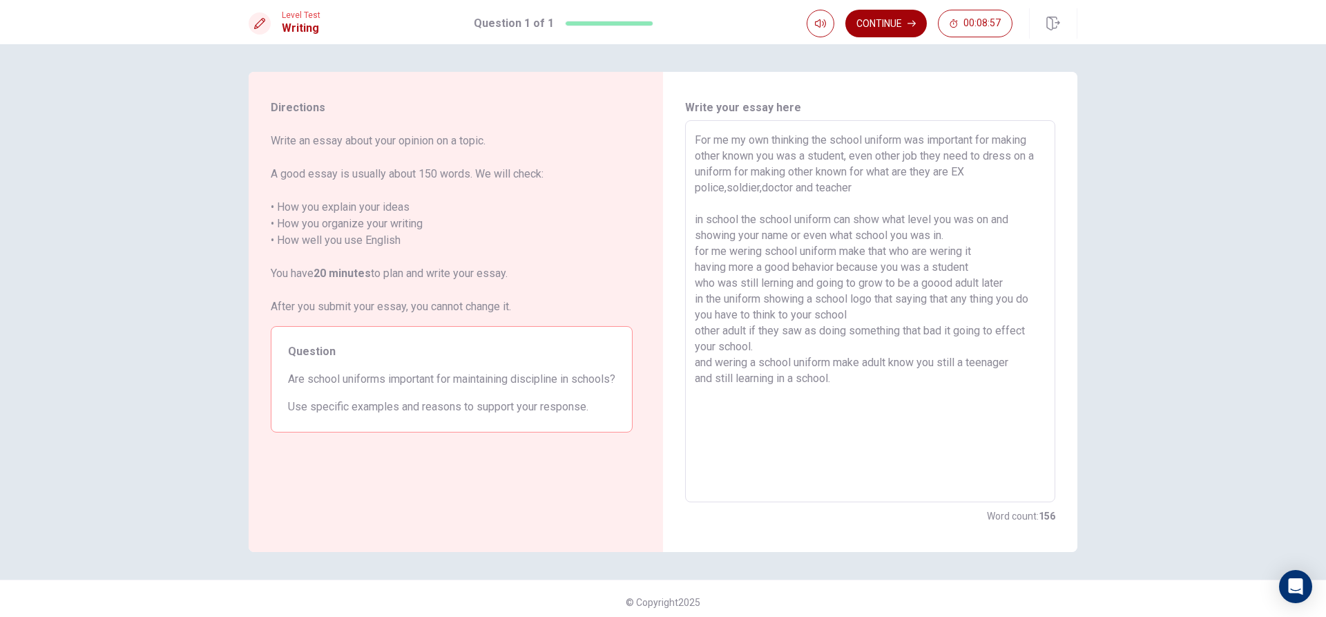
click at [886, 28] on button "Continue" at bounding box center [885, 24] width 81 height 28
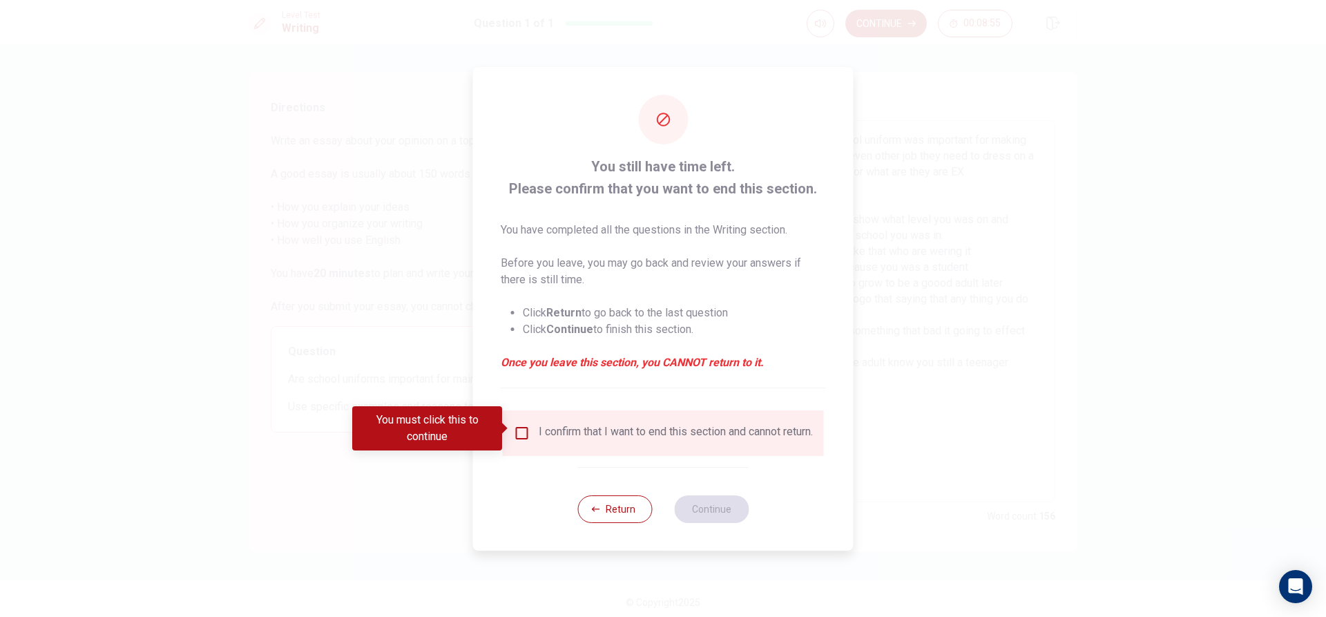
click at [507, 419] on div "You must click this to continue" at bounding box center [432, 428] width 160 height 44
click at [512, 425] on body "This site uses cookies, as explained in our Privacy Policy . If you agree to th…" at bounding box center [663, 308] width 1326 height 617
click at [514, 425] on input "You must click this to continue" at bounding box center [522, 433] width 17 height 17
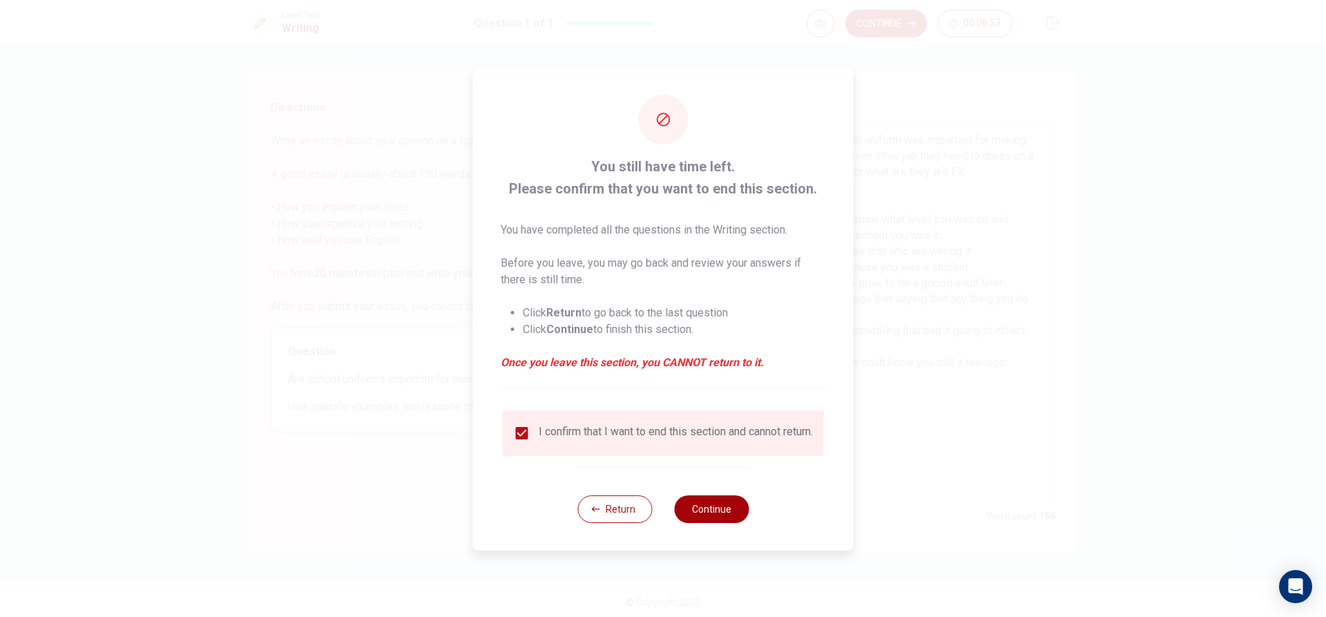
click at [717, 518] on button "Continue" at bounding box center [711, 509] width 75 height 28
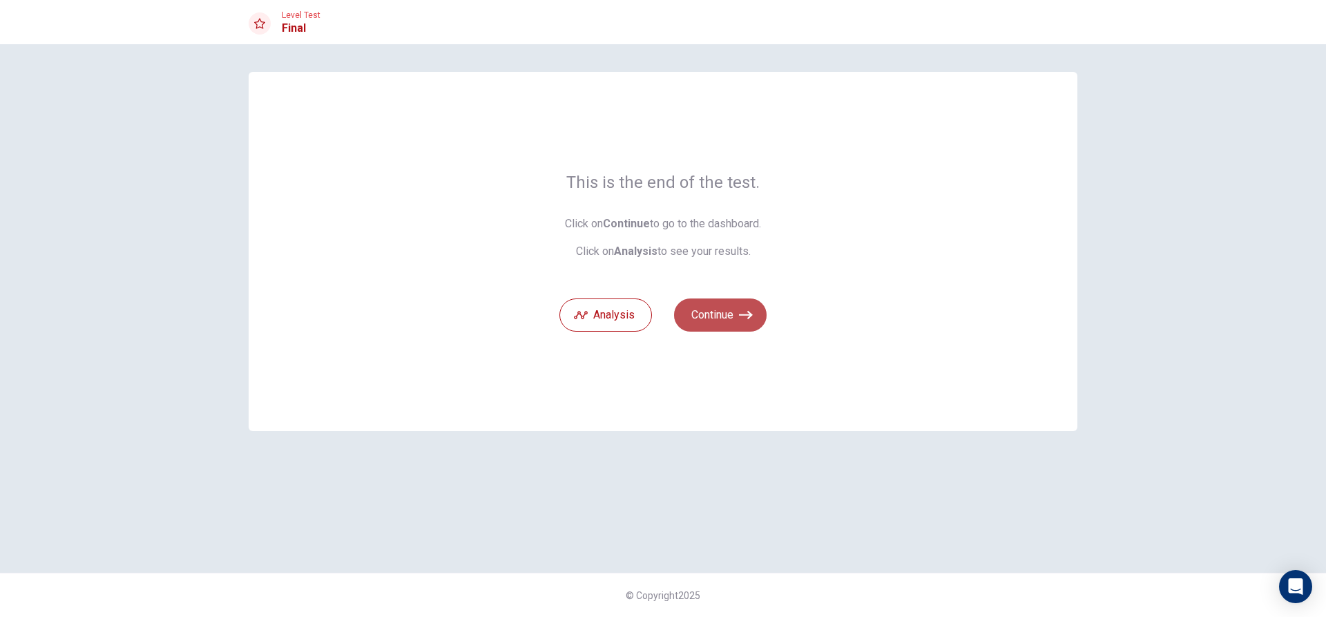
click at [736, 310] on button "Continue" at bounding box center [720, 314] width 93 height 33
